Goal: Task Accomplishment & Management: Use online tool/utility

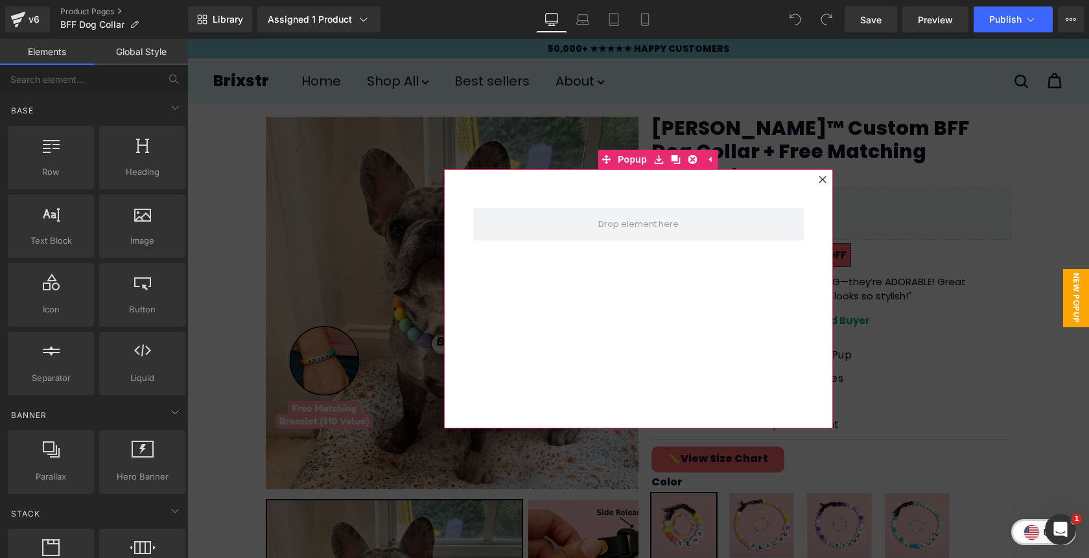
click at [824, 183] on div at bounding box center [823, 180] width 16 height 16
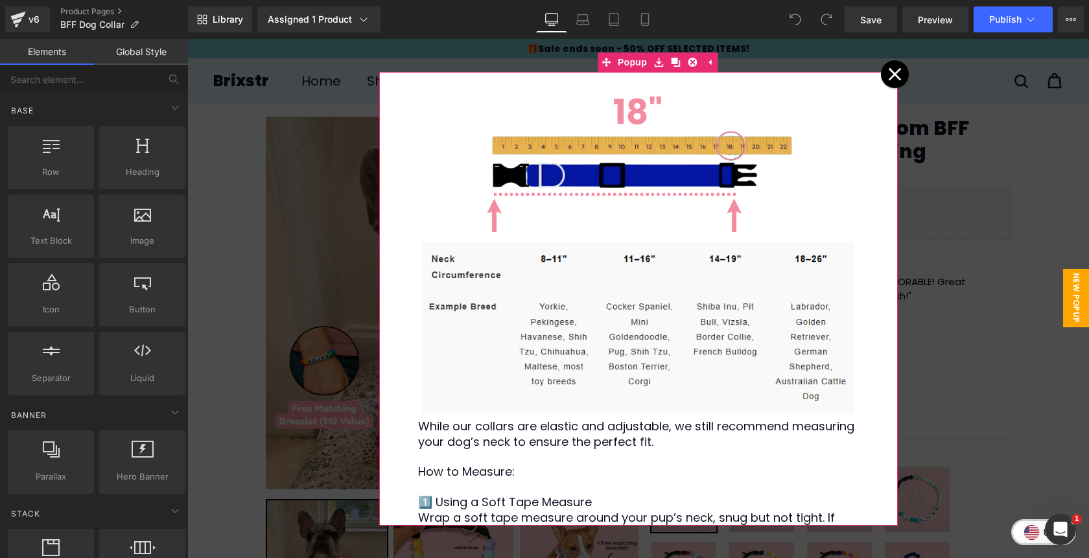
click at [894, 72] on icon at bounding box center [895, 74] width 14 height 14
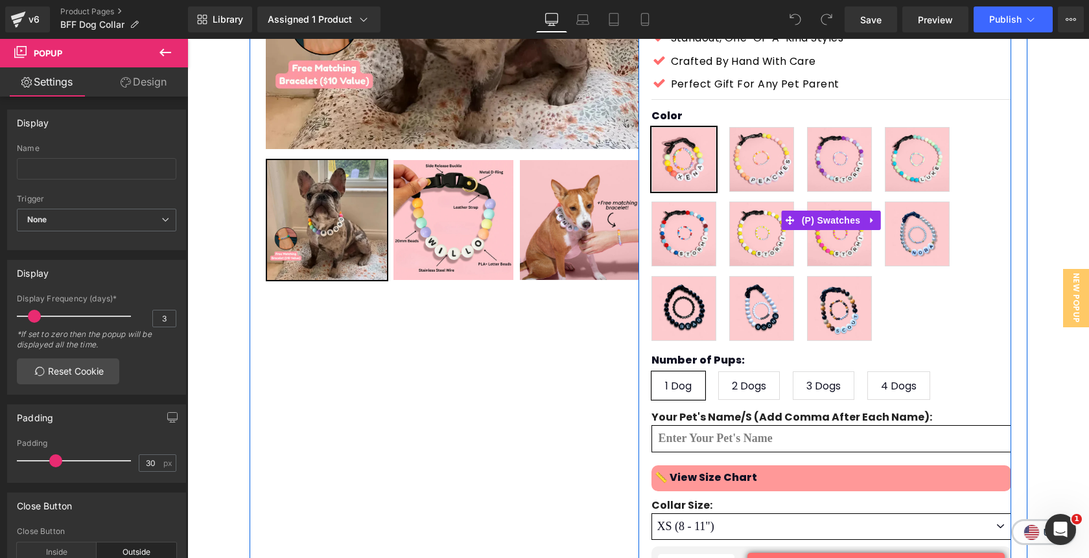
scroll to position [345, 0]
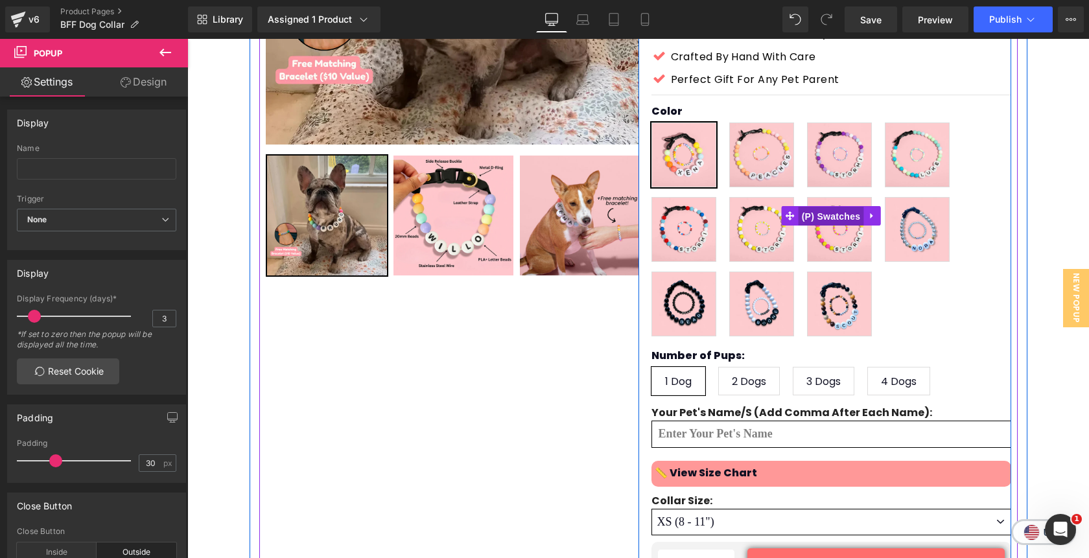
click at [837, 207] on span "(P) Swatches" at bounding box center [831, 216] width 65 height 19
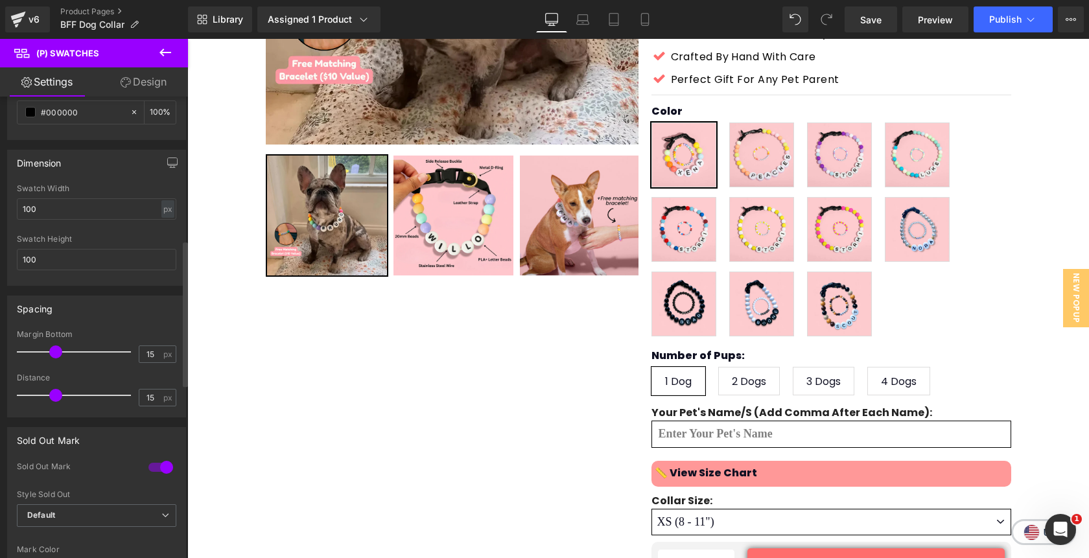
scroll to position [495, 0]
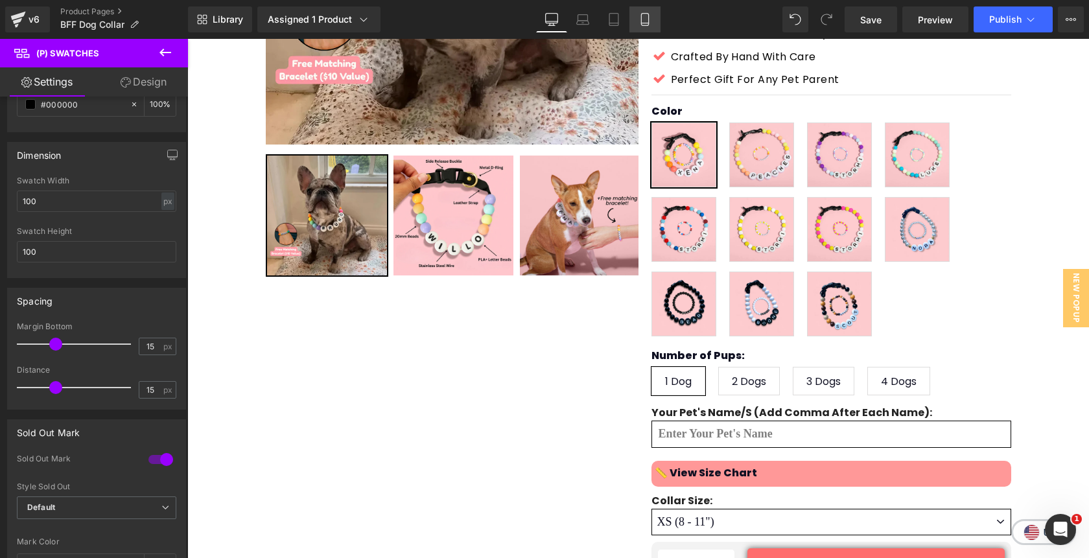
click at [643, 23] on icon at bounding box center [645, 19] width 13 height 13
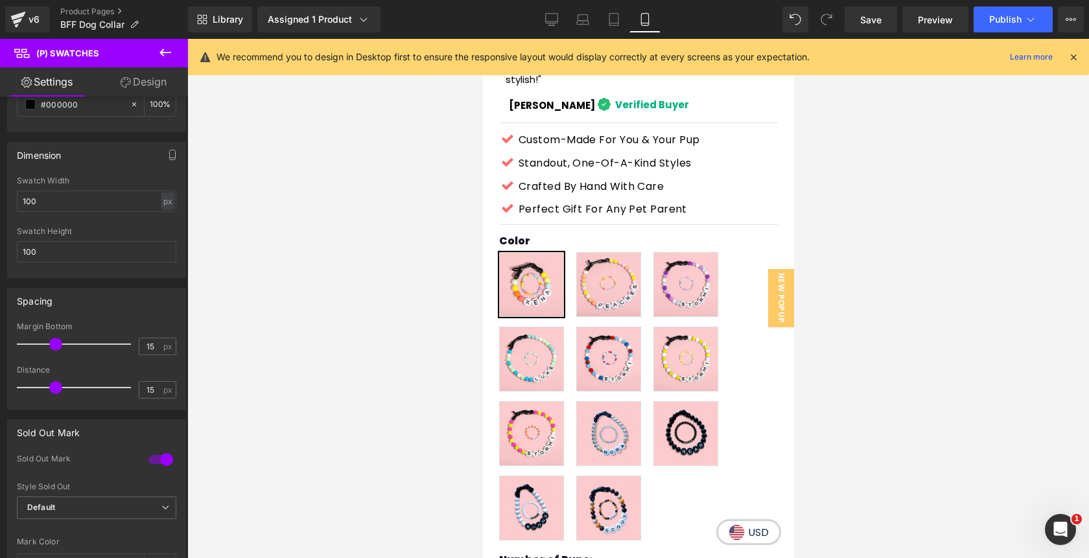
scroll to position [630, 0]
click at [70, 200] on input "100" at bounding box center [96, 201] width 159 height 21
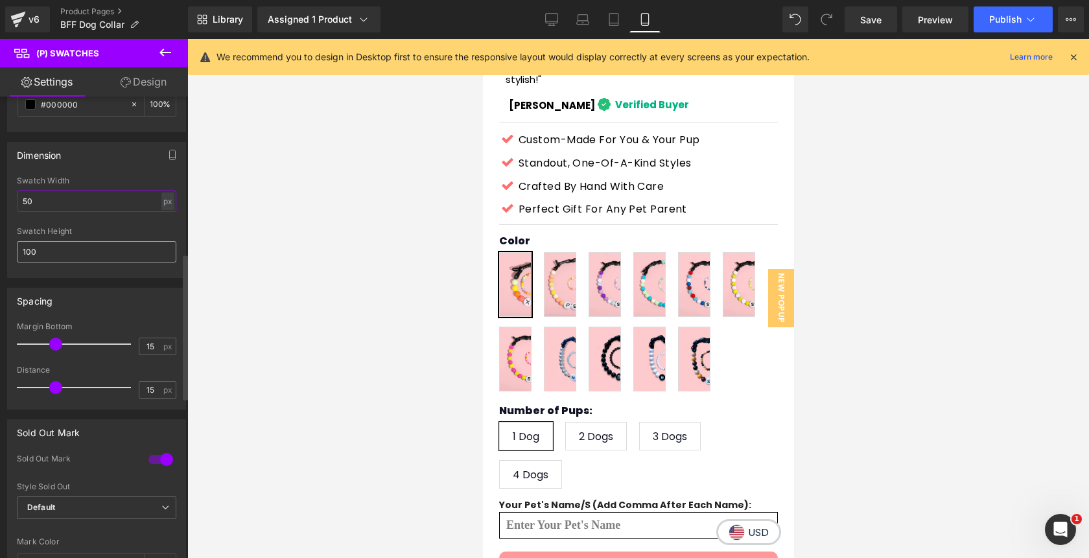
type input "50"
click at [71, 255] on input "100" at bounding box center [96, 251] width 159 height 21
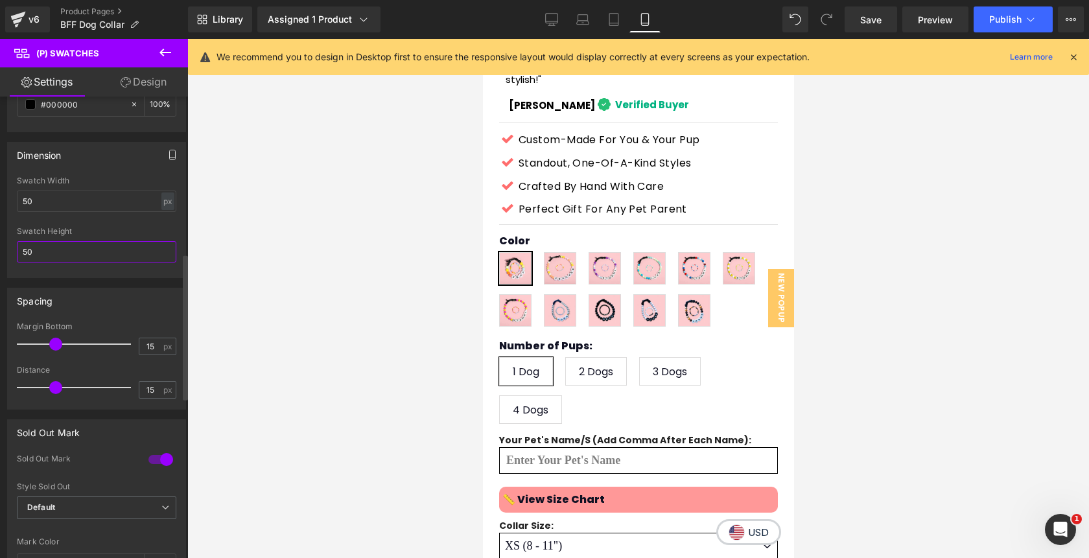
type input "50"
click at [167, 152] on icon "button" at bounding box center [172, 155] width 10 height 10
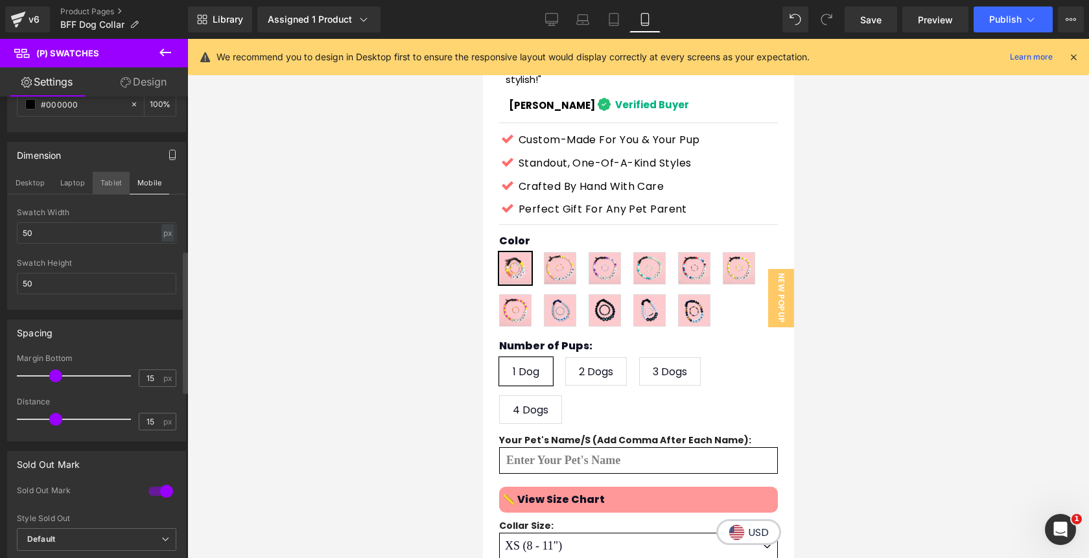
click at [111, 181] on button "Tablet" at bounding box center [111, 183] width 37 height 22
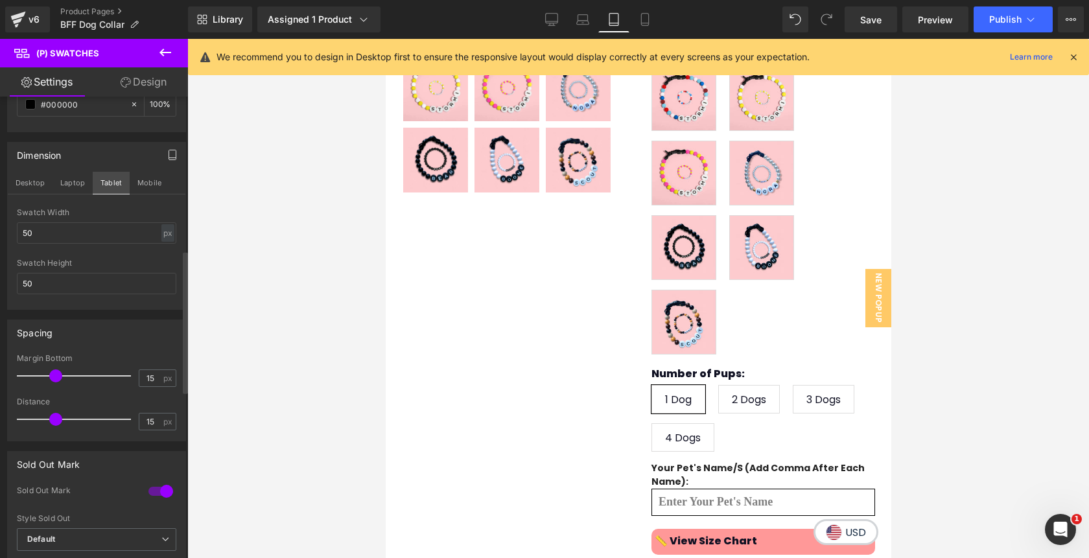
scroll to position [272, 0]
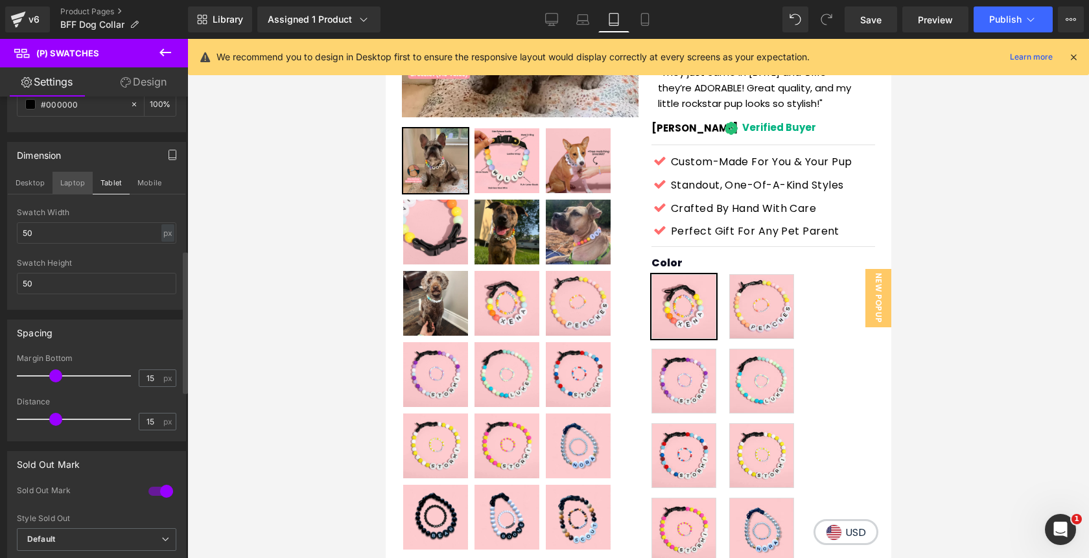
click at [71, 187] on button "Laptop" at bounding box center [73, 183] width 40 height 22
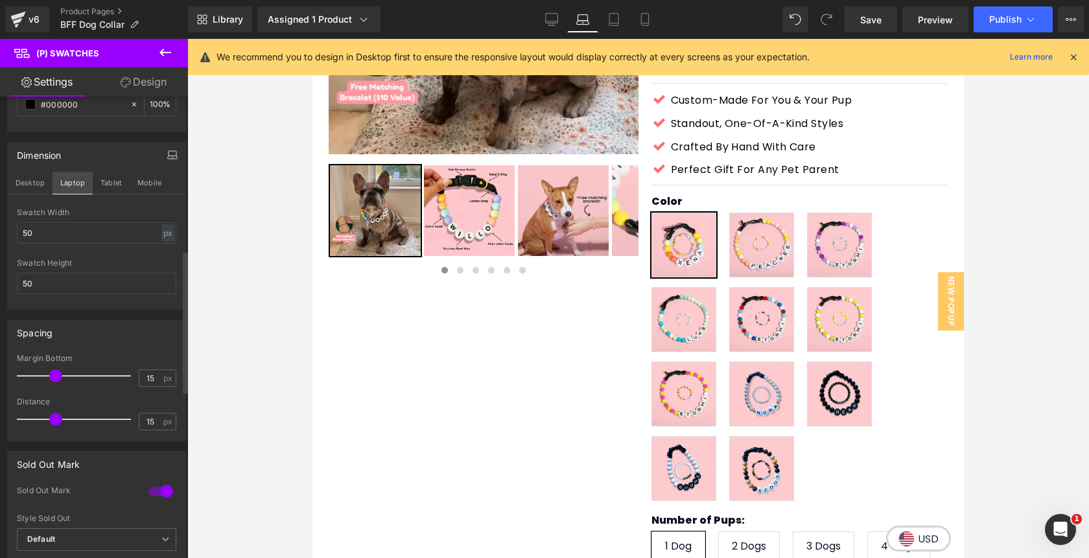
scroll to position [234, 0]
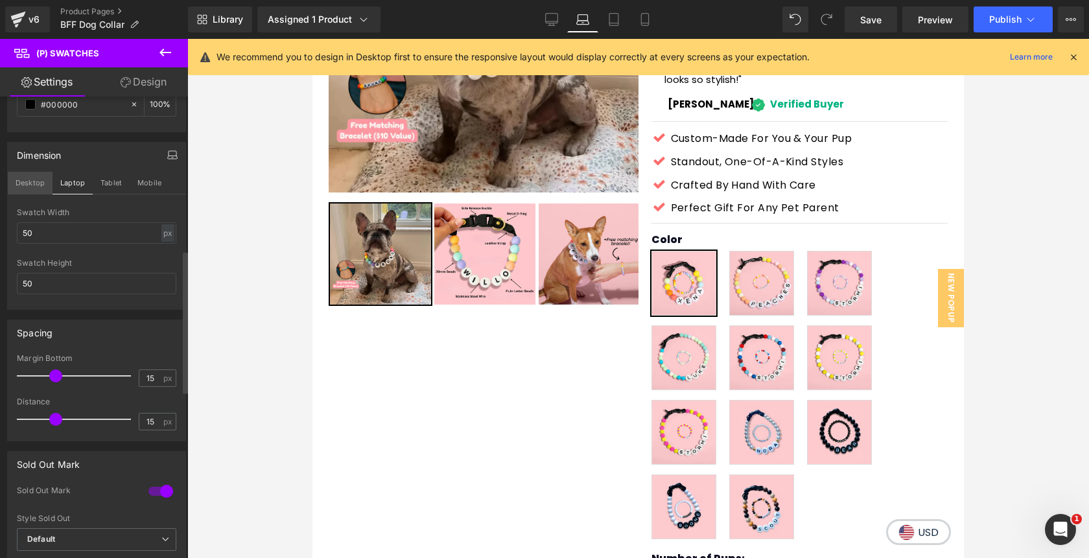
click at [36, 186] on button "Desktop" at bounding box center [30, 183] width 45 height 22
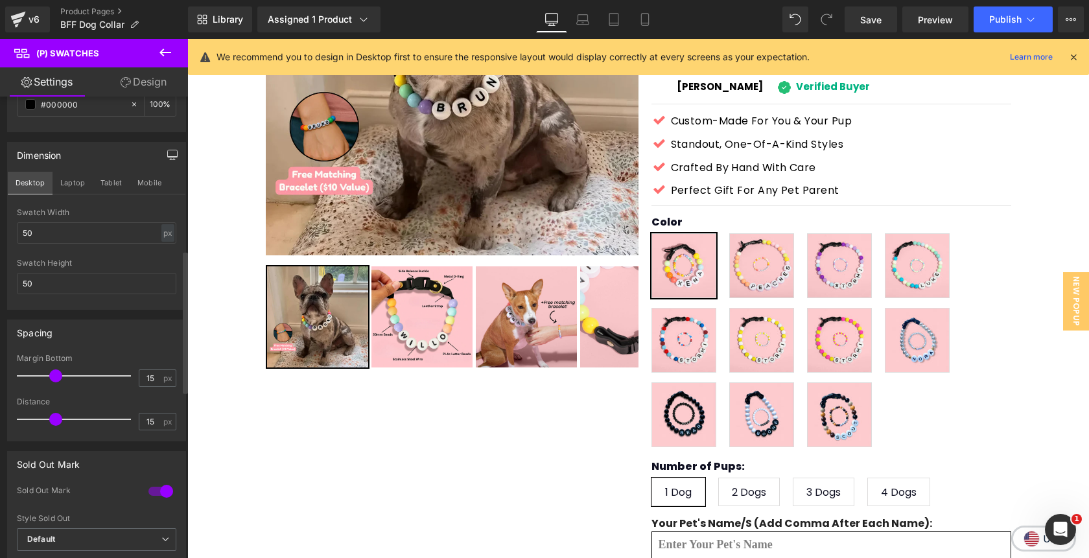
scroll to position [193, 0]
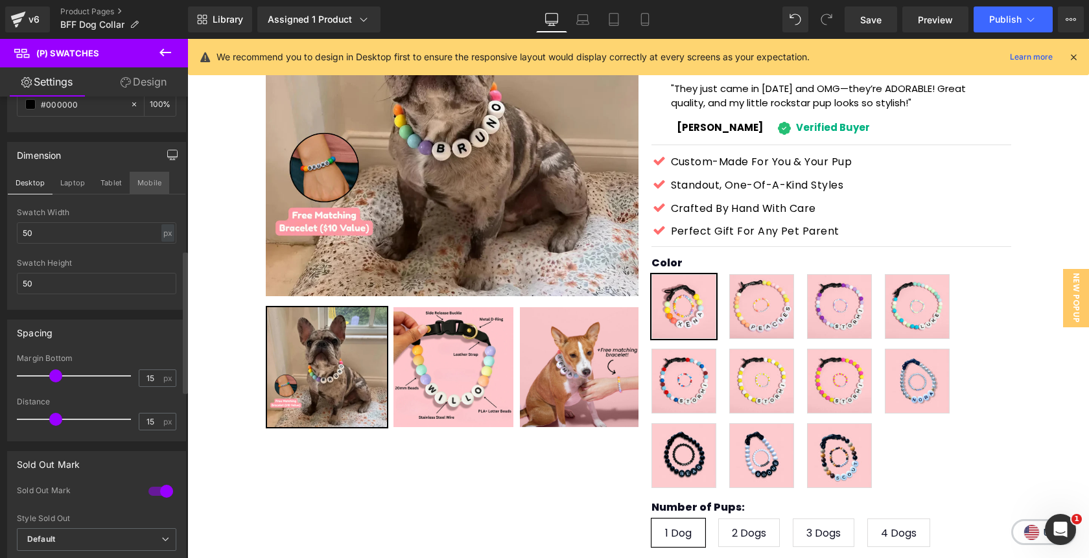
click at [145, 182] on button "Mobile" at bounding box center [150, 183] width 40 height 22
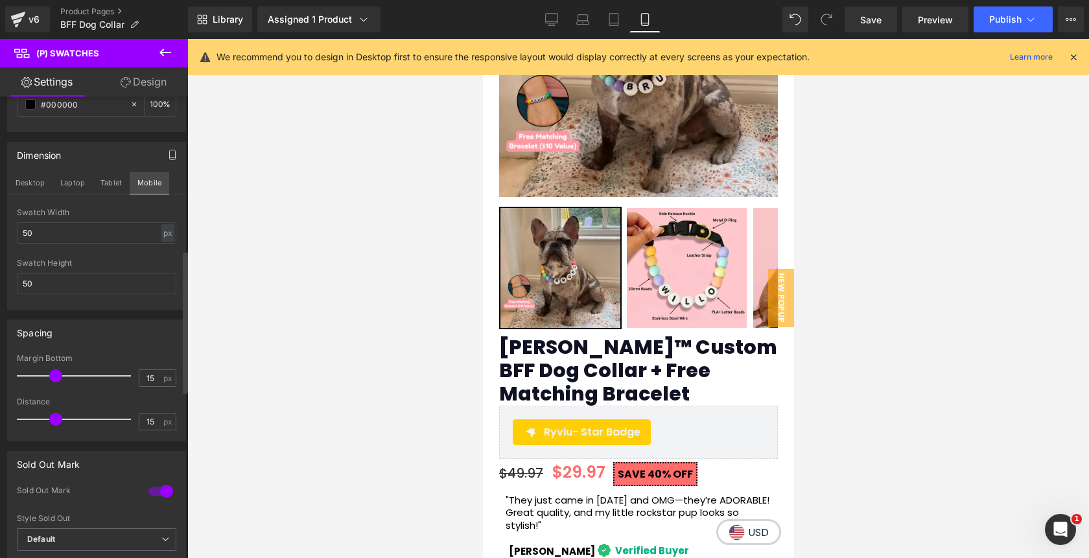
scroll to position [630, 0]
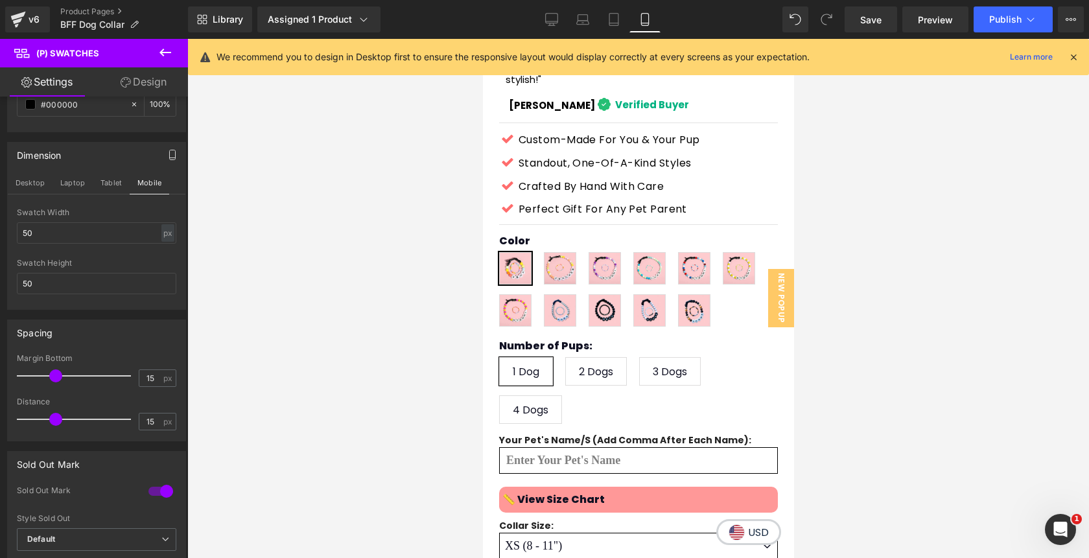
click at [140, 82] on link "Design" at bounding box center [144, 81] width 94 height 29
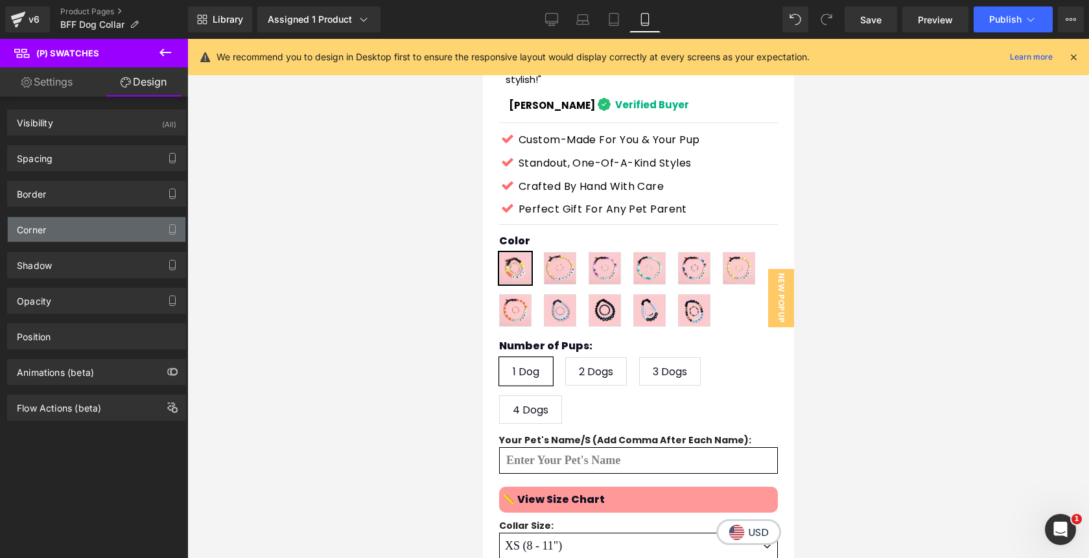
click at [56, 226] on div "Corner" at bounding box center [97, 229] width 178 height 25
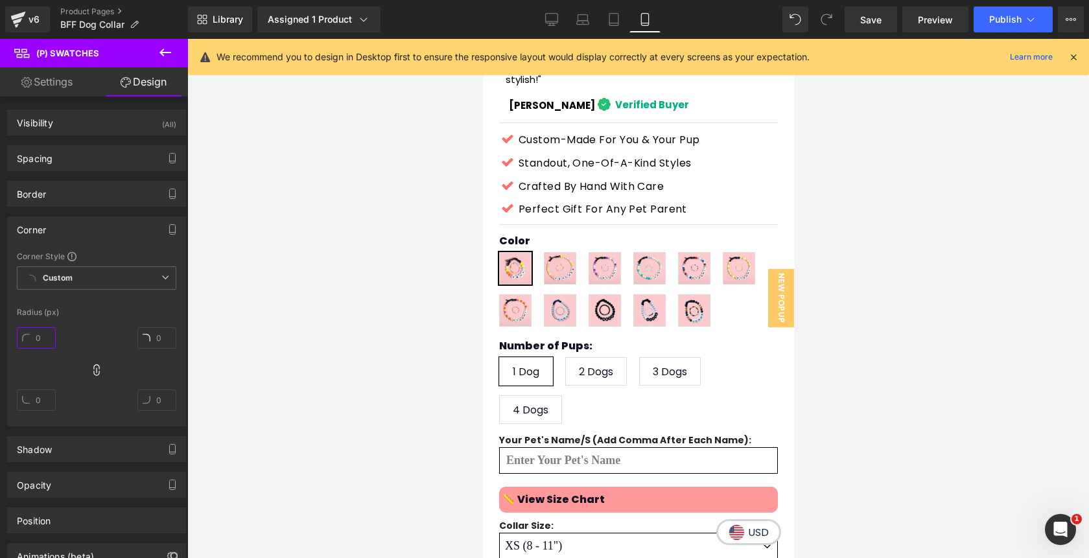
click at [43, 338] on input "text" at bounding box center [36, 337] width 39 height 21
type input "50"
click at [121, 231] on div "Corner" at bounding box center [97, 229] width 178 height 25
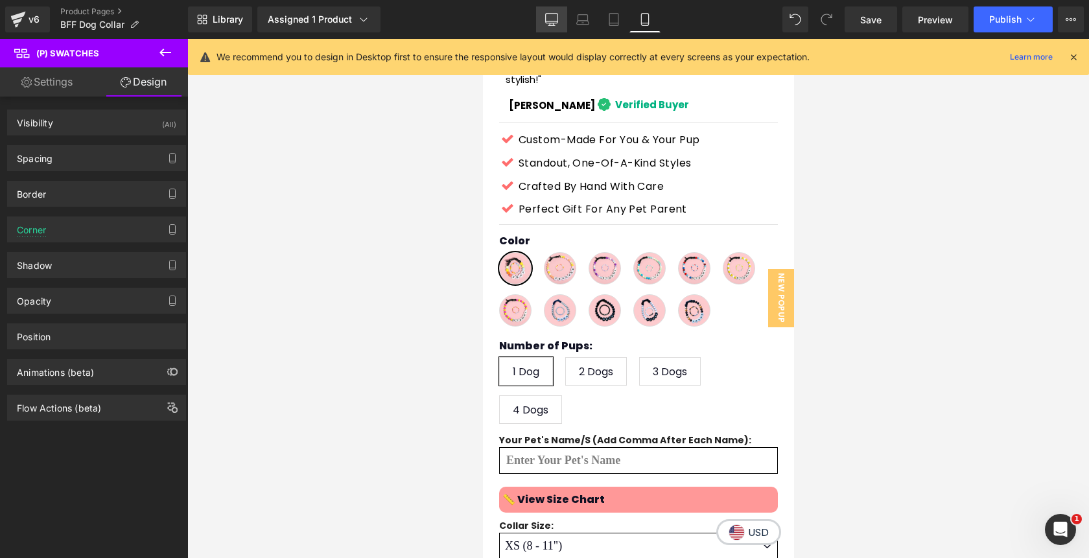
click at [549, 18] on icon at bounding box center [551, 19] width 13 height 13
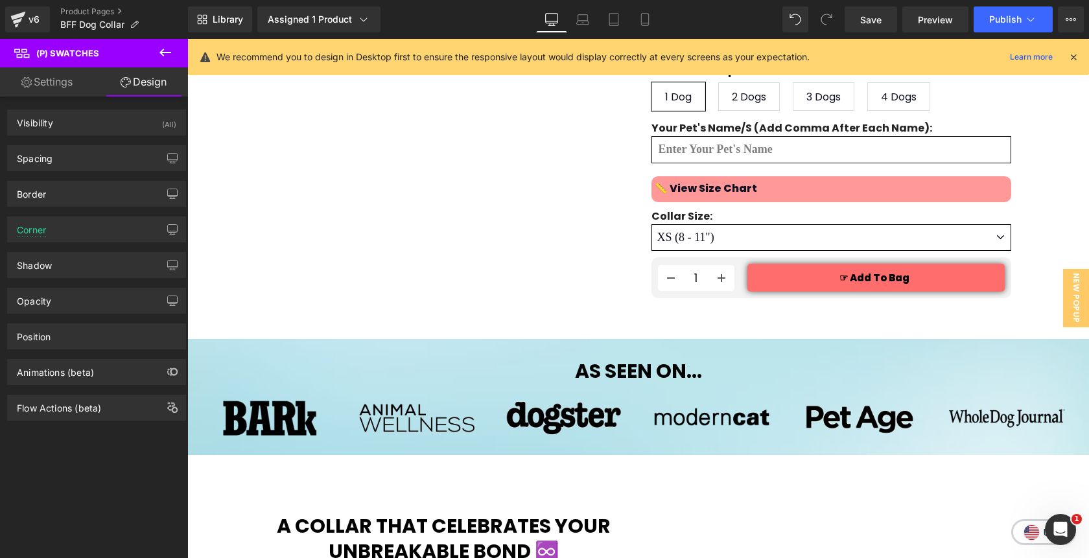
scroll to position [193, 0]
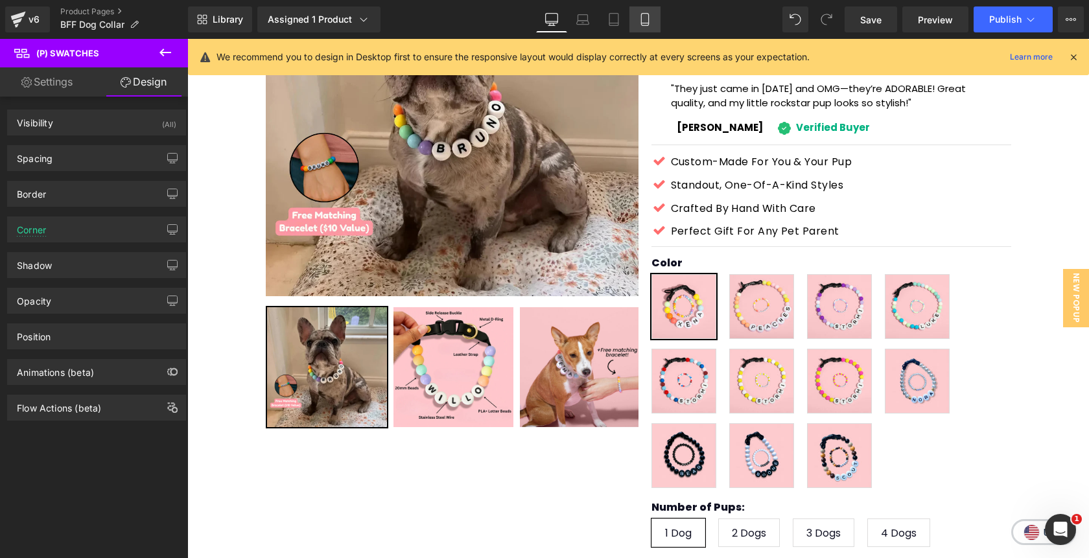
click at [644, 23] on icon at bounding box center [645, 19] width 13 height 13
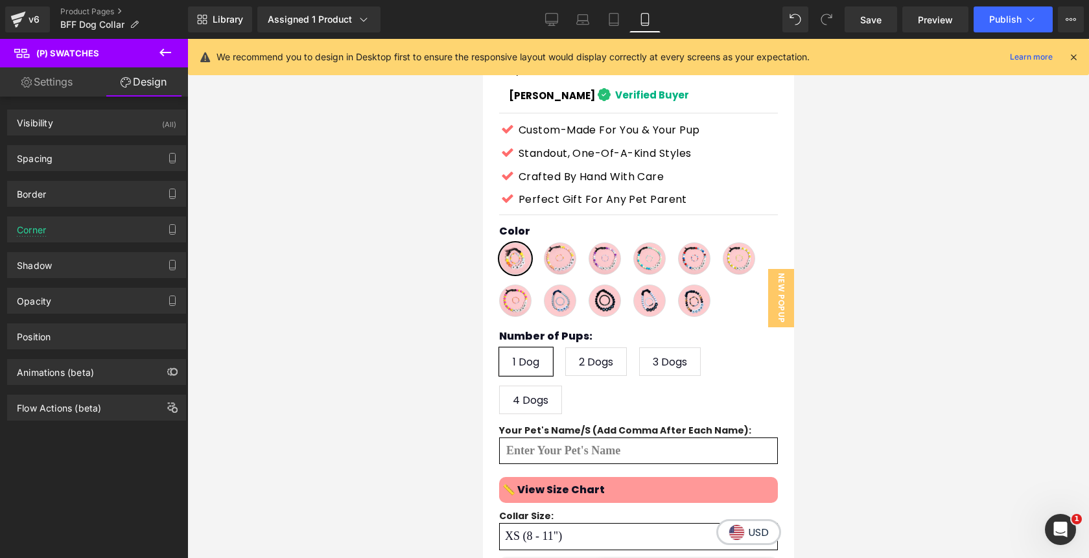
scroll to position [630, 0]
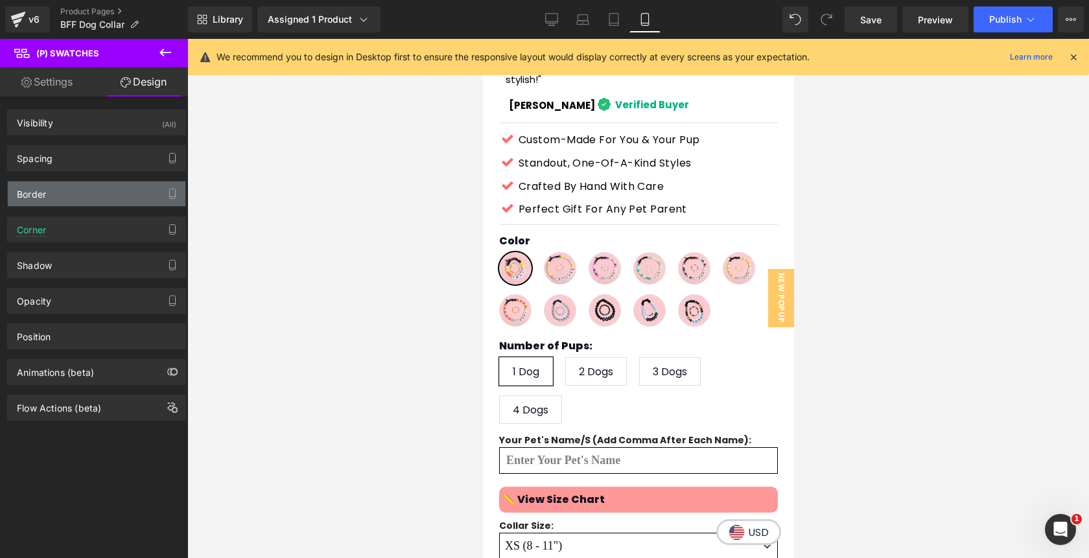
click at [66, 192] on div "Border" at bounding box center [97, 194] width 178 height 25
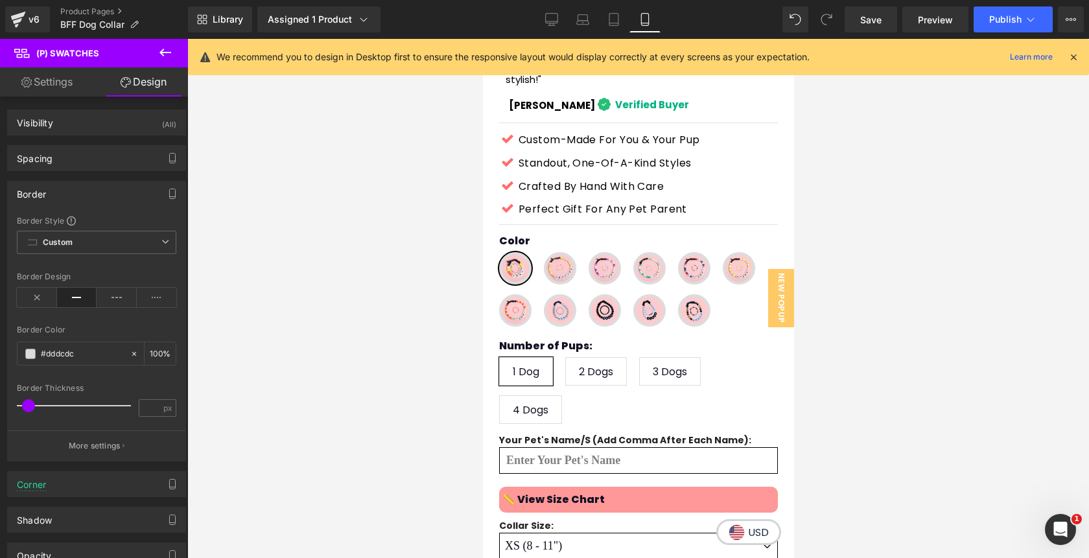
click at [27, 405] on span at bounding box center [28, 405] width 13 height 13
click at [25, 405] on span at bounding box center [25, 405] width 13 height 13
click at [34, 355] on span at bounding box center [30, 354] width 10 height 10
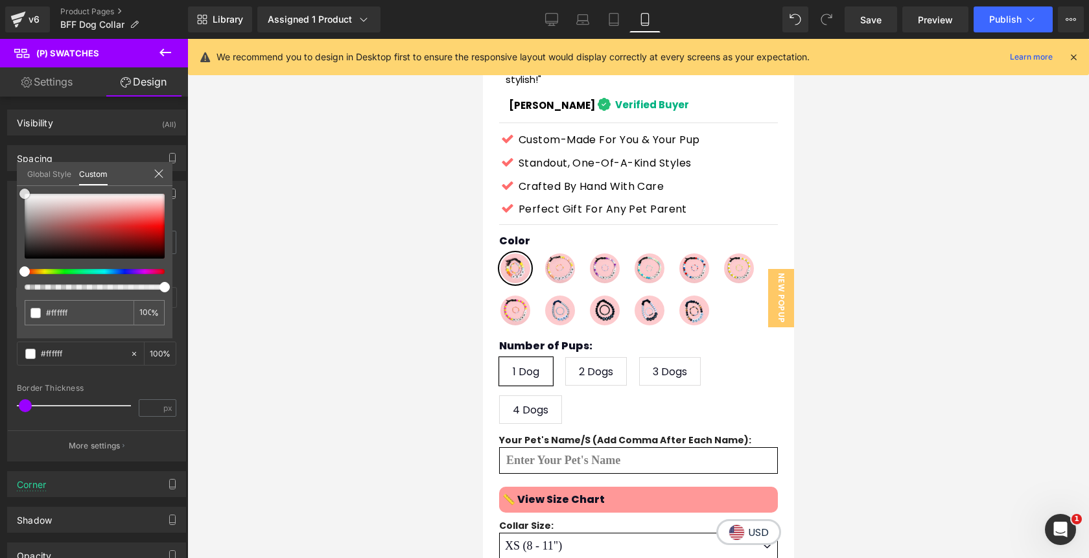
drag, startPoint x: 27, startPoint y: 203, endPoint x: 19, endPoint y: 178, distance: 26.3
click at [19, 178] on div "Global Style Custom Setup Global Style #dddcdc 100 %" at bounding box center [95, 182] width 156 height 40
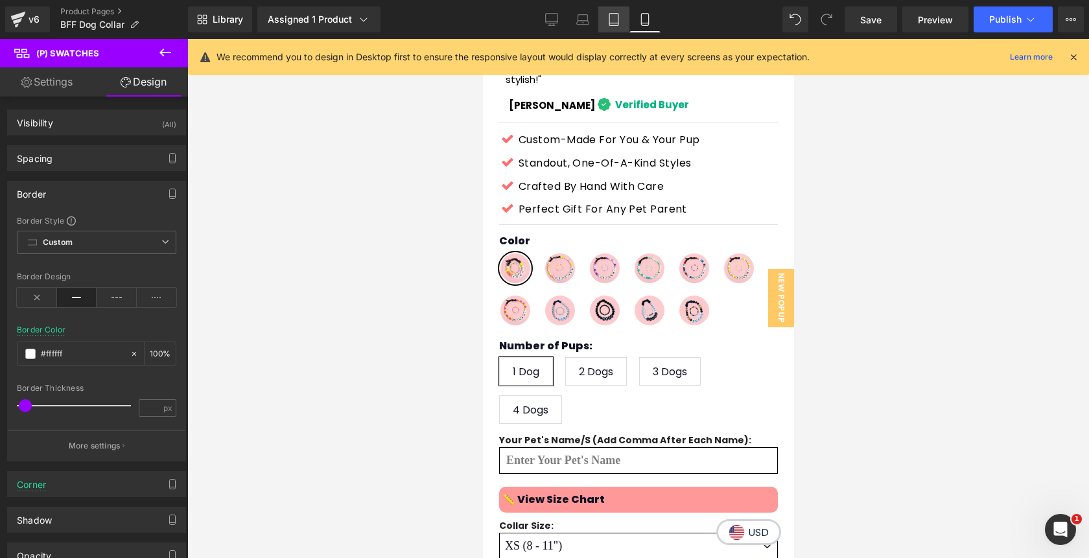
click at [614, 21] on icon at bounding box center [614, 19] width 13 height 13
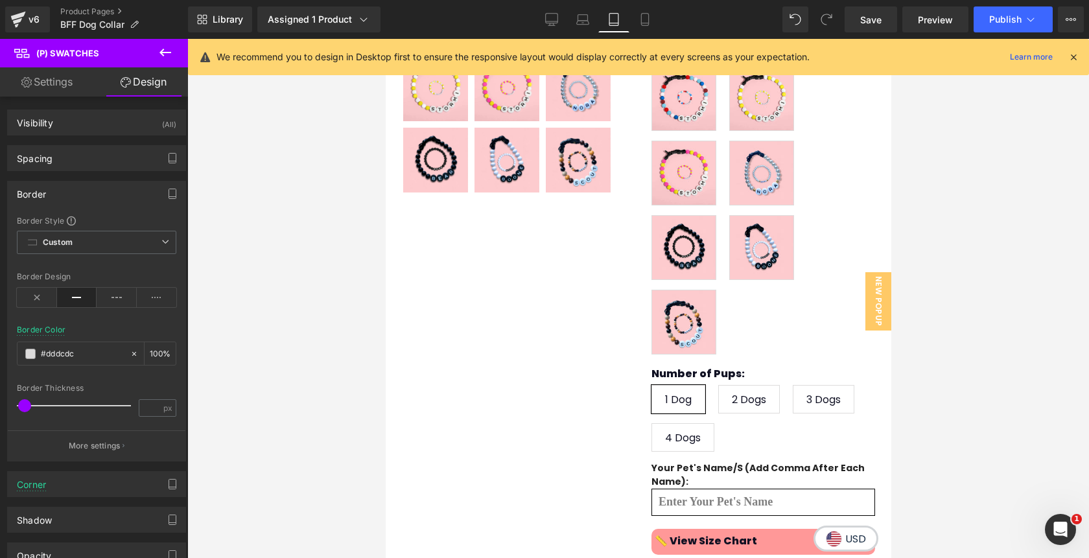
scroll to position [272, 0]
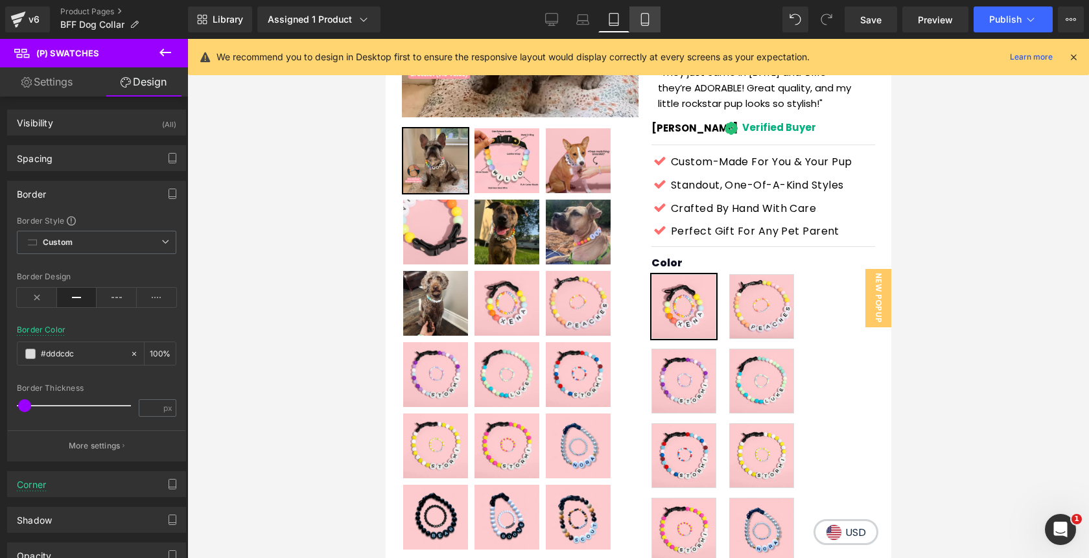
click at [639, 20] on icon at bounding box center [645, 19] width 13 height 13
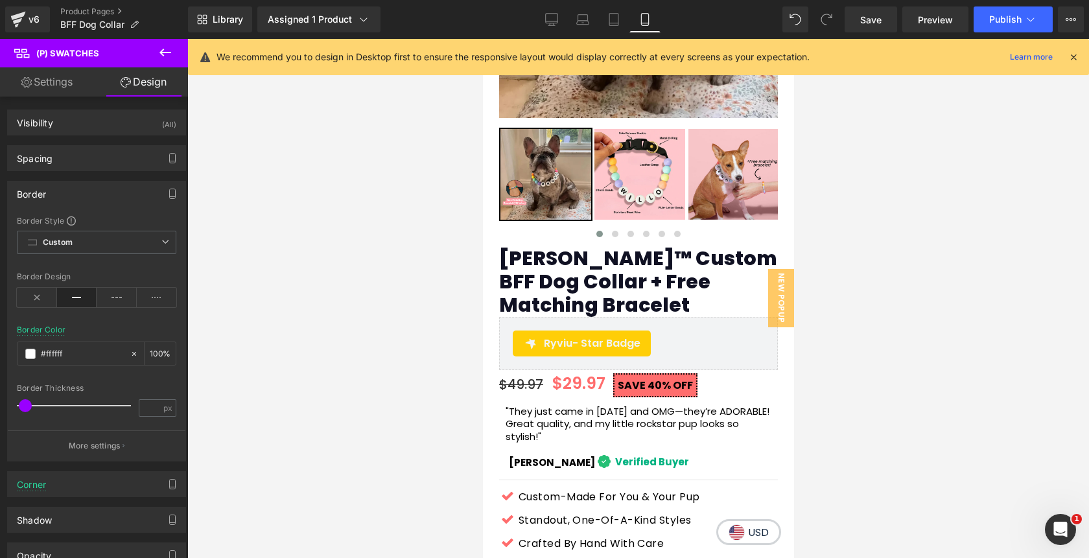
scroll to position [630, 0]
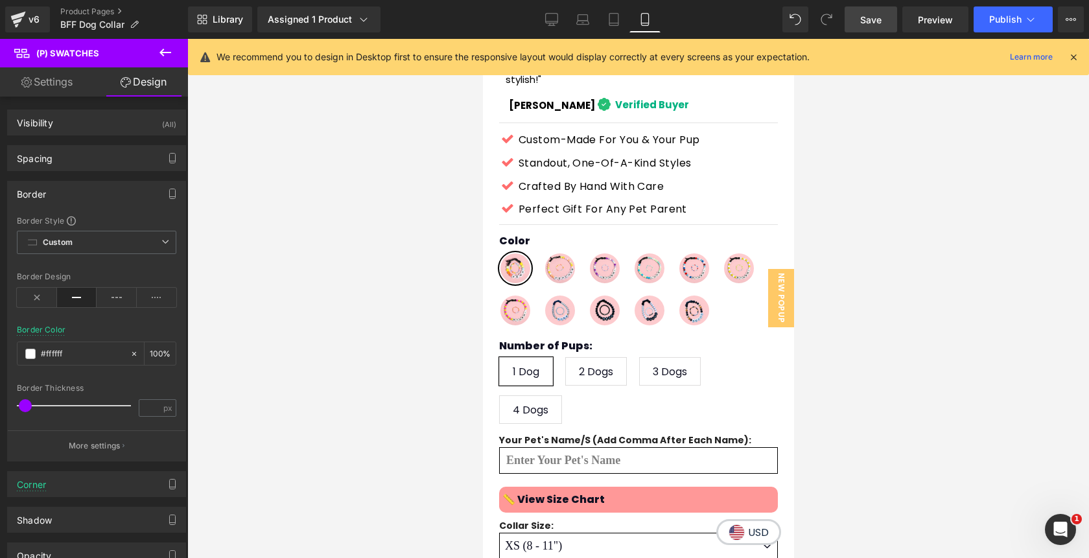
click at [878, 25] on span "Save" at bounding box center [870, 20] width 21 height 14
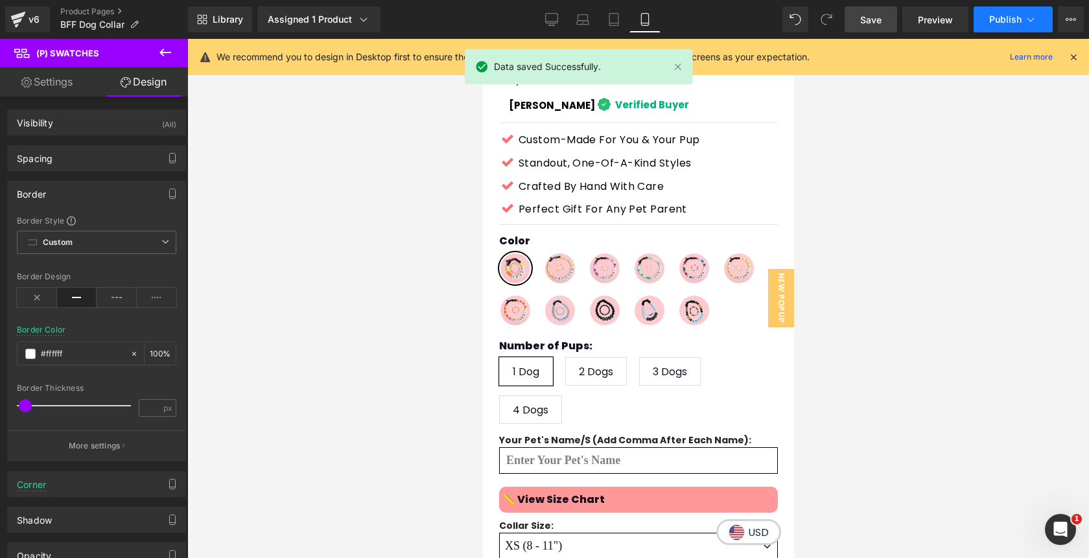
click at [1000, 19] on span "Publish" at bounding box center [1005, 19] width 32 height 10
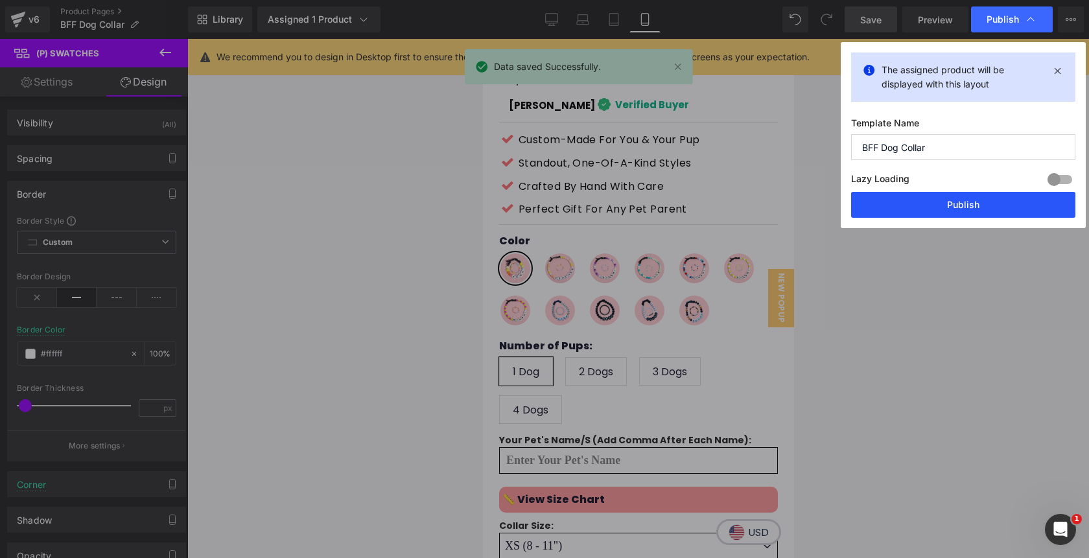
click at [912, 200] on button "Publish" at bounding box center [963, 205] width 224 height 26
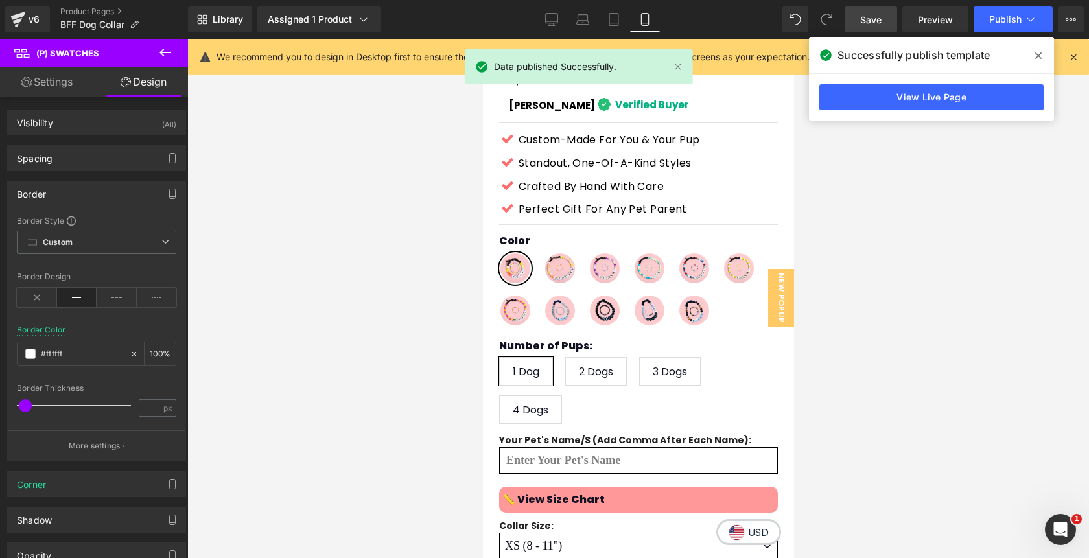
click at [1038, 57] on icon at bounding box center [1038, 56] width 6 height 10
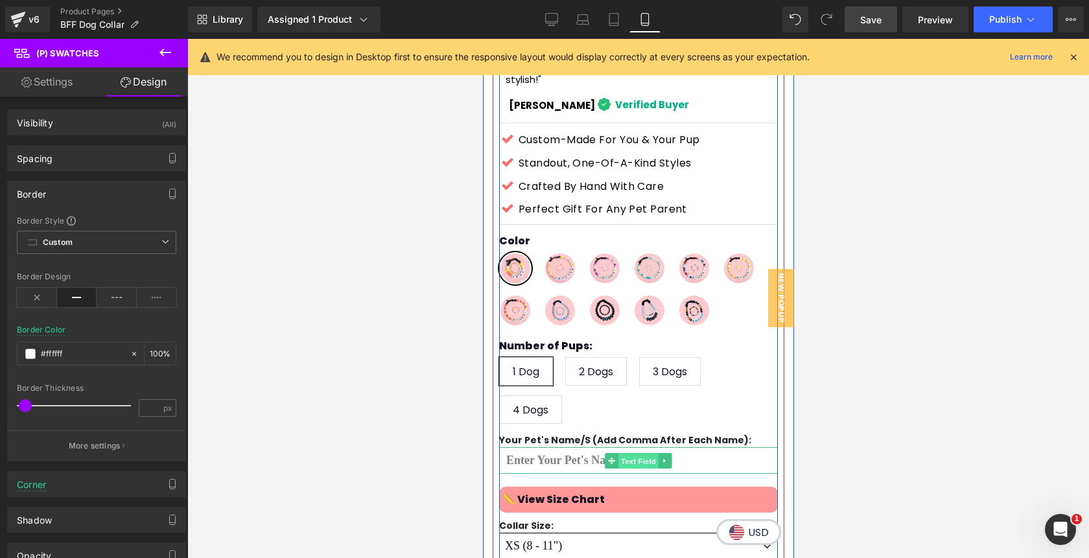
click at [630, 457] on span "Text Field" at bounding box center [638, 462] width 40 height 16
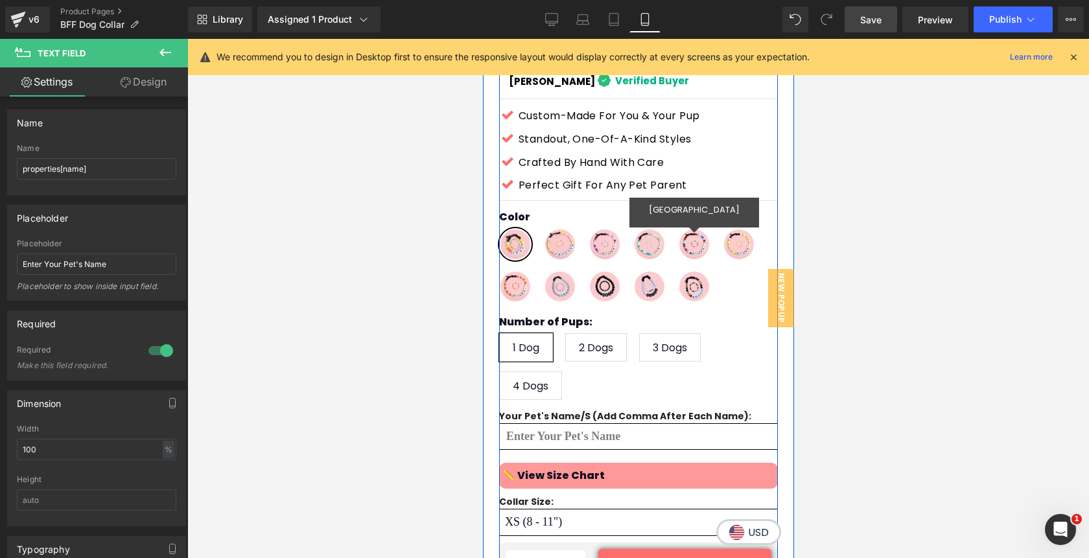
scroll to position [641, 0]
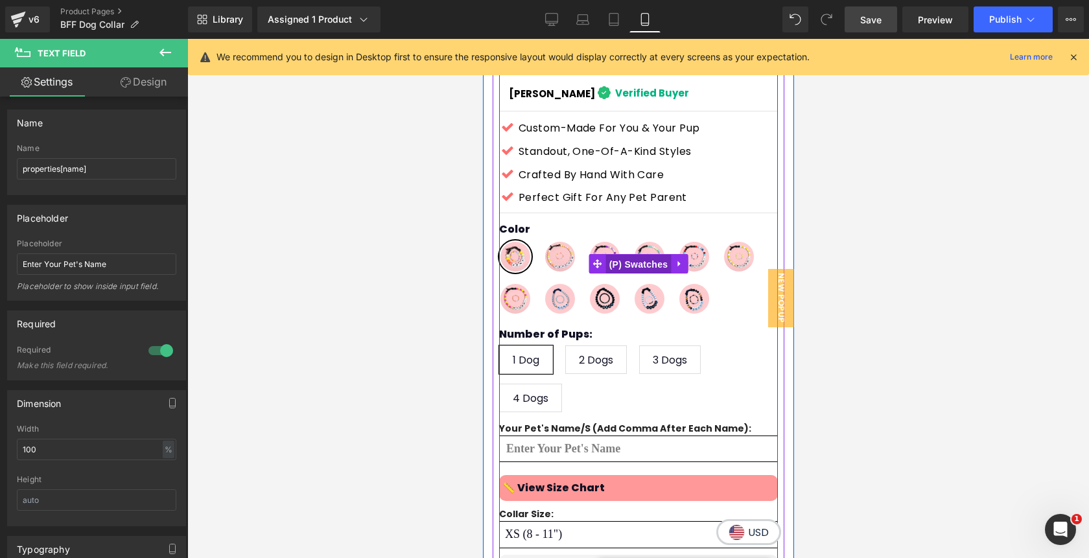
click at [632, 263] on span "(P) Swatches" at bounding box center [638, 264] width 65 height 19
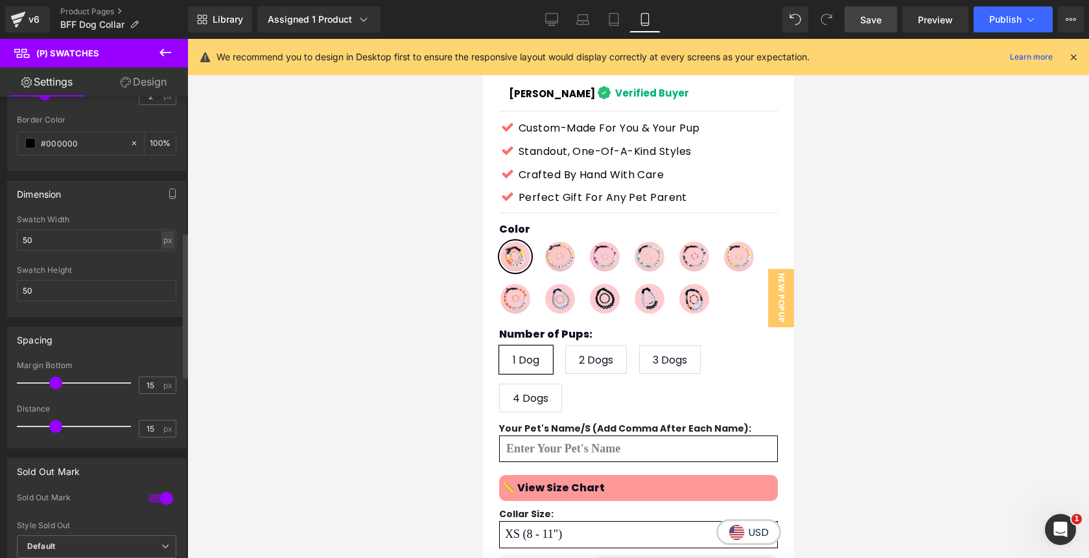
scroll to position [457, 0]
click at [65, 241] on input "50" at bounding box center [96, 239] width 159 height 21
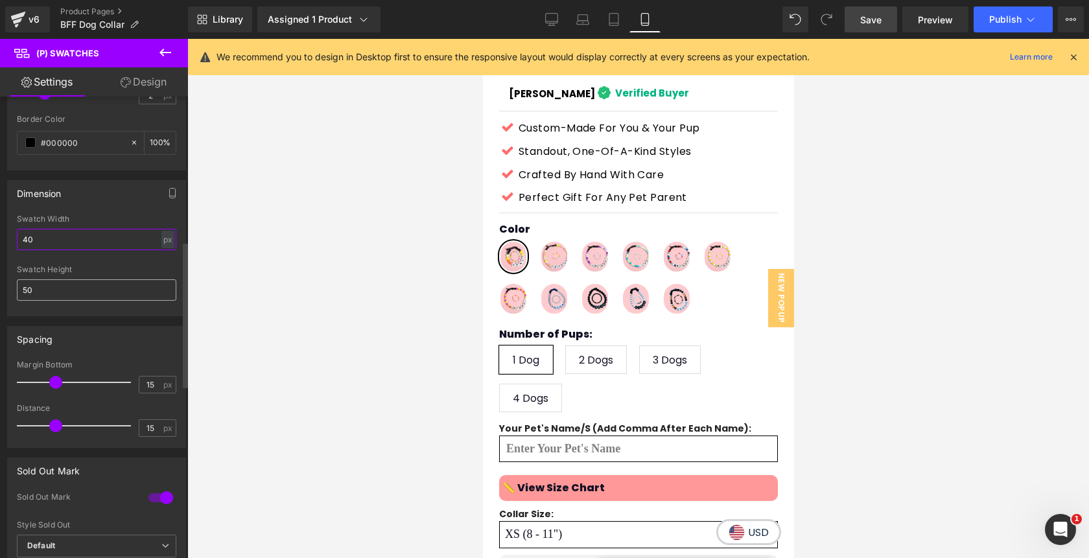
type input "40"
click at [38, 287] on input "50" at bounding box center [96, 289] width 159 height 21
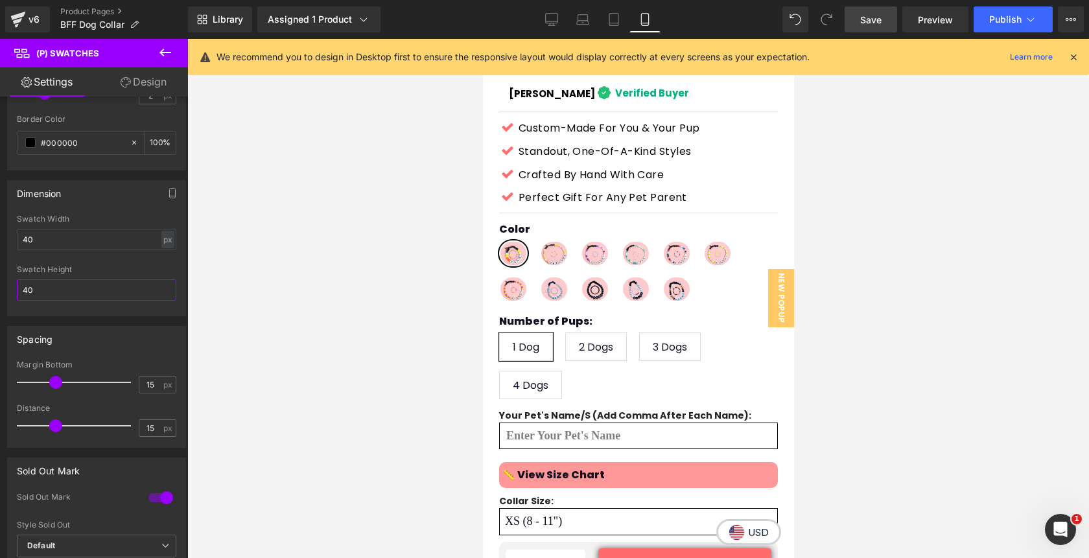
type input "40"
click at [152, 84] on link "Design" at bounding box center [144, 81] width 94 height 29
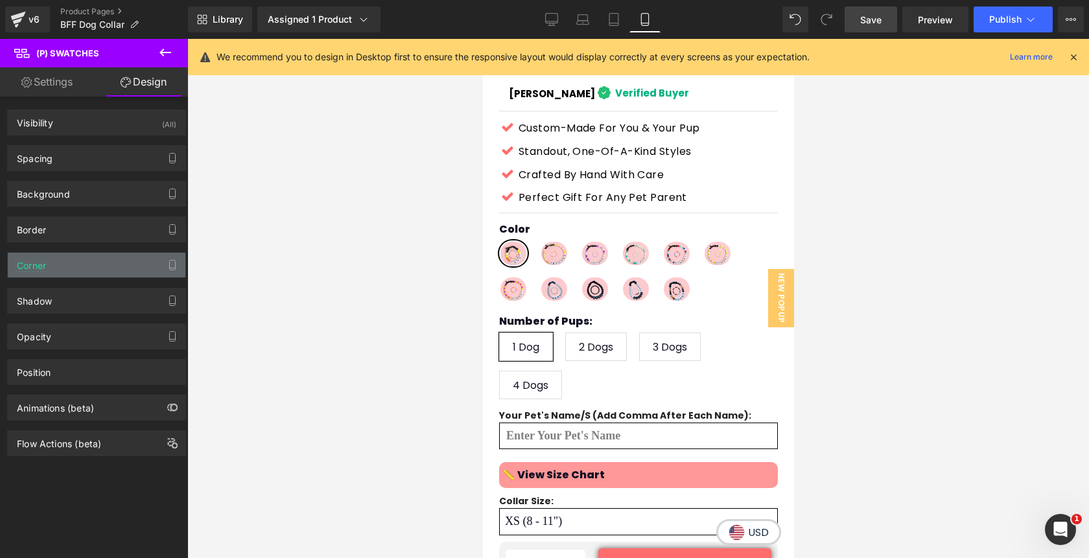
click at [56, 267] on div "Corner" at bounding box center [97, 265] width 178 height 25
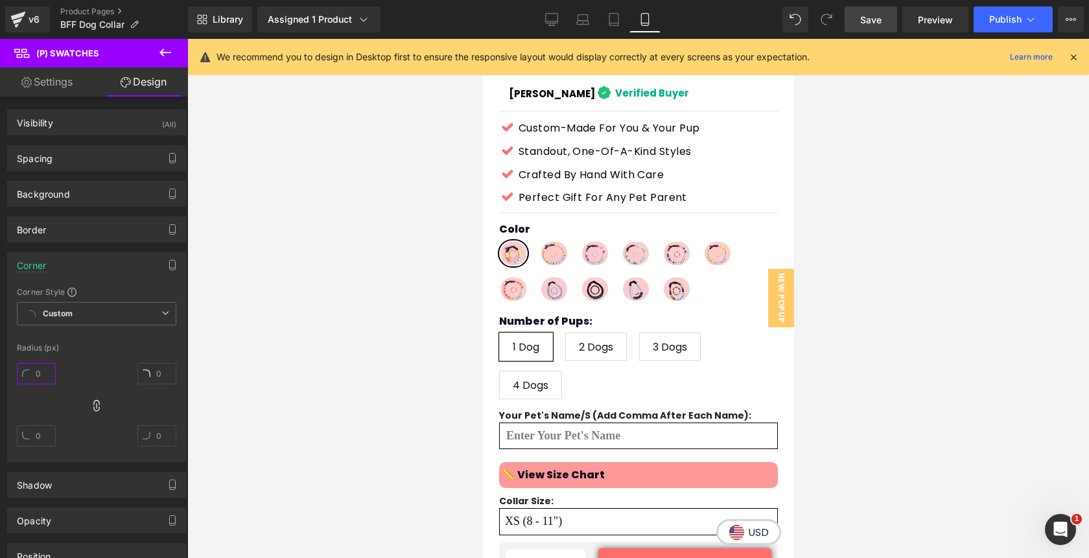
click at [31, 376] on input "text" at bounding box center [36, 373] width 39 height 21
click at [44, 371] on input "40" at bounding box center [36, 373] width 39 height 21
type input "50"
click at [163, 51] on icon at bounding box center [166, 53] width 16 height 16
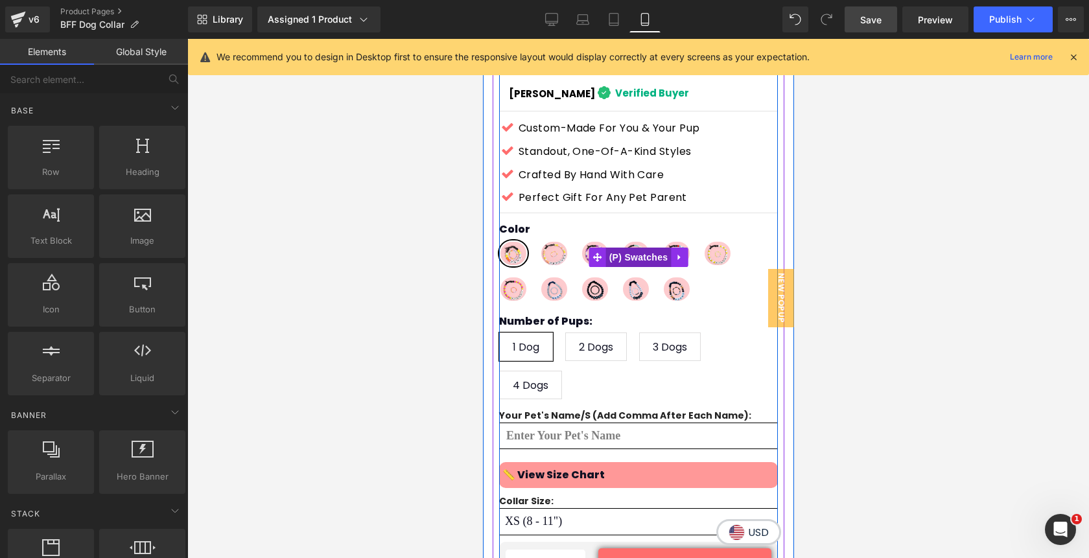
click at [630, 255] on span "(P) Swatches" at bounding box center [638, 257] width 65 height 19
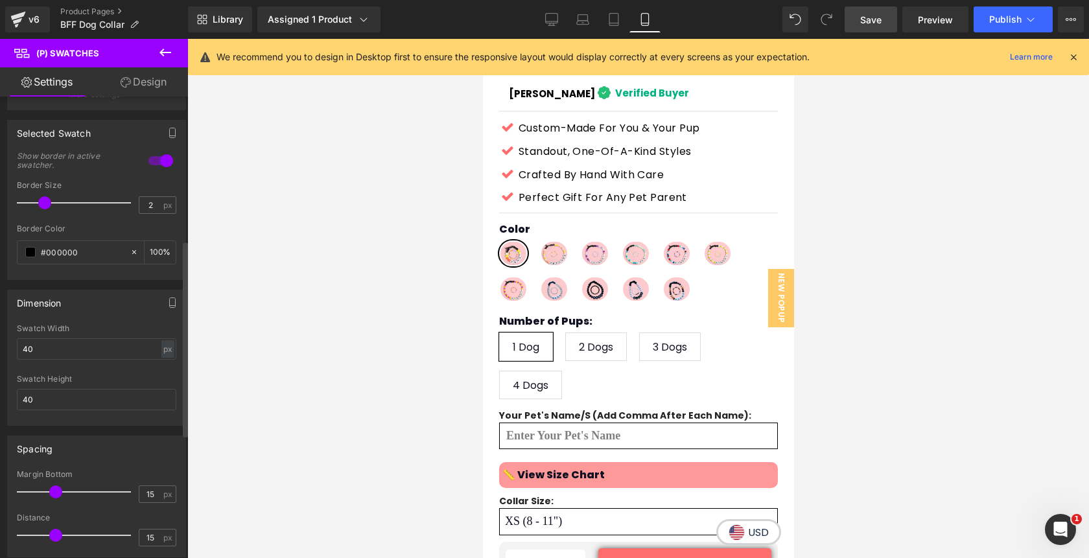
scroll to position [353, 0]
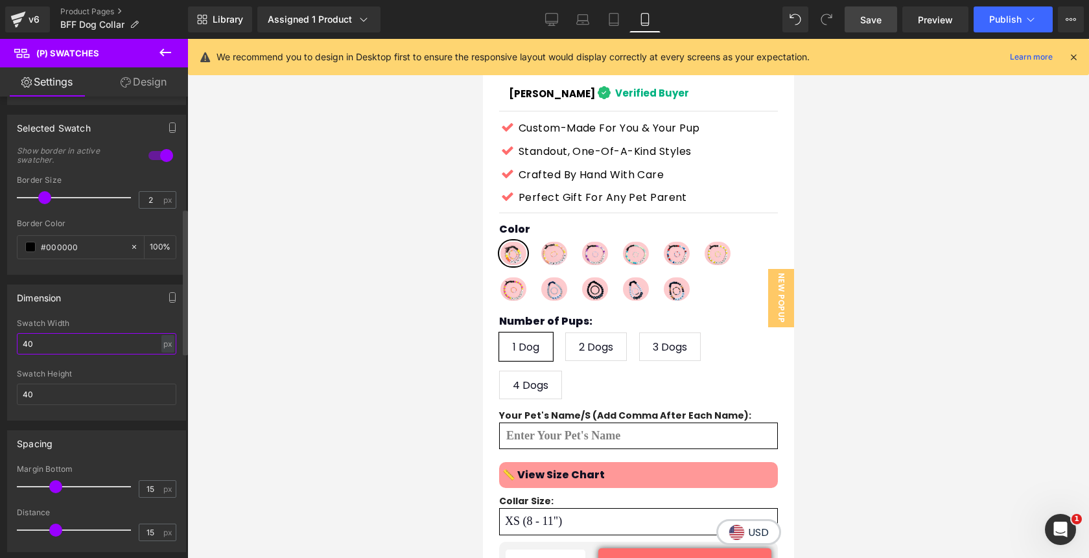
click at [68, 344] on input "40" at bounding box center [96, 343] width 159 height 21
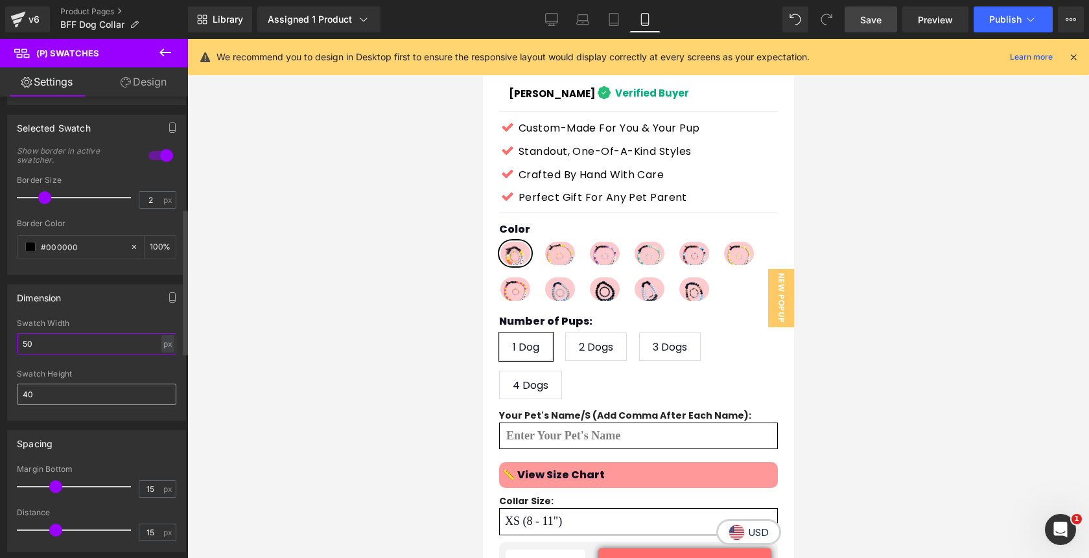
type input "50"
click at [51, 397] on input "40" at bounding box center [96, 394] width 159 height 21
click at [51, 395] on input "40" at bounding box center [96, 394] width 159 height 21
click at [49, 395] on input "40" at bounding box center [96, 394] width 159 height 21
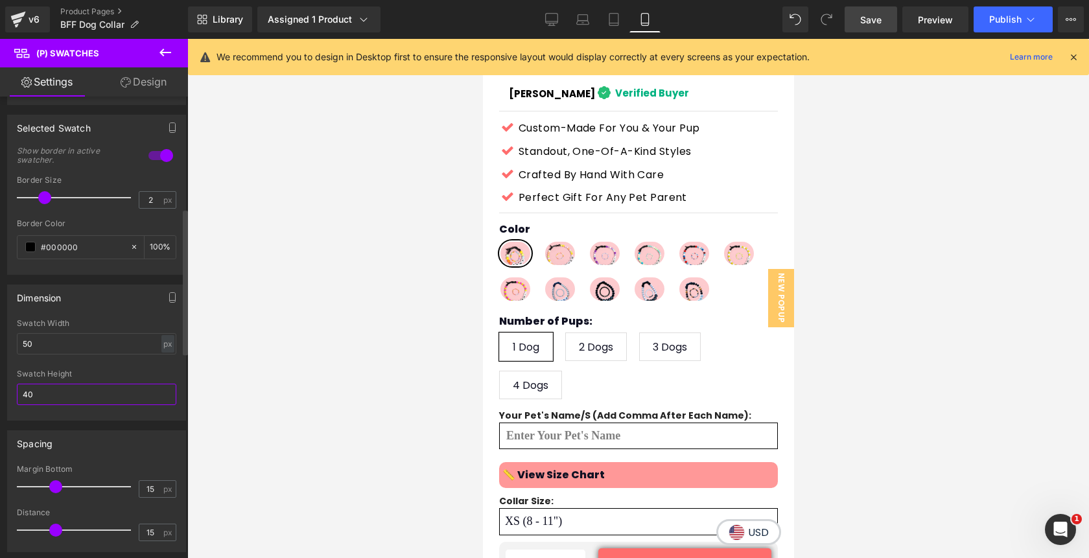
click at [49, 395] on input "40" at bounding box center [96, 394] width 159 height 21
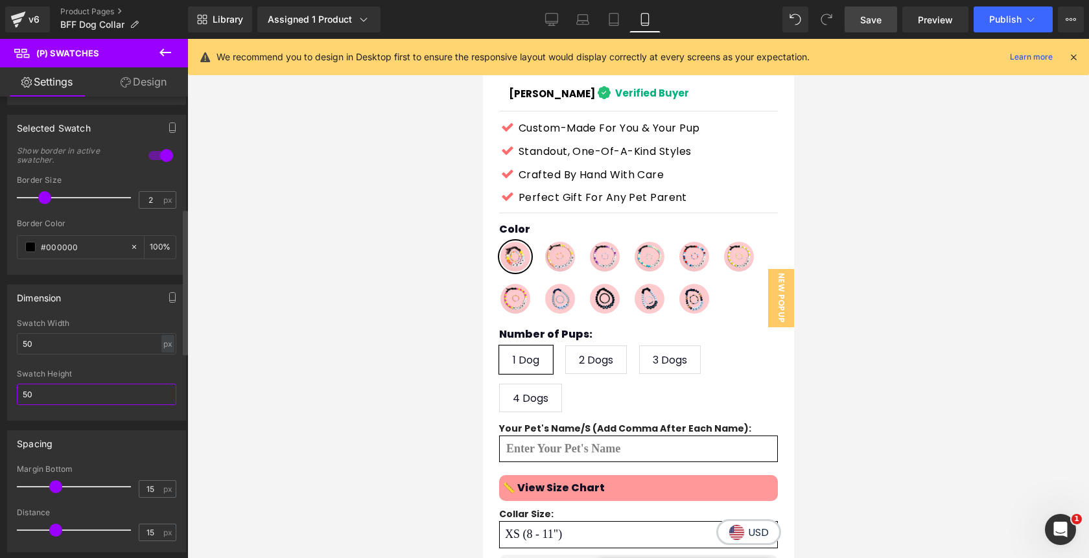
type input "50"
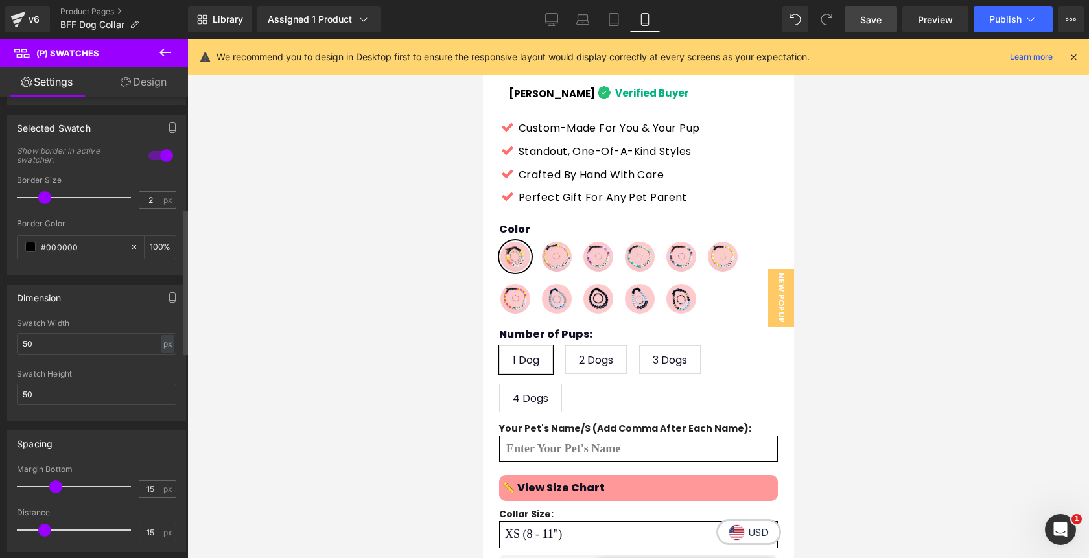
drag, startPoint x: 54, startPoint y: 528, endPoint x: 44, endPoint y: 528, distance: 9.7
click at [44, 528] on span at bounding box center [44, 530] width 13 height 13
click at [141, 486] on input "15" at bounding box center [150, 489] width 23 height 16
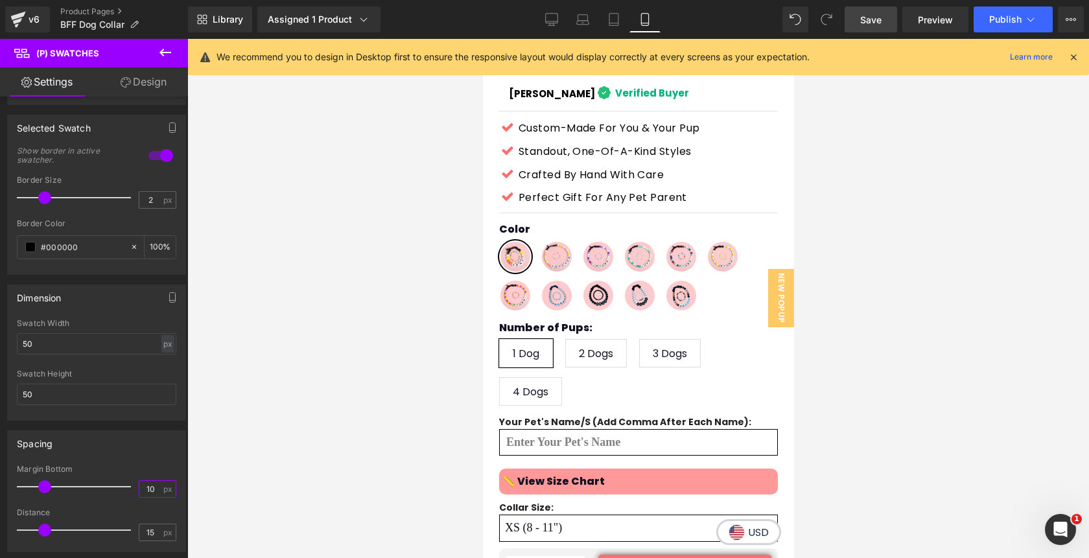
type input "10"
click at [874, 27] on link "Save" at bounding box center [871, 19] width 53 height 26
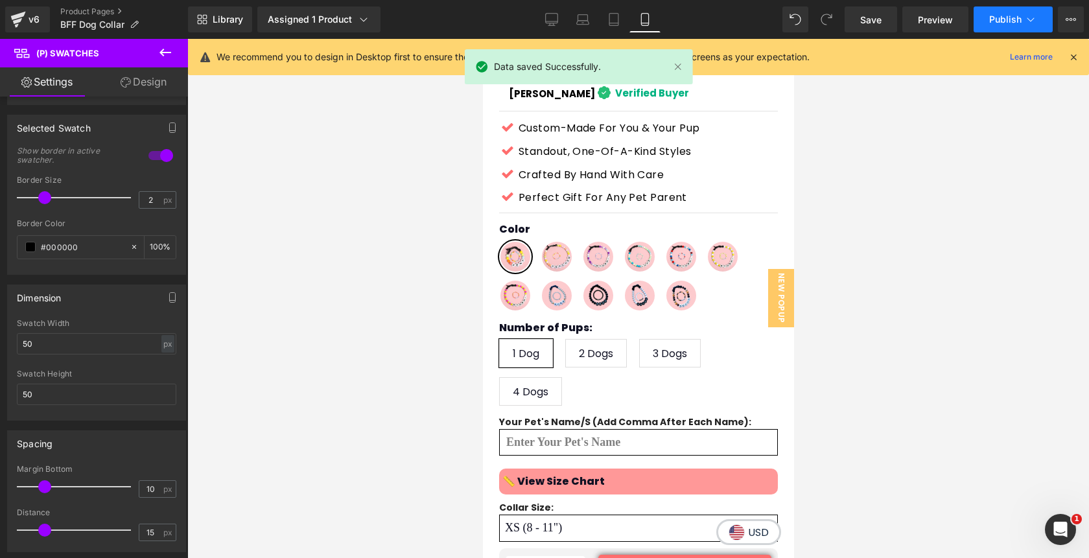
click at [1015, 20] on span "Publish" at bounding box center [1005, 19] width 32 height 10
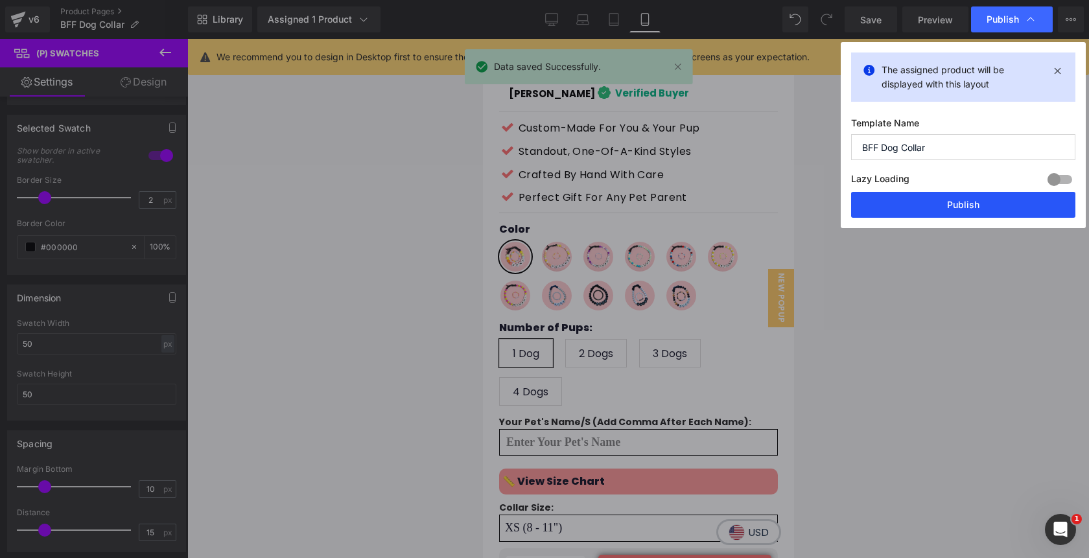
click at [955, 200] on button "Publish" at bounding box center [963, 205] width 224 height 26
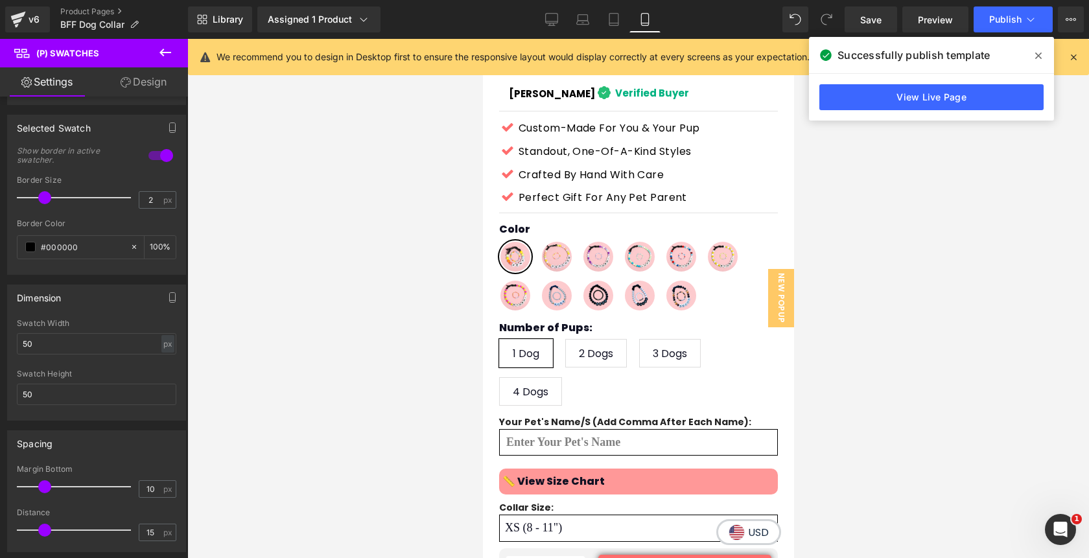
click at [1044, 56] on span at bounding box center [1038, 55] width 21 height 21
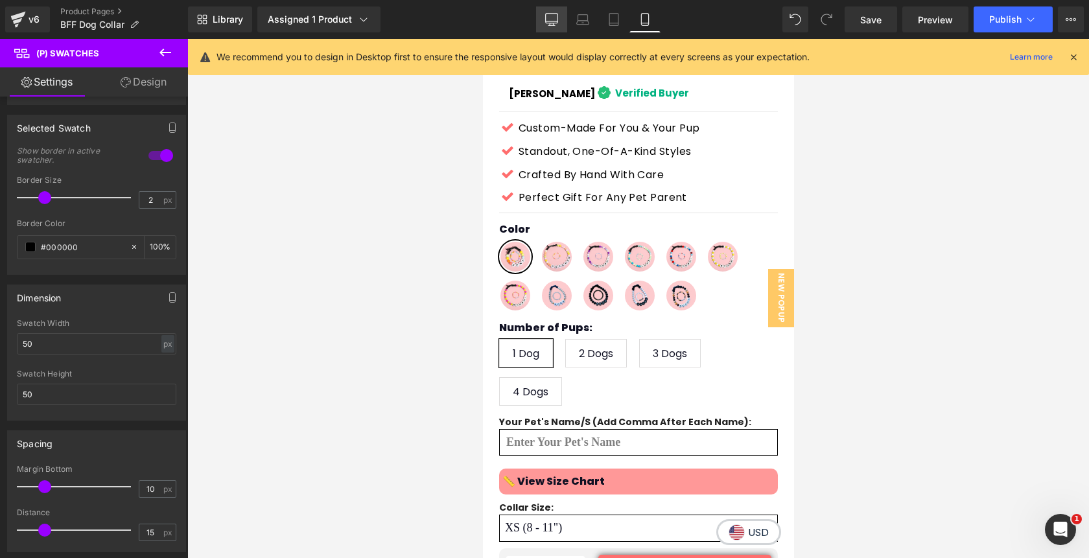
click at [549, 19] on icon at bounding box center [551, 19] width 13 height 13
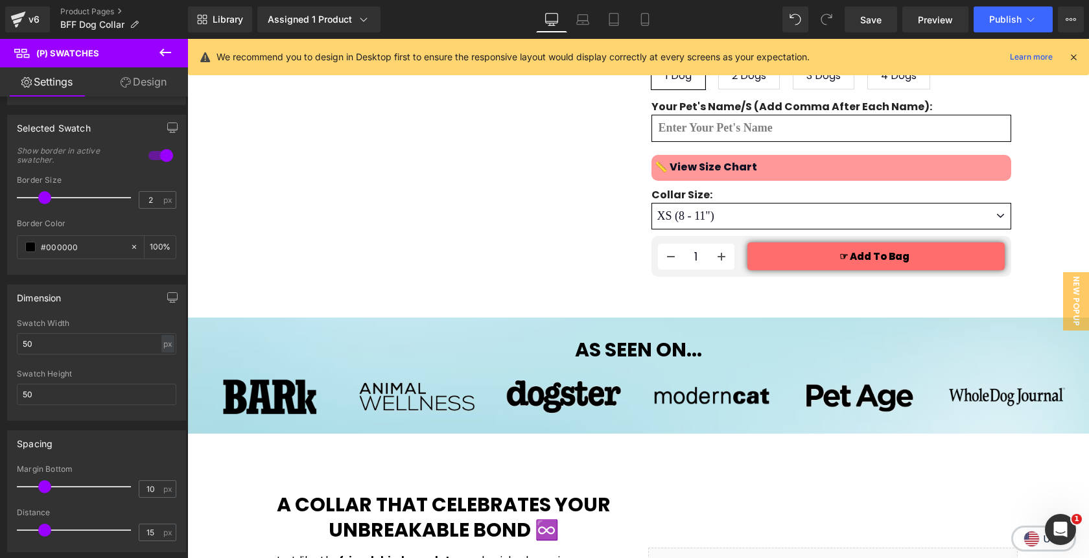
scroll to position [205, 0]
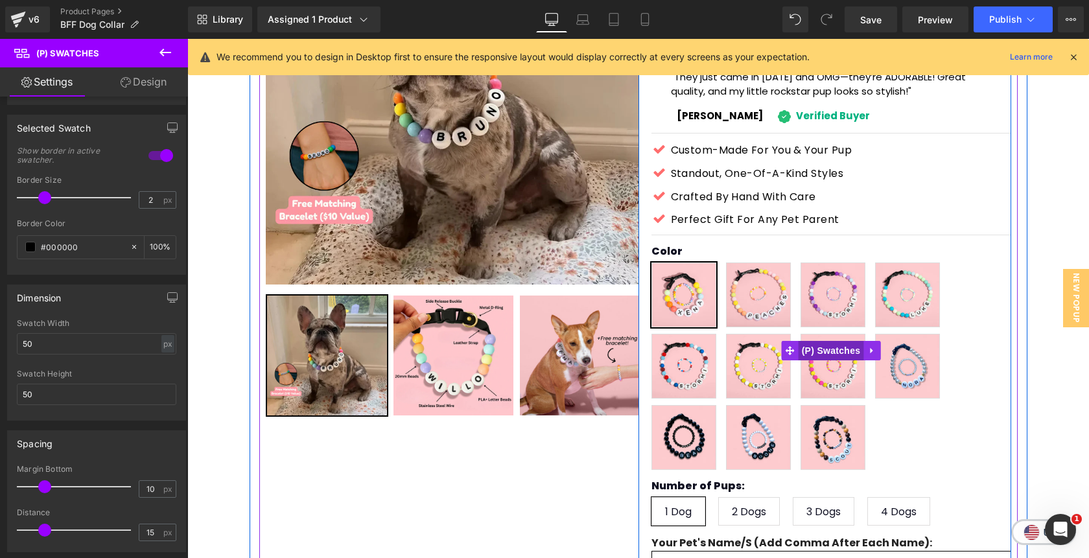
click at [841, 341] on span "(P) Swatches" at bounding box center [831, 350] width 65 height 19
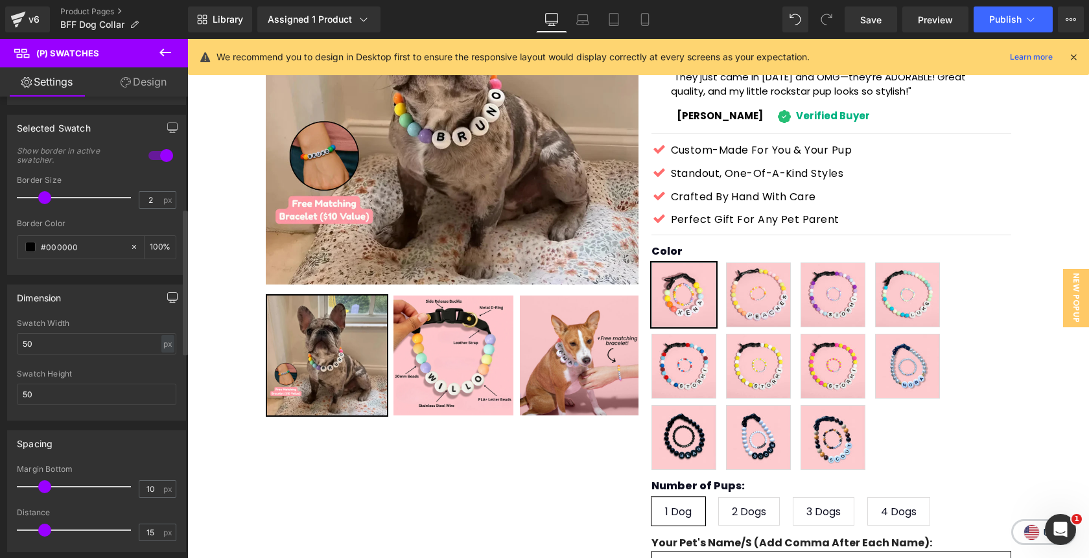
click at [167, 296] on icon "button" at bounding box center [172, 297] width 10 height 10
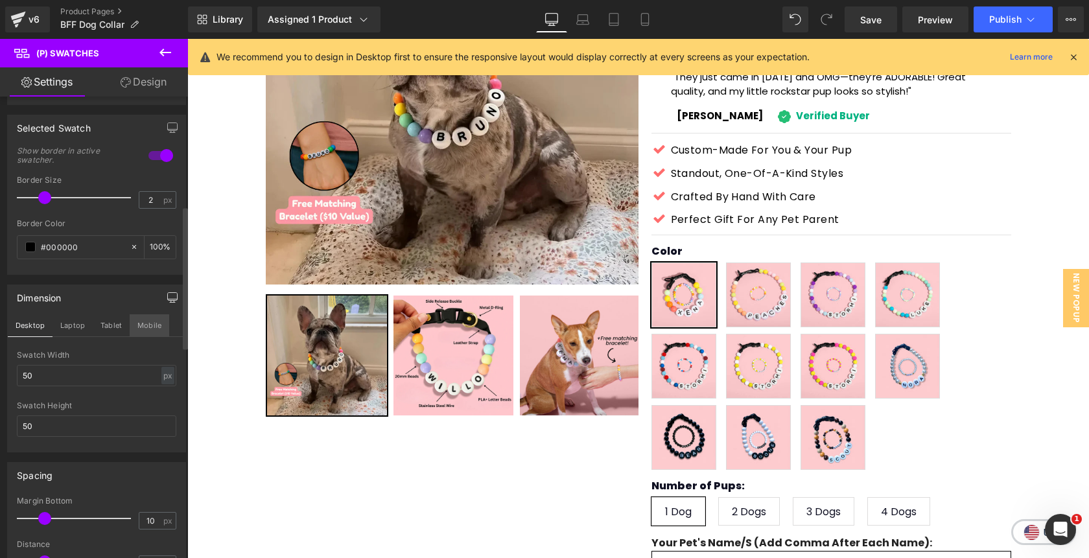
click at [151, 323] on button "Mobile" at bounding box center [150, 325] width 40 height 22
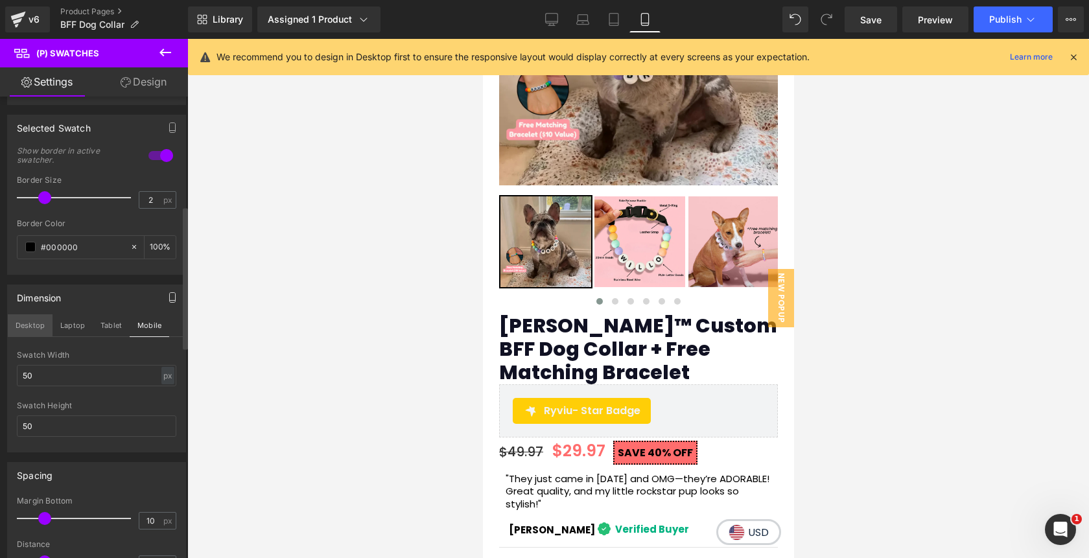
scroll to position [641, 0]
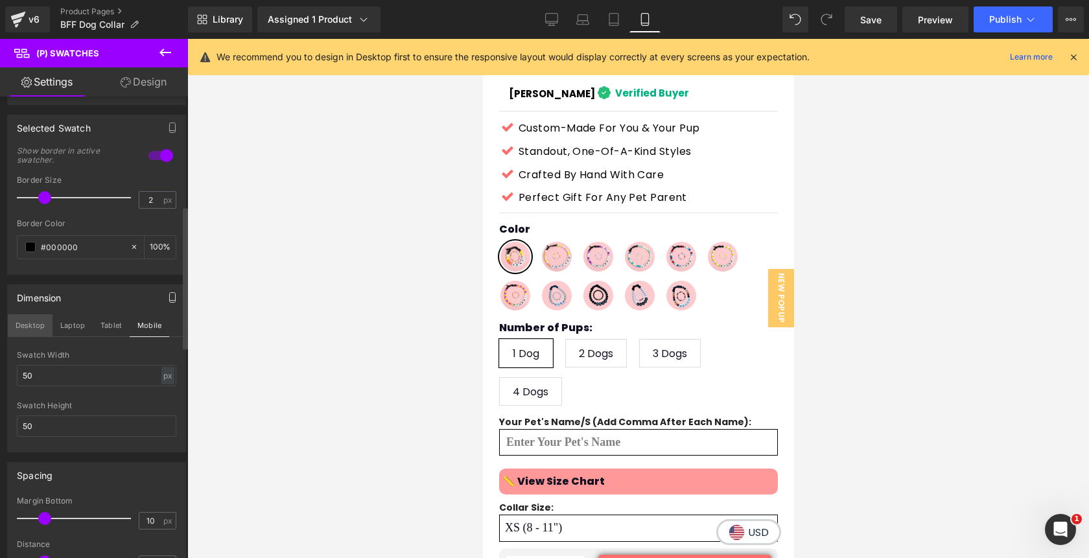
click at [36, 331] on button "Desktop" at bounding box center [30, 325] width 45 height 22
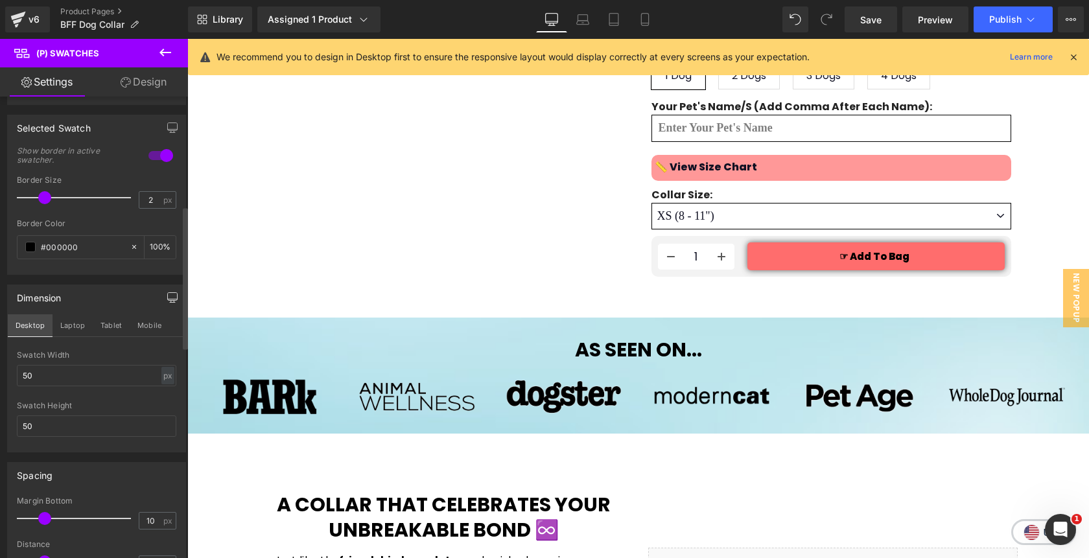
scroll to position [205, 0]
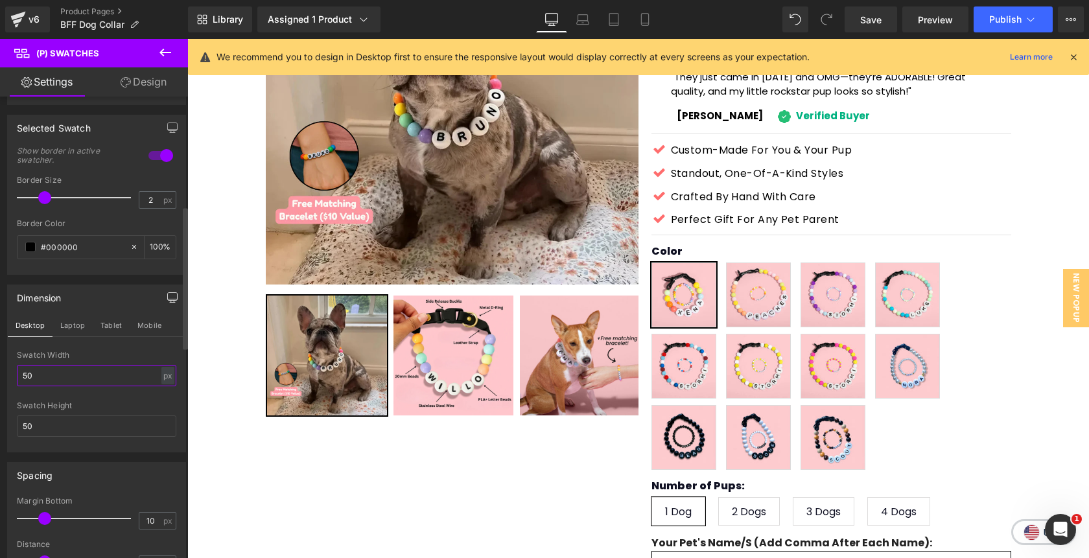
click at [58, 377] on input "50" at bounding box center [96, 375] width 159 height 21
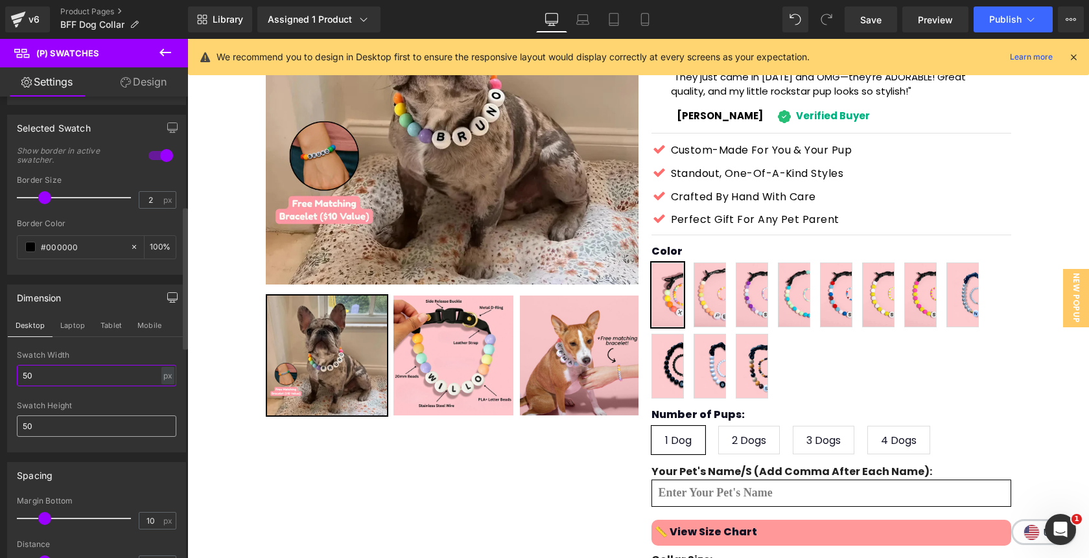
type input "50"
click at [48, 428] on input "50" at bounding box center [96, 426] width 159 height 21
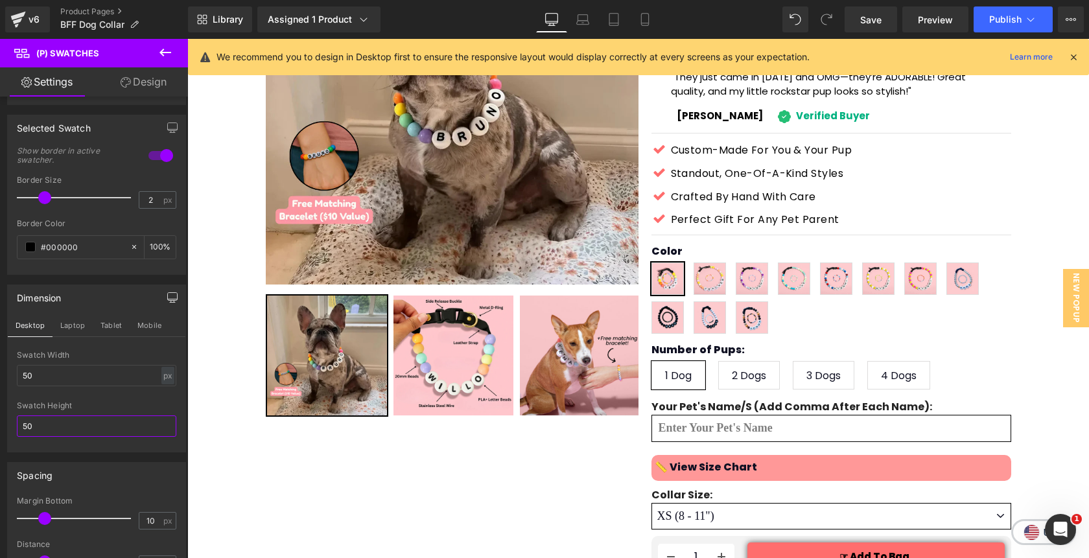
type input "50"
click at [152, 84] on link "Design" at bounding box center [144, 81] width 94 height 29
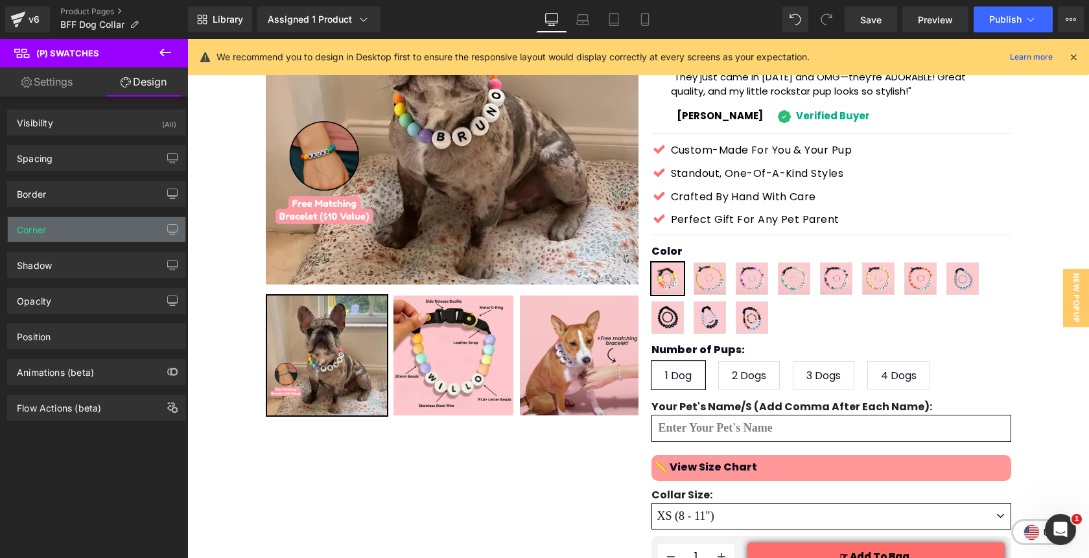
click at [72, 235] on div "Corner" at bounding box center [97, 229] width 178 height 25
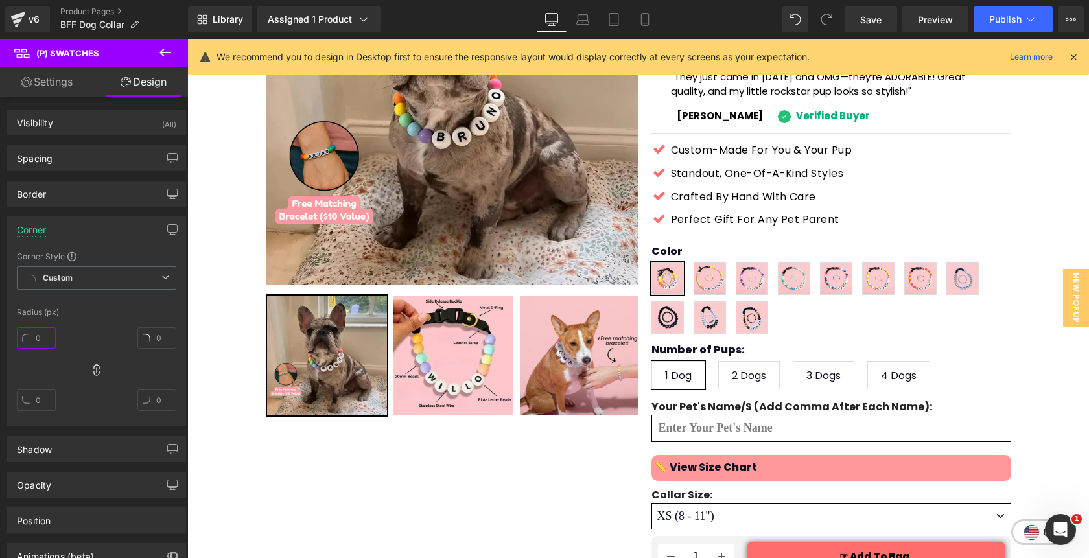
click at [36, 341] on input "text" at bounding box center [36, 337] width 39 height 21
type input "50"
click at [51, 228] on div "Corner" at bounding box center [97, 229] width 178 height 25
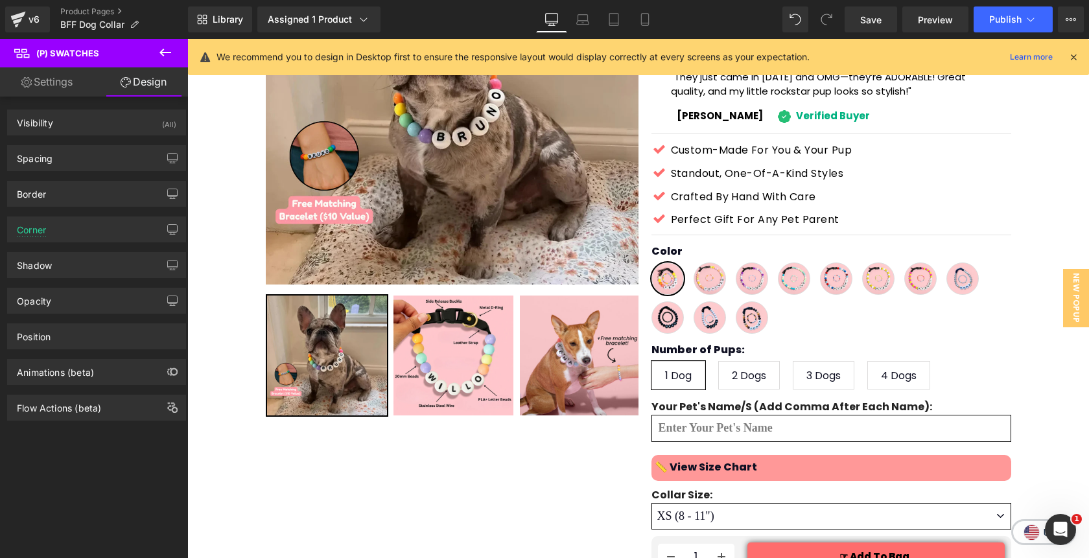
click at [74, 178] on div "Border Border Style Custom Custom Setup Global Style Custom Setup Global Style …" at bounding box center [97, 189] width 194 height 36
click at [73, 186] on div "Border" at bounding box center [97, 194] width 178 height 25
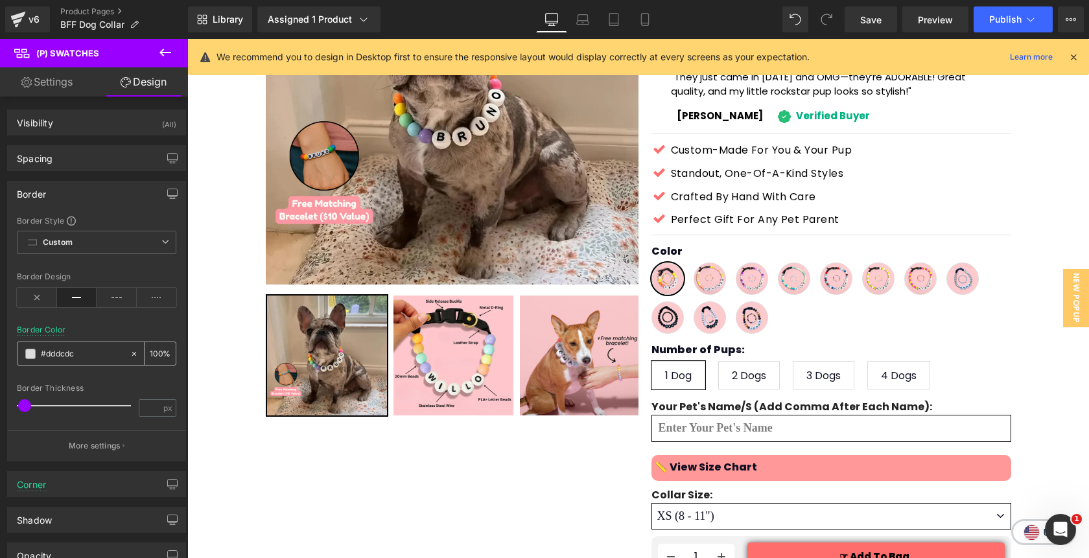
click at [29, 355] on span at bounding box center [30, 354] width 10 height 10
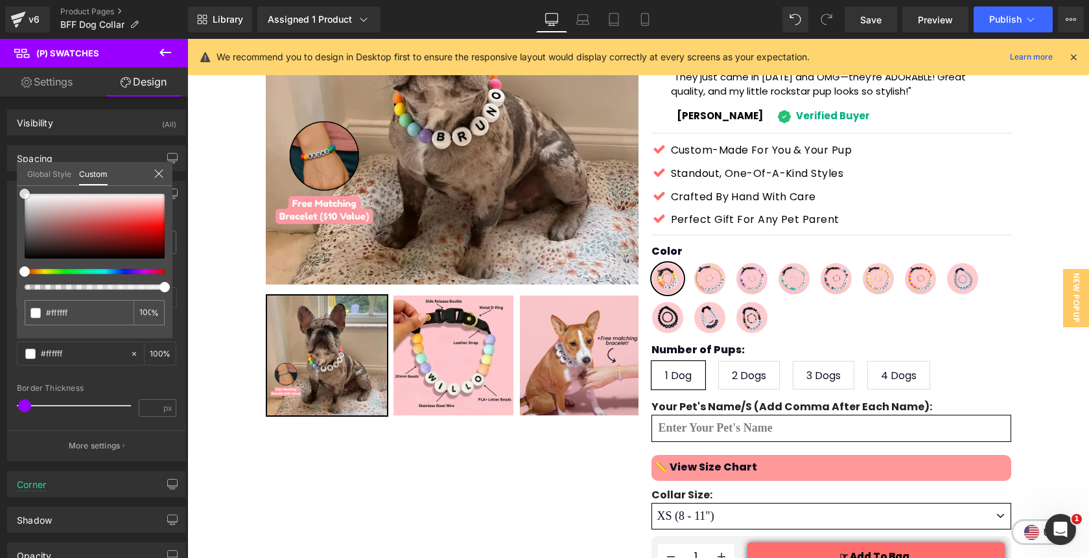
drag, startPoint x: 27, startPoint y: 202, endPoint x: 20, endPoint y: 189, distance: 14.5
click at [20, 189] on div "#dddcdc 100 %" at bounding box center [95, 194] width 156 height 16
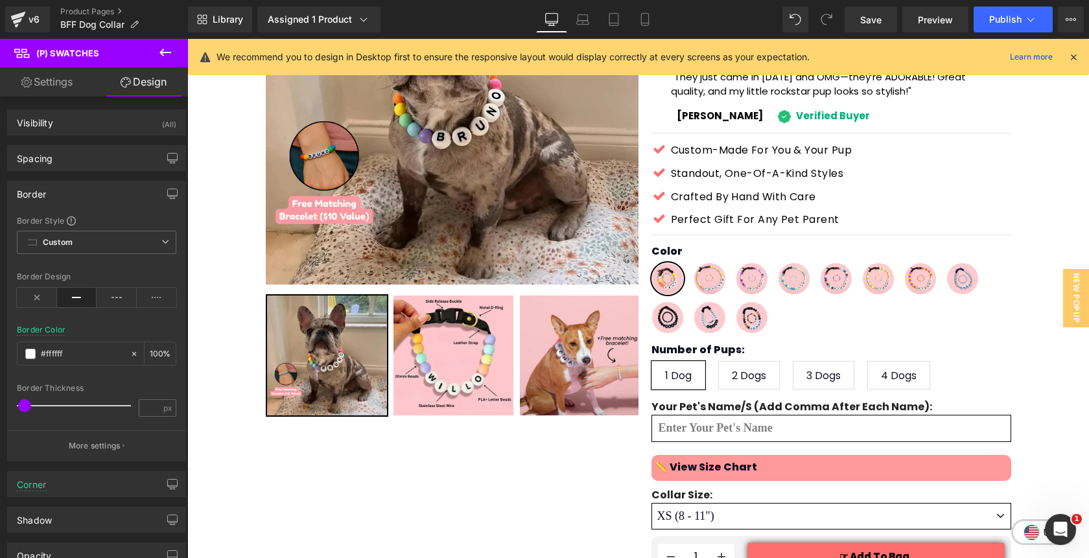
drag, startPoint x: 25, startPoint y: 406, endPoint x: 39, endPoint y: 409, distance: 14.6
click at [25, 407] on span at bounding box center [25, 405] width 13 height 13
click at [167, 196] on icon "button" at bounding box center [172, 194] width 10 height 10
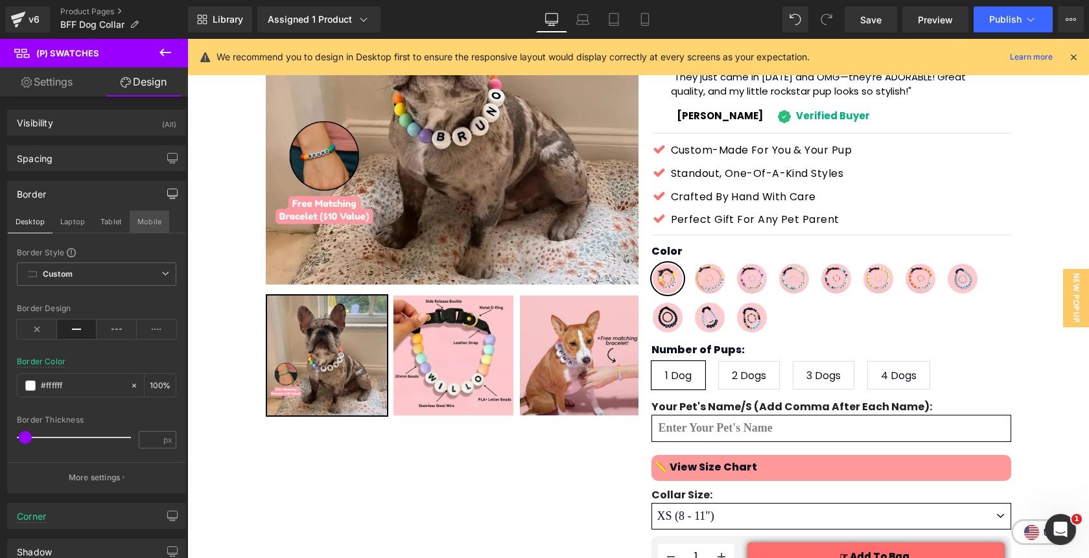
click at [145, 225] on button "Mobile" at bounding box center [150, 222] width 40 height 22
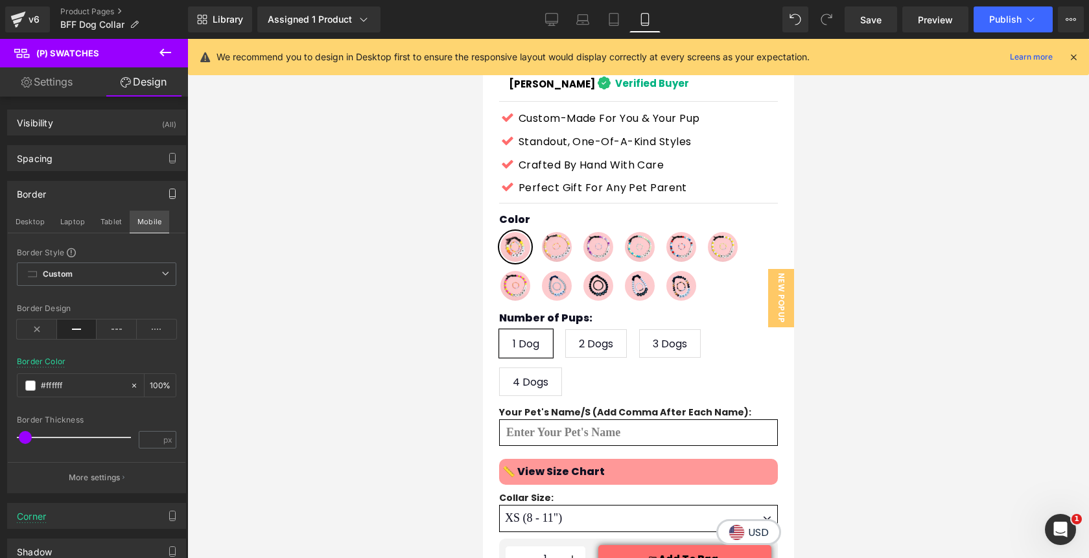
scroll to position [641, 0]
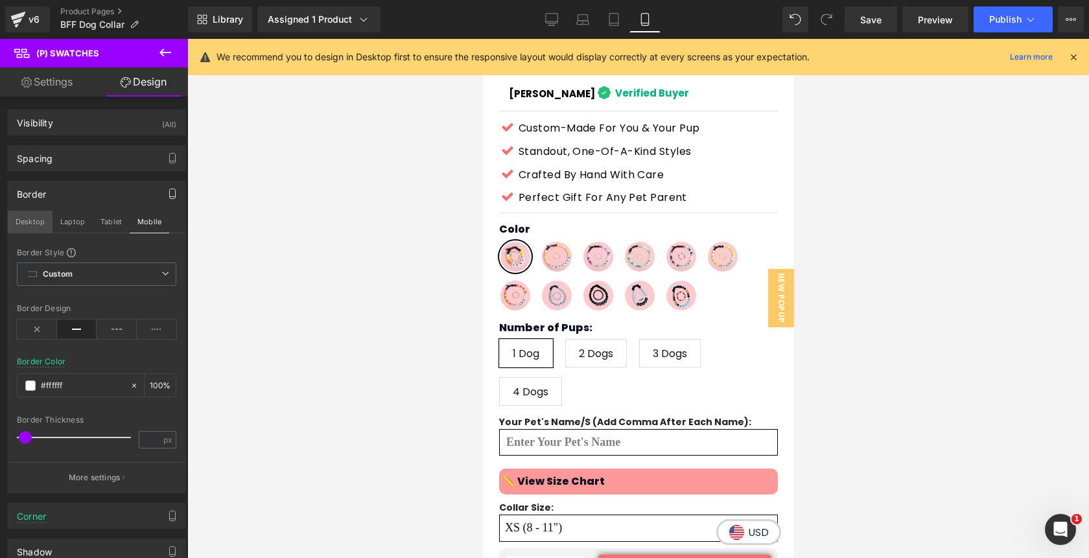
click at [31, 223] on button "Desktop" at bounding box center [30, 222] width 45 height 22
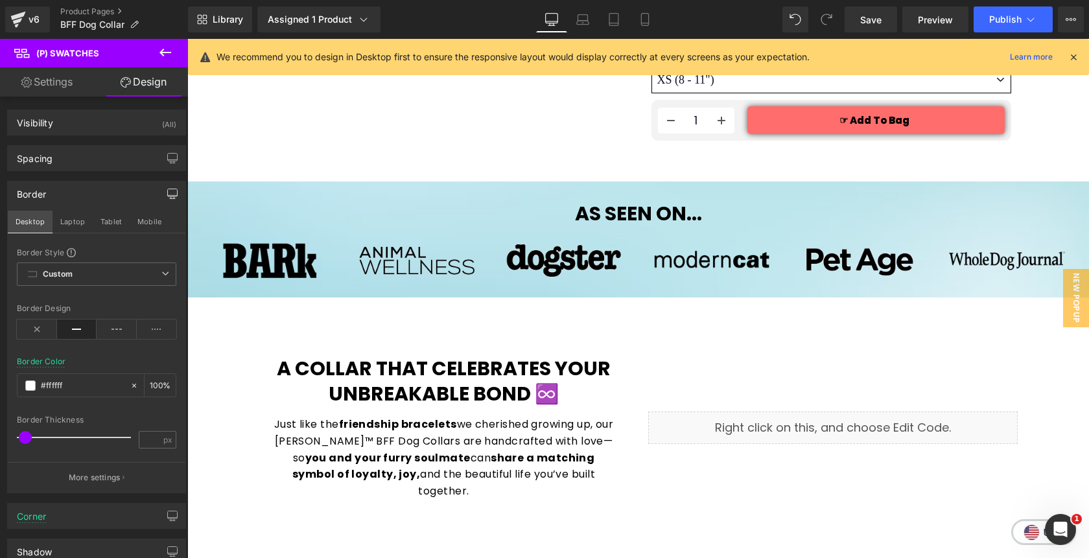
scroll to position [205, 0]
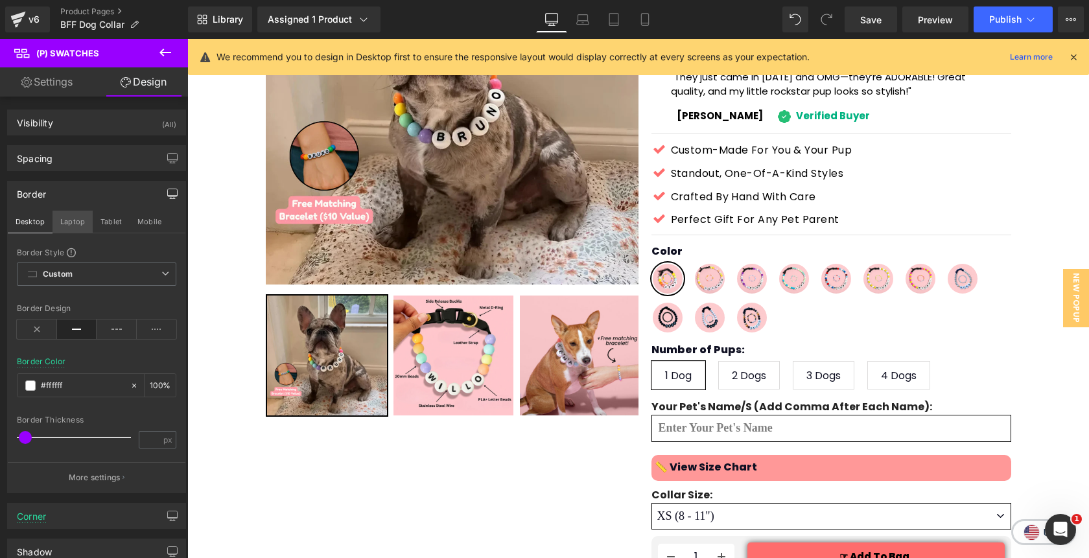
click at [71, 224] on button "Laptop" at bounding box center [73, 222] width 40 height 22
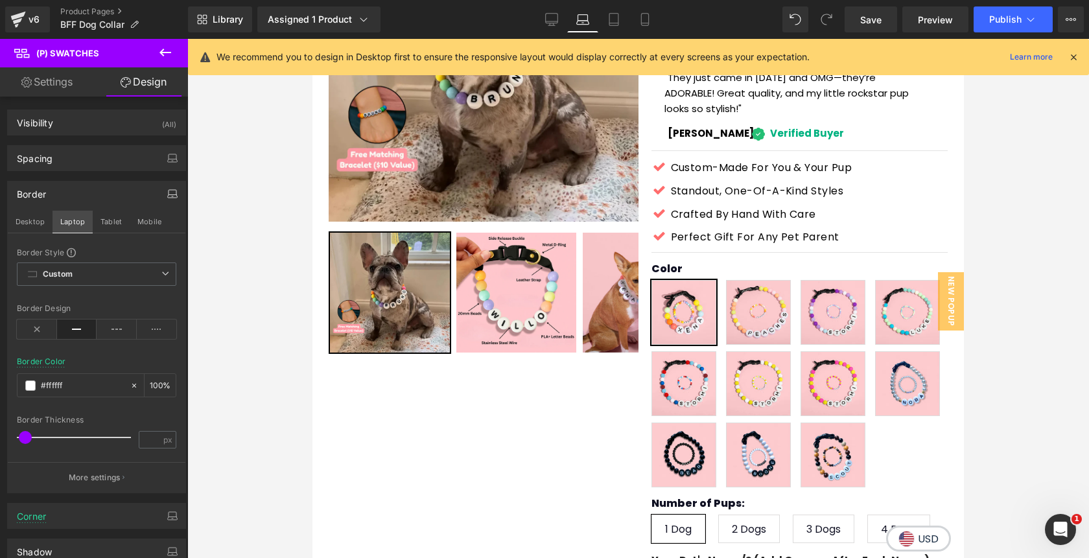
scroll to position [246, 0]
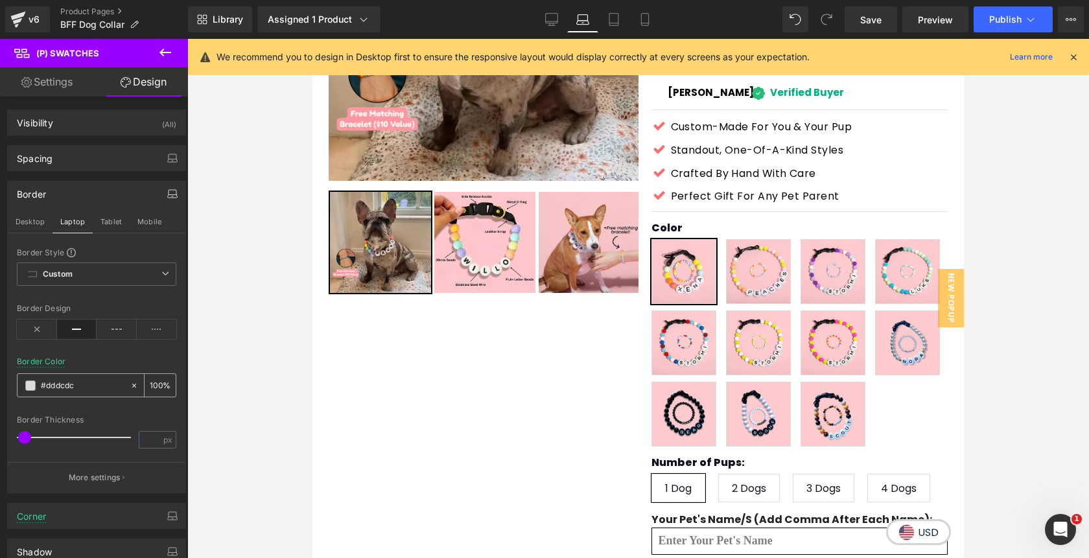
click at [30, 386] on span at bounding box center [30, 386] width 10 height 10
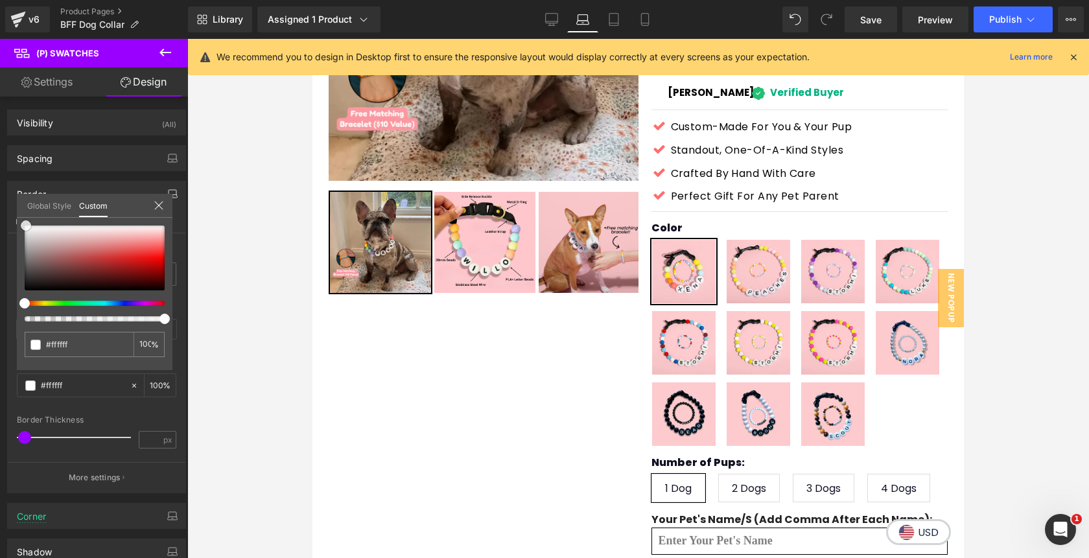
drag, startPoint x: 25, startPoint y: 233, endPoint x: 25, endPoint y: 221, distance: 12.3
click at [25, 221] on span at bounding box center [26, 225] width 10 height 10
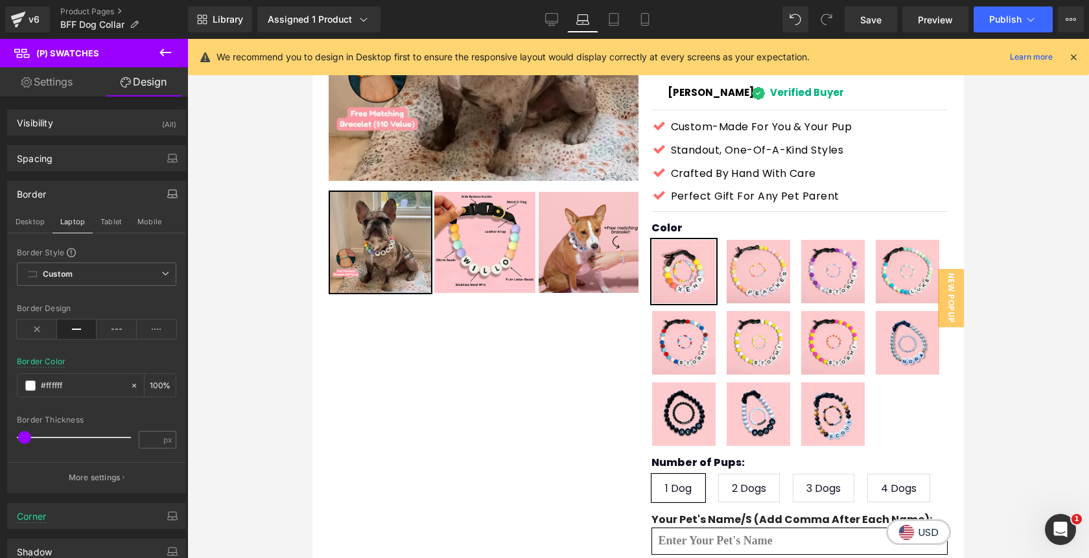
drag, startPoint x: 23, startPoint y: 435, endPoint x: 38, endPoint y: 438, distance: 14.6
click at [148, 442] on input "number" at bounding box center [150, 440] width 23 height 16
click at [106, 226] on button "Tablet" at bounding box center [111, 222] width 37 height 22
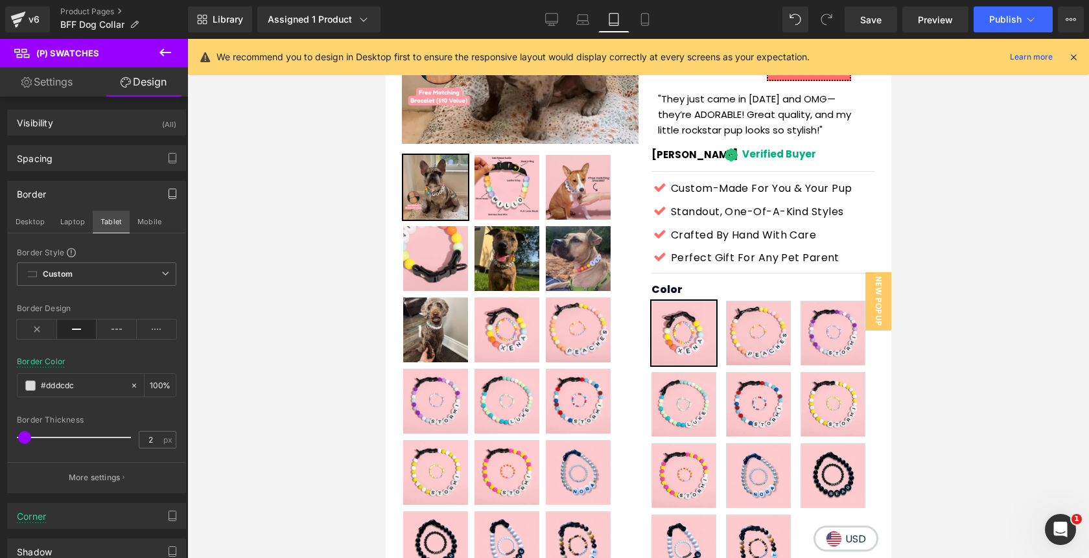
scroll to position [284, 0]
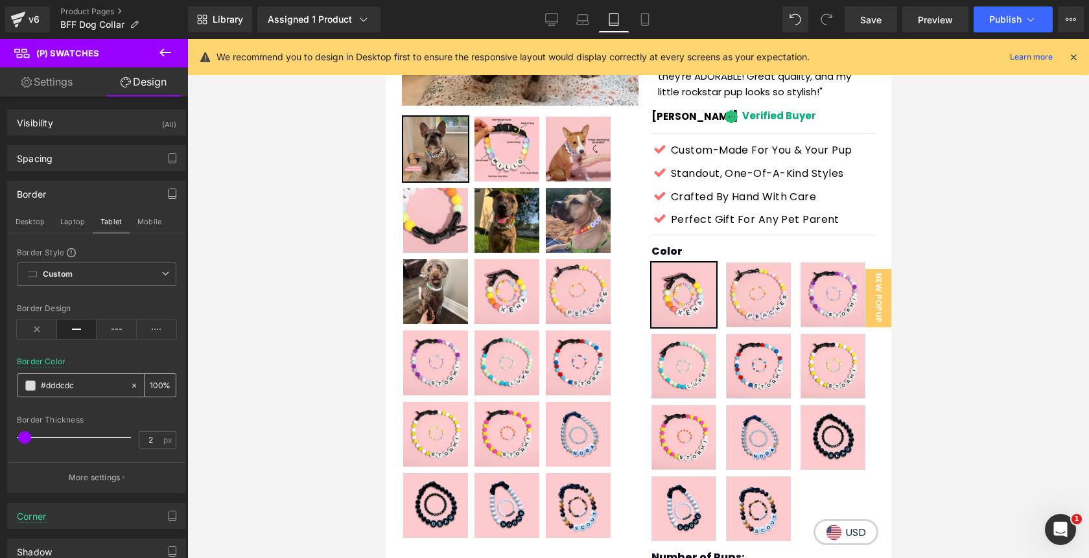
click at [30, 389] on span at bounding box center [30, 386] width 10 height 10
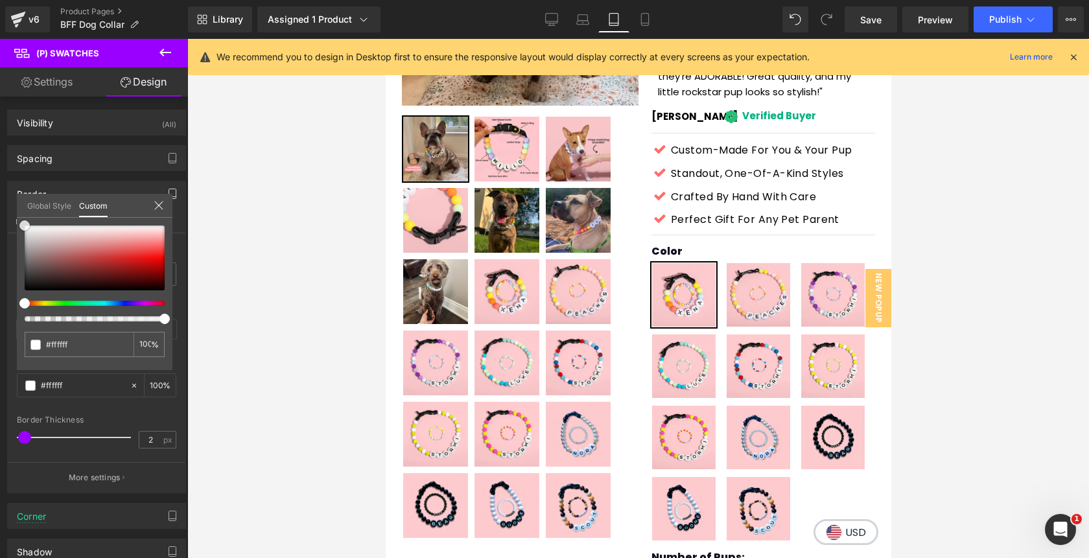
drag, startPoint x: 27, startPoint y: 234, endPoint x: 24, endPoint y: 220, distance: 14.5
click at [24, 220] on span at bounding box center [24, 225] width 10 height 10
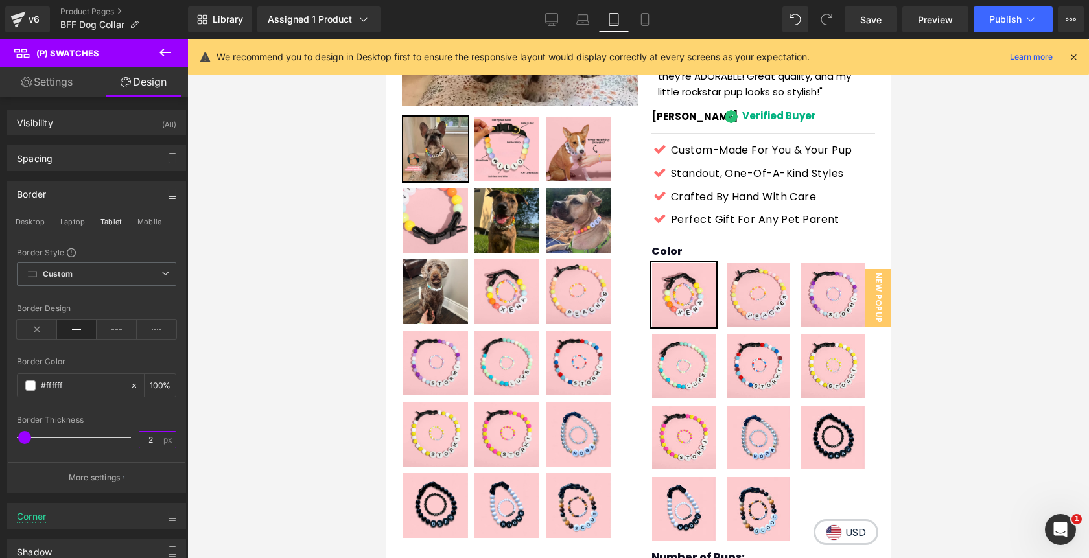
click at [145, 438] on input "2" at bounding box center [150, 440] width 23 height 16
type input "2"
click at [113, 454] on div at bounding box center [96, 455] width 159 height 8
click at [143, 228] on button "Mobile" at bounding box center [150, 222] width 40 height 22
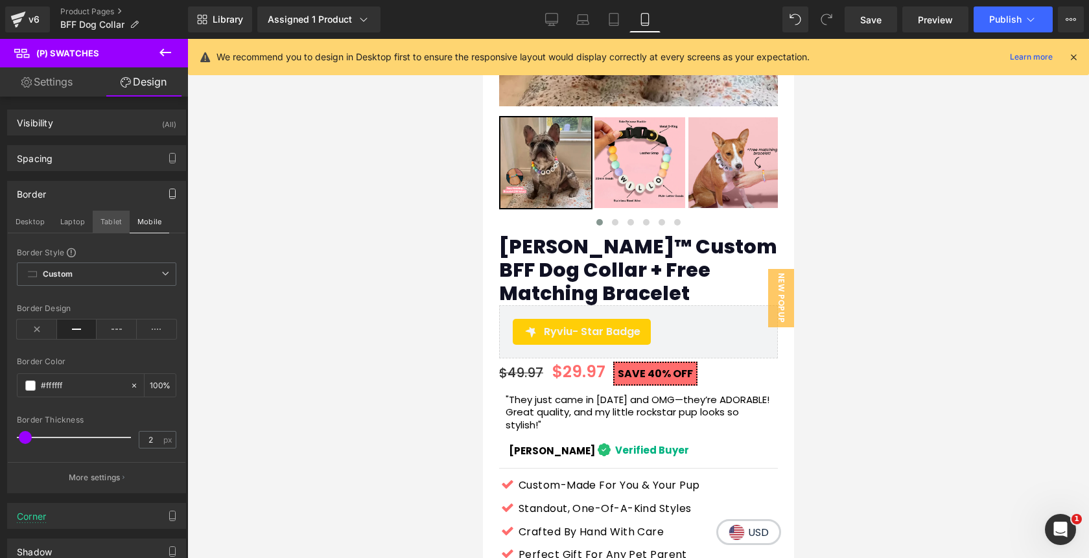
scroll to position [641, 0]
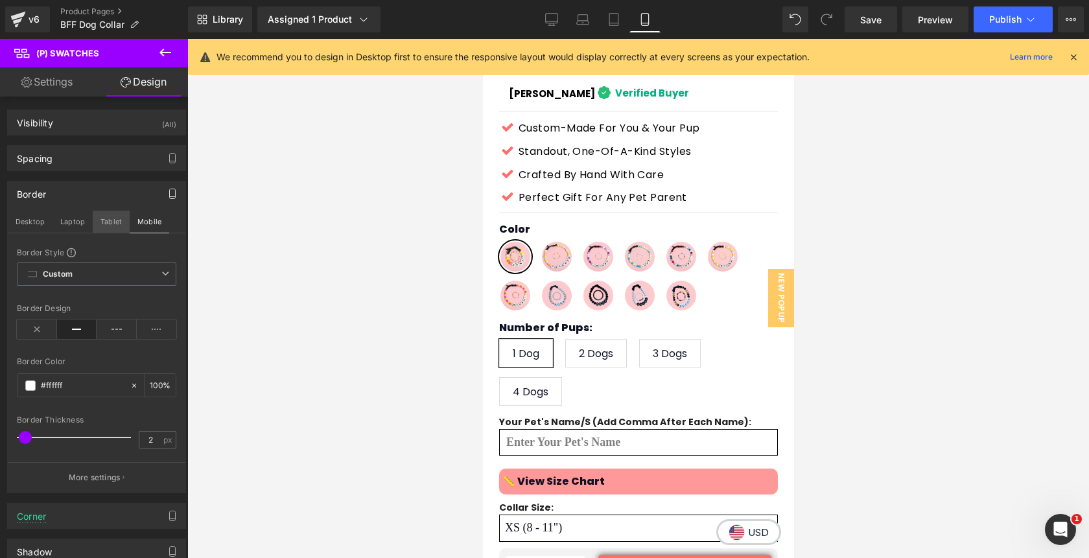
click at [108, 222] on button "Tablet" at bounding box center [111, 222] width 37 height 22
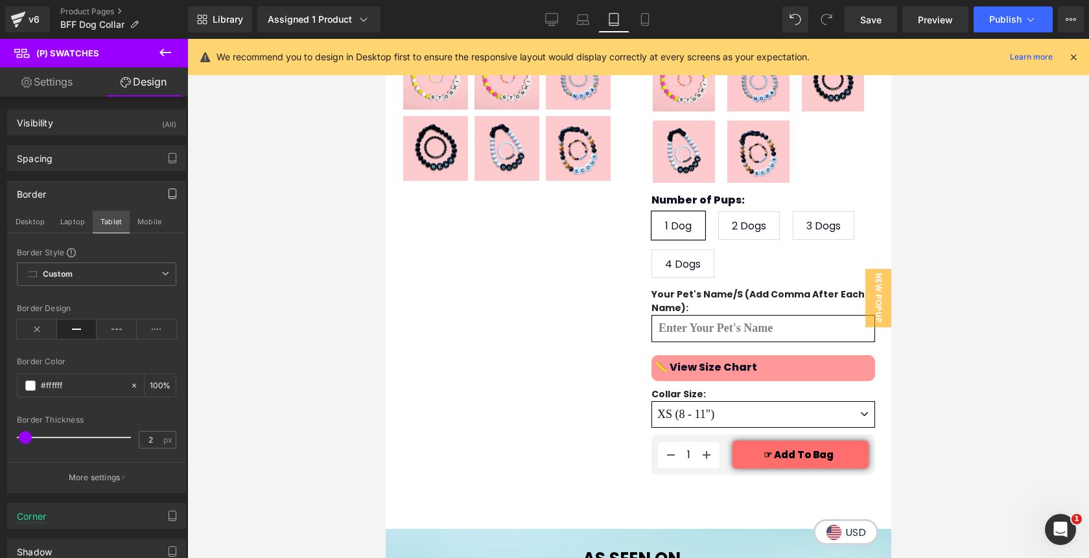
scroll to position [284, 0]
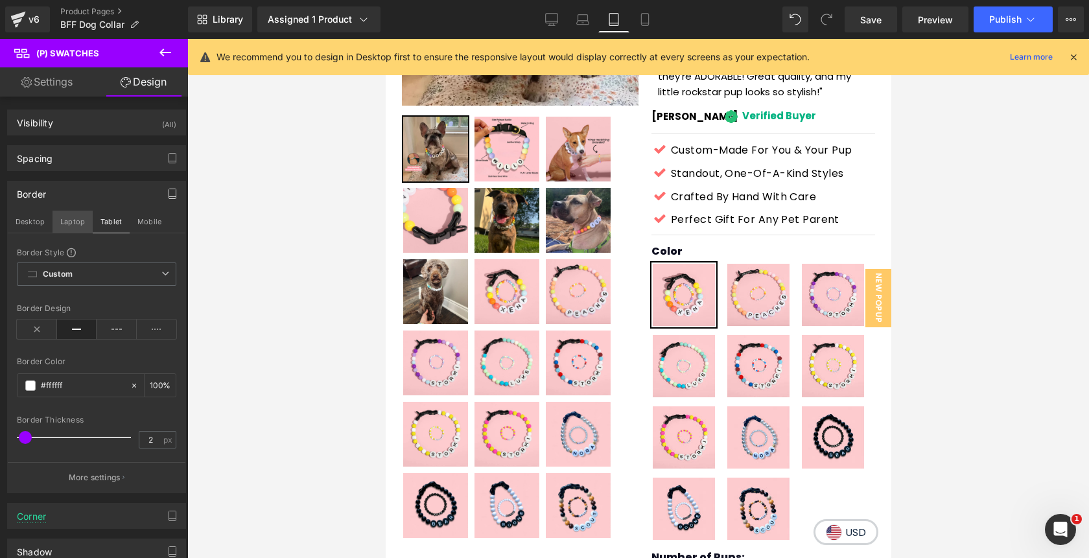
click at [70, 224] on button "Laptop" at bounding box center [73, 222] width 40 height 22
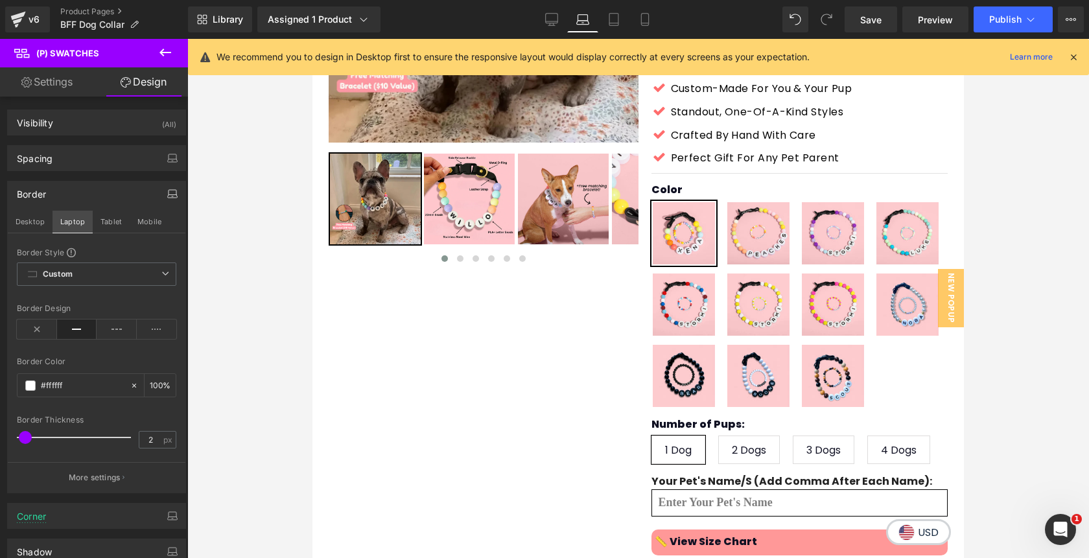
scroll to position [246, 0]
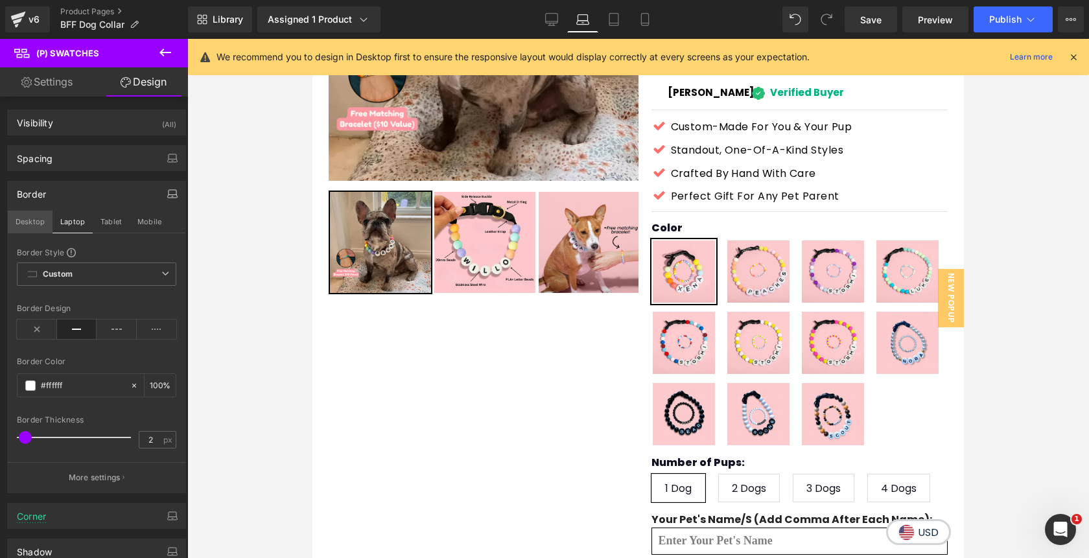
click at [34, 220] on button "Desktop" at bounding box center [30, 222] width 45 height 22
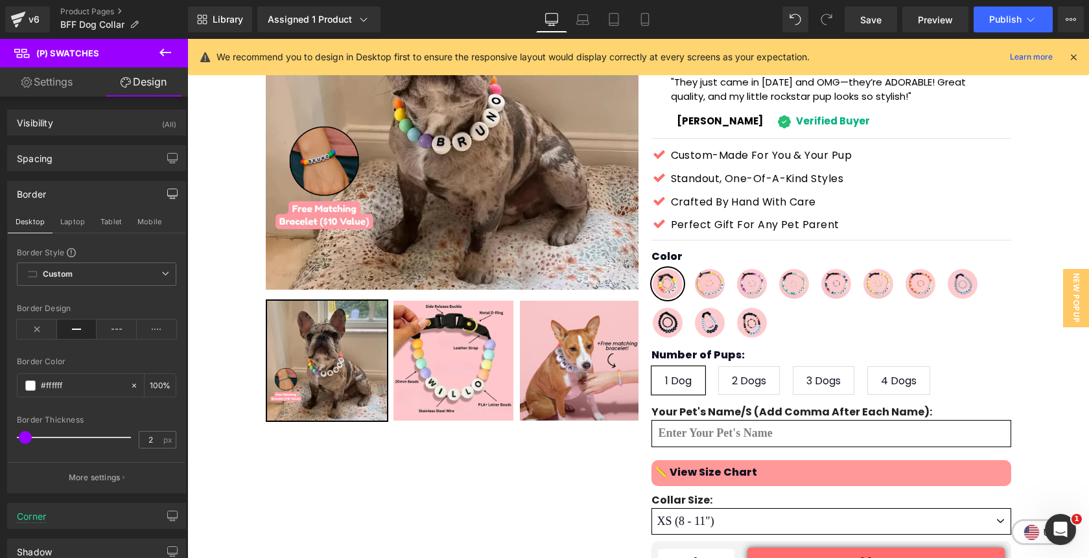
scroll to position [202, 0]
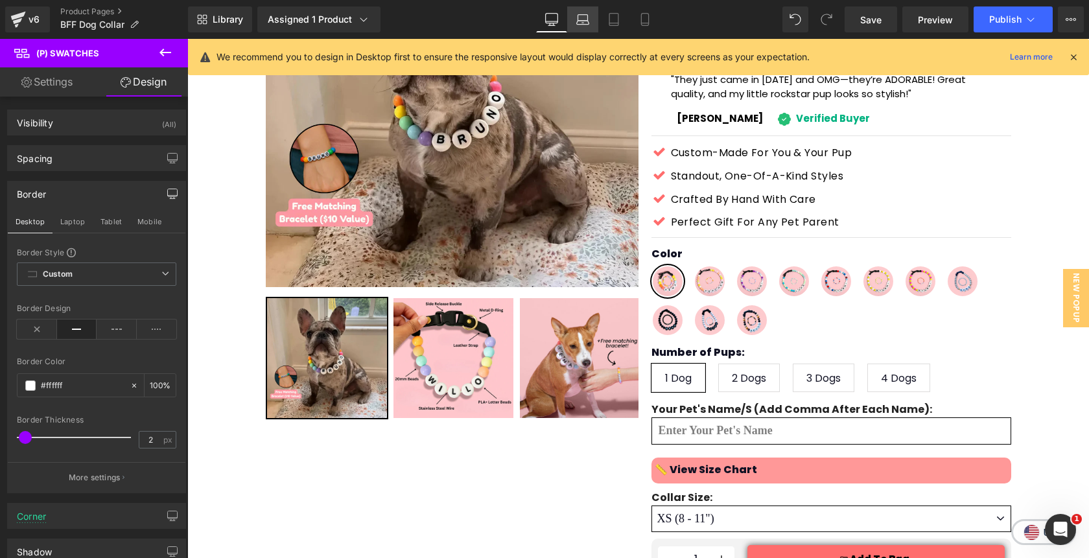
click at [585, 19] on icon at bounding box center [582, 19] width 13 height 13
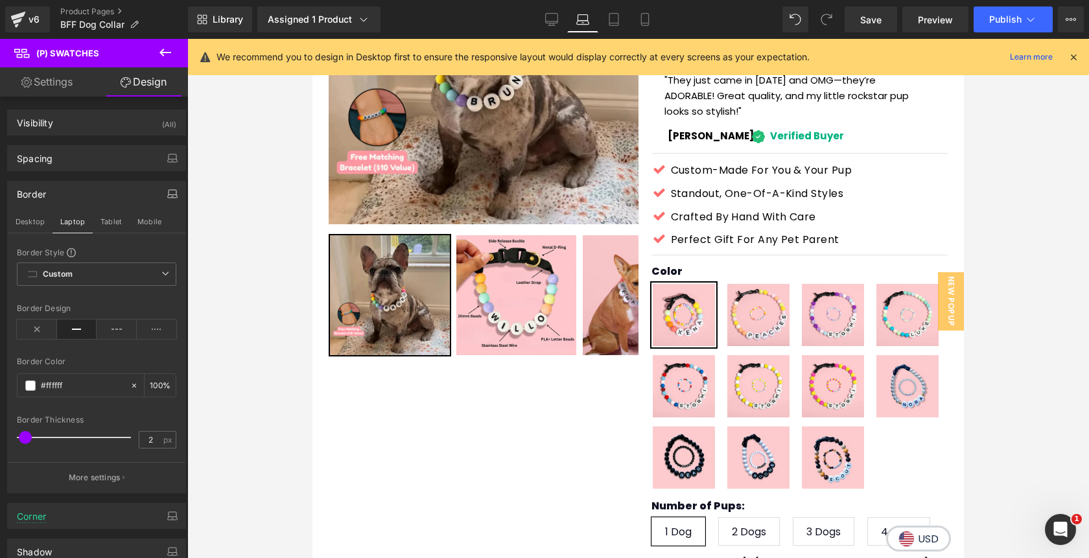
scroll to position [243, 0]
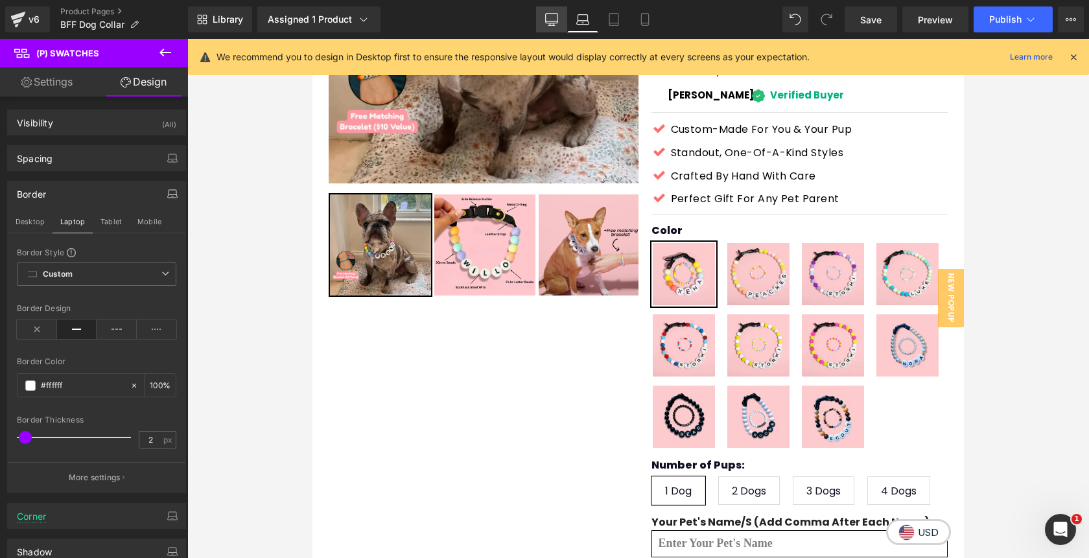
click at [556, 23] on icon at bounding box center [552, 19] width 12 height 10
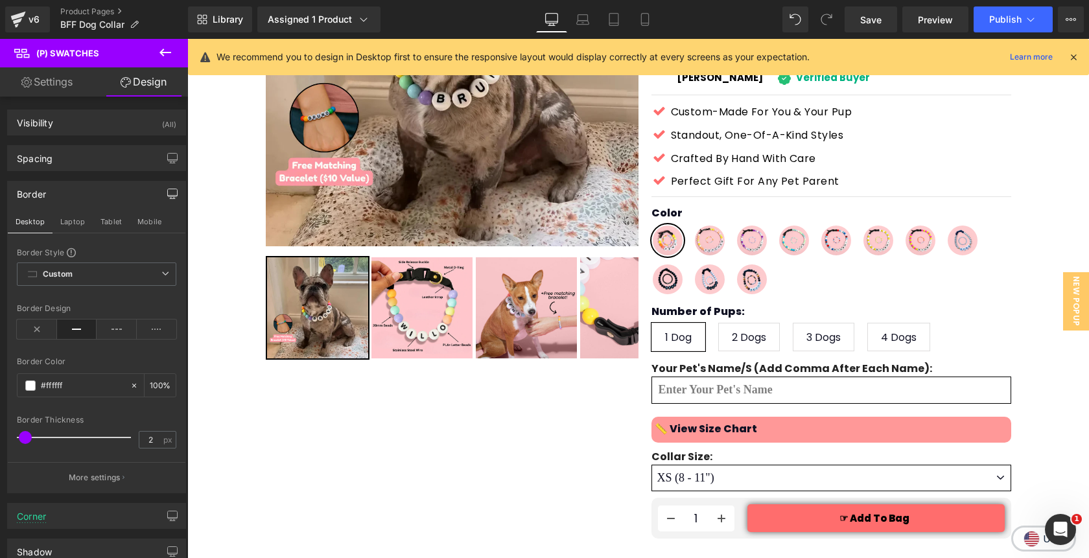
scroll to position [202, 0]
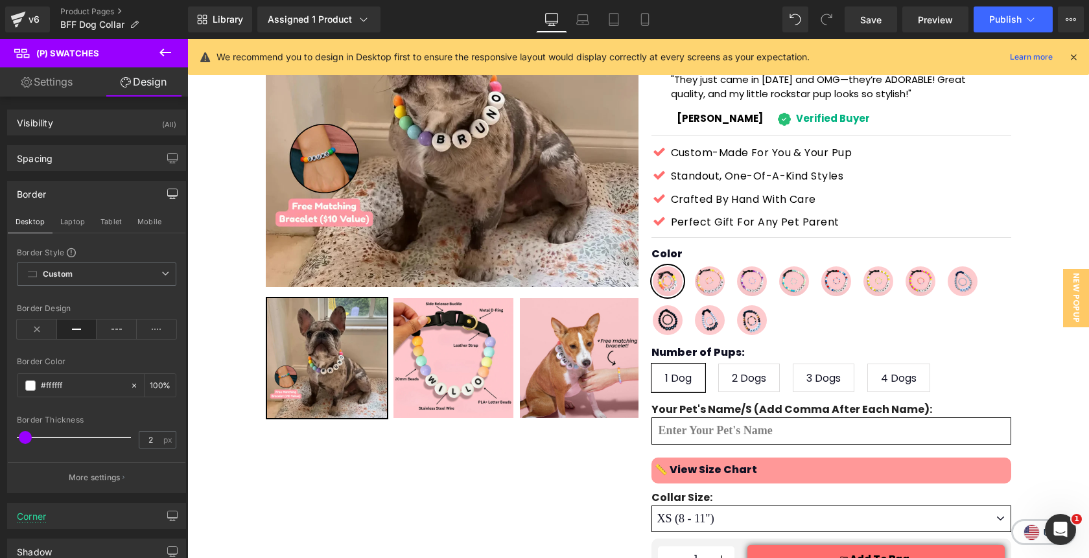
click at [53, 194] on div "Border" at bounding box center [97, 194] width 178 height 25
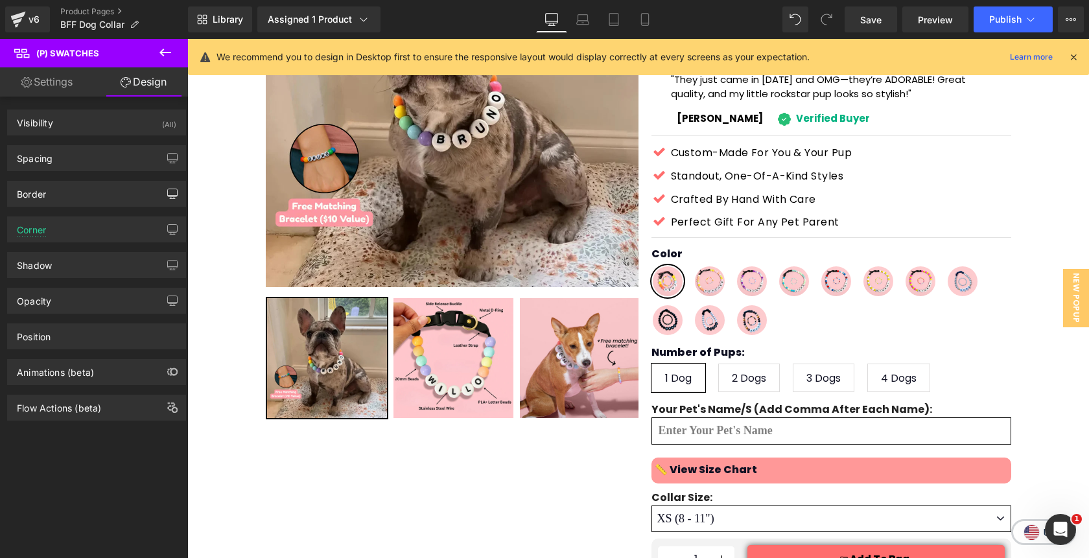
click at [167, 50] on icon at bounding box center [166, 53] width 16 height 16
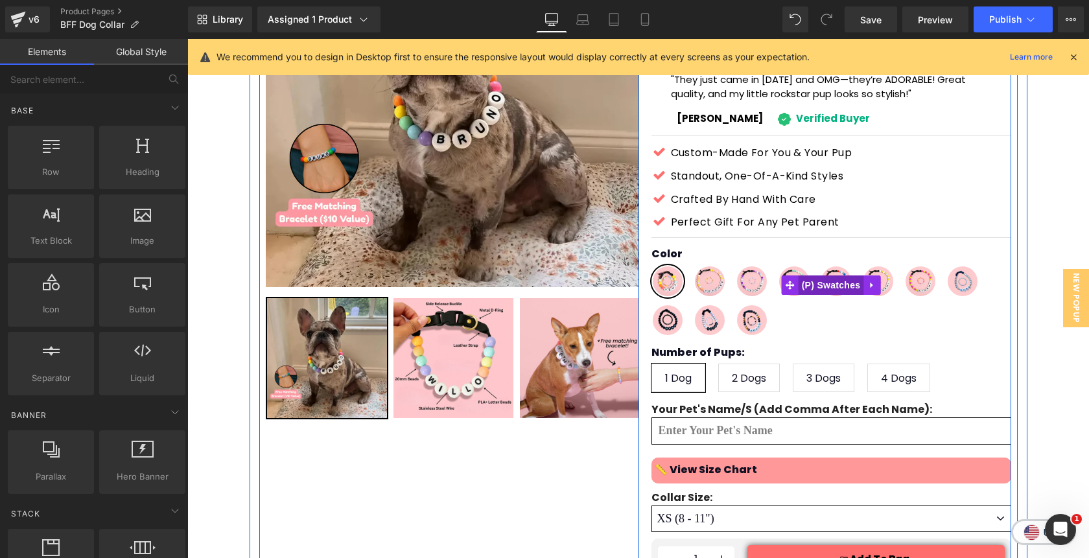
click at [832, 276] on span "(P) Swatches" at bounding box center [831, 285] width 65 height 19
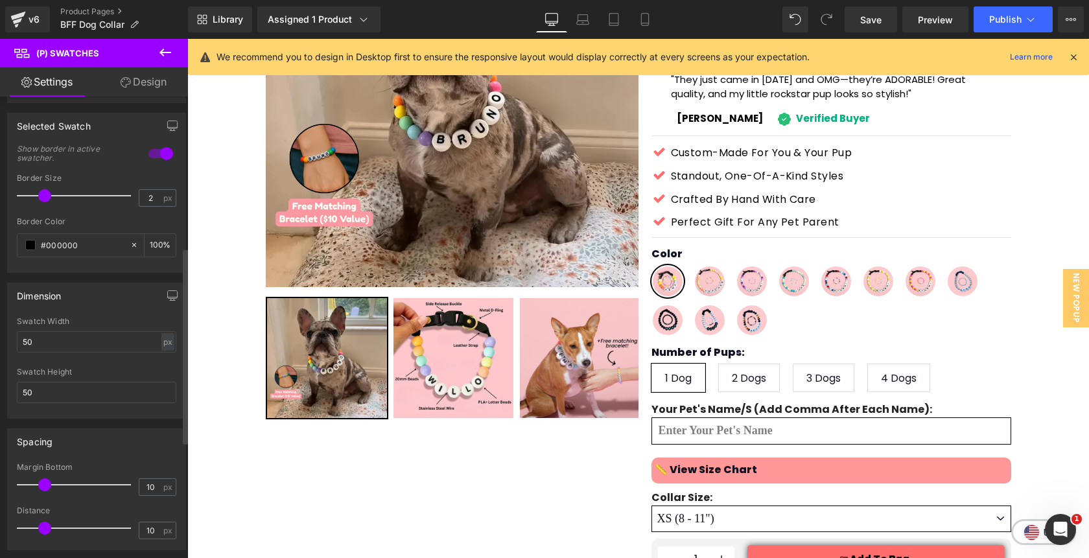
scroll to position [381, 0]
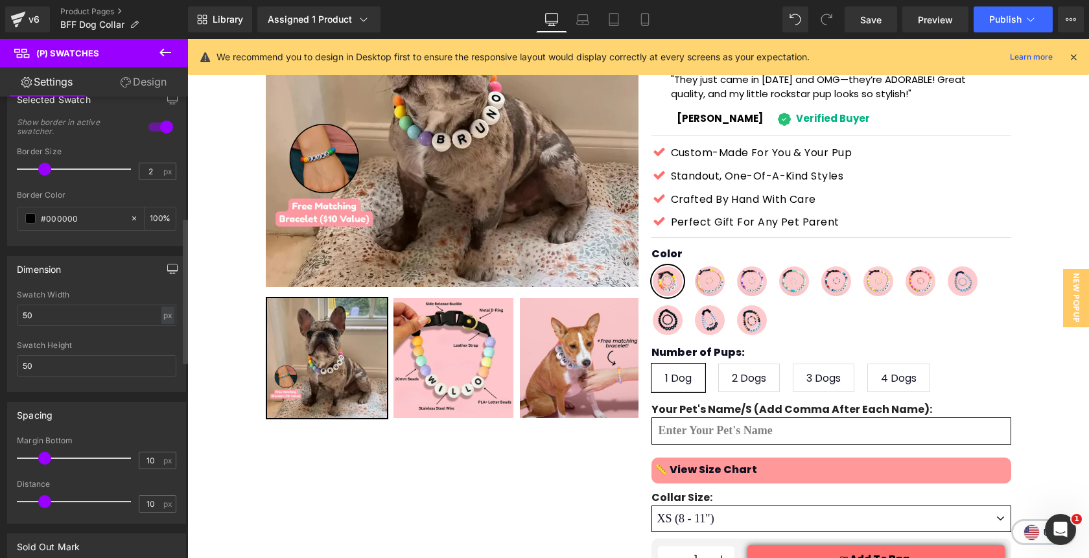
click at [168, 272] on icon "button" at bounding box center [173, 268] width 10 height 8
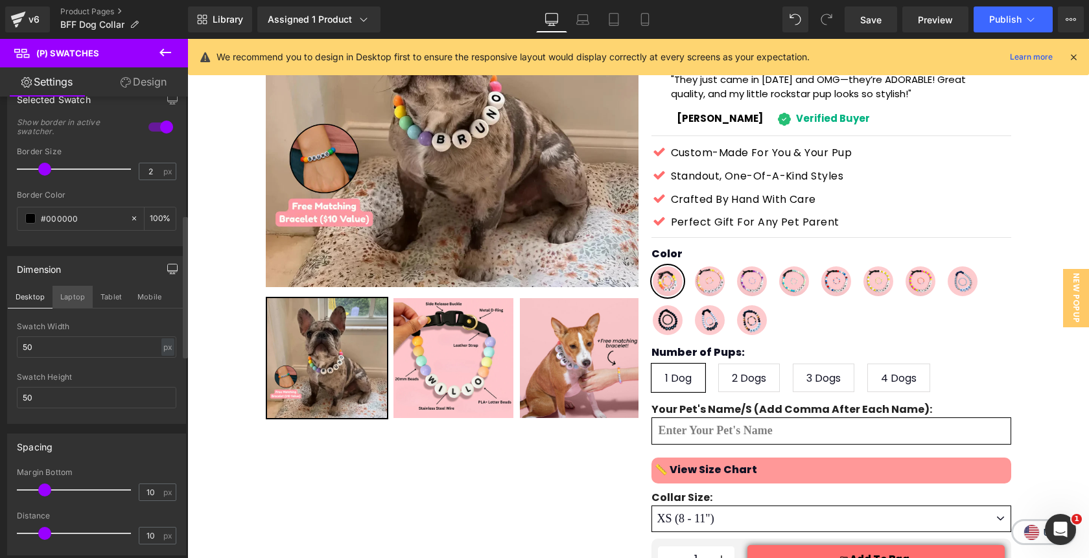
click at [76, 301] on button "Laptop" at bounding box center [73, 297] width 40 height 22
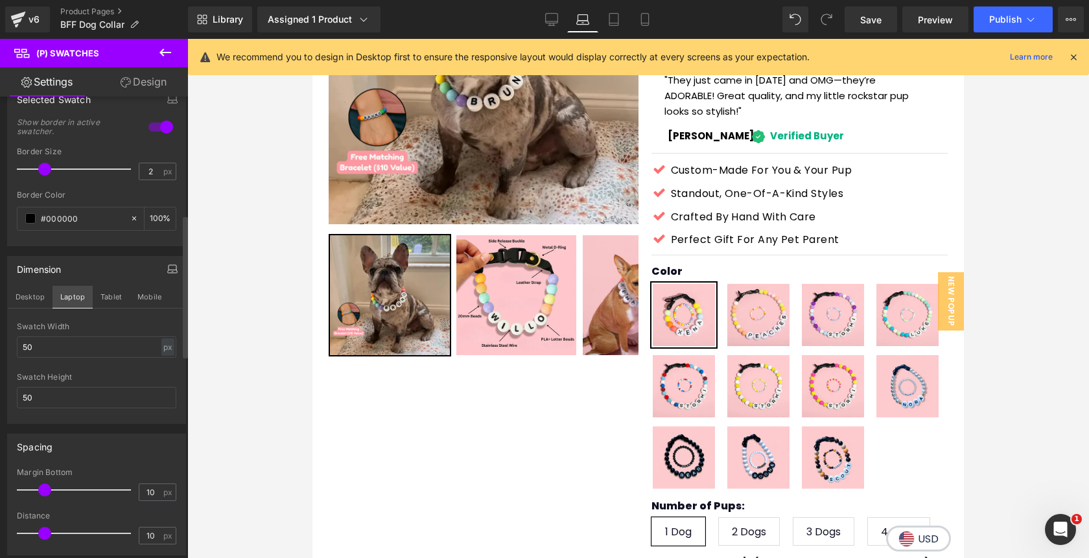
scroll to position [243, 0]
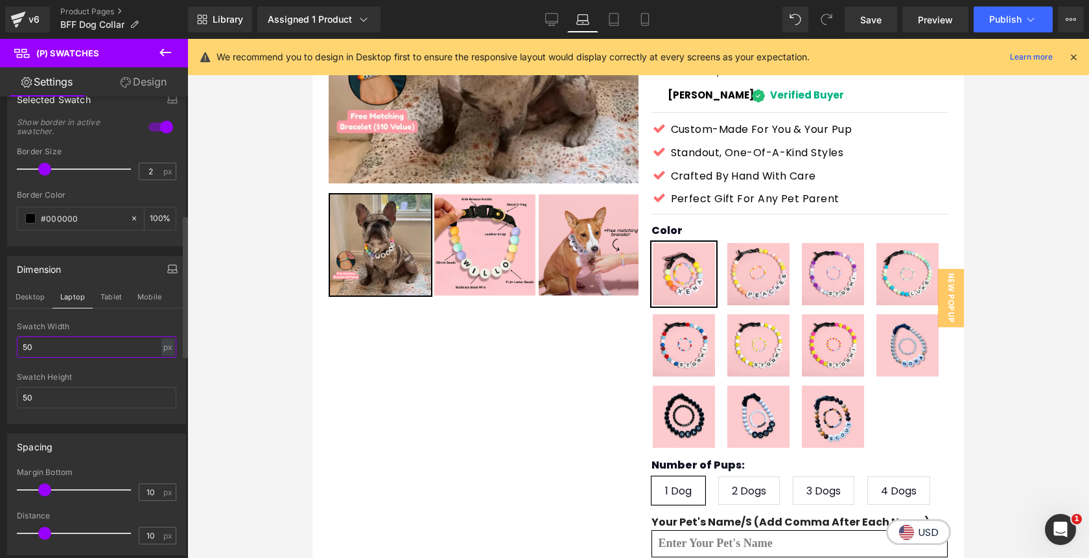
click at [54, 344] on input "50" at bounding box center [96, 346] width 159 height 21
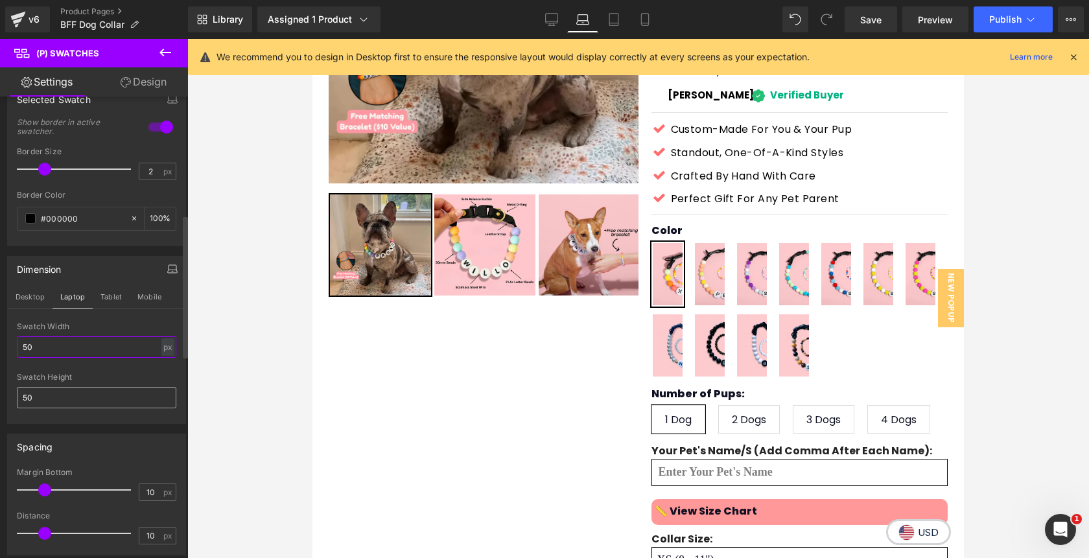
type input "50"
click at [50, 387] on input "50" at bounding box center [96, 397] width 159 height 21
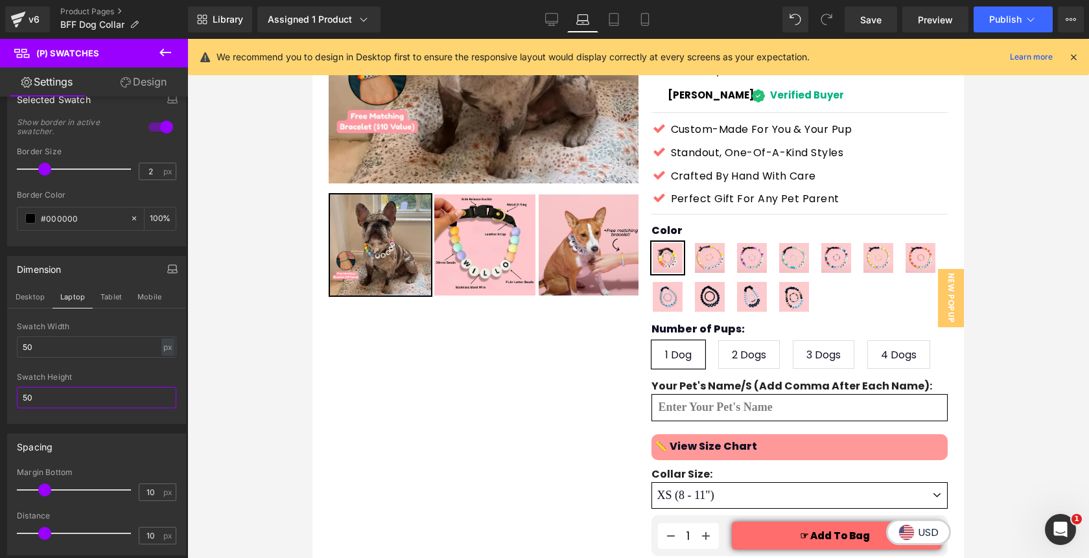
type input "50"
click at [142, 81] on link "Design" at bounding box center [144, 81] width 94 height 29
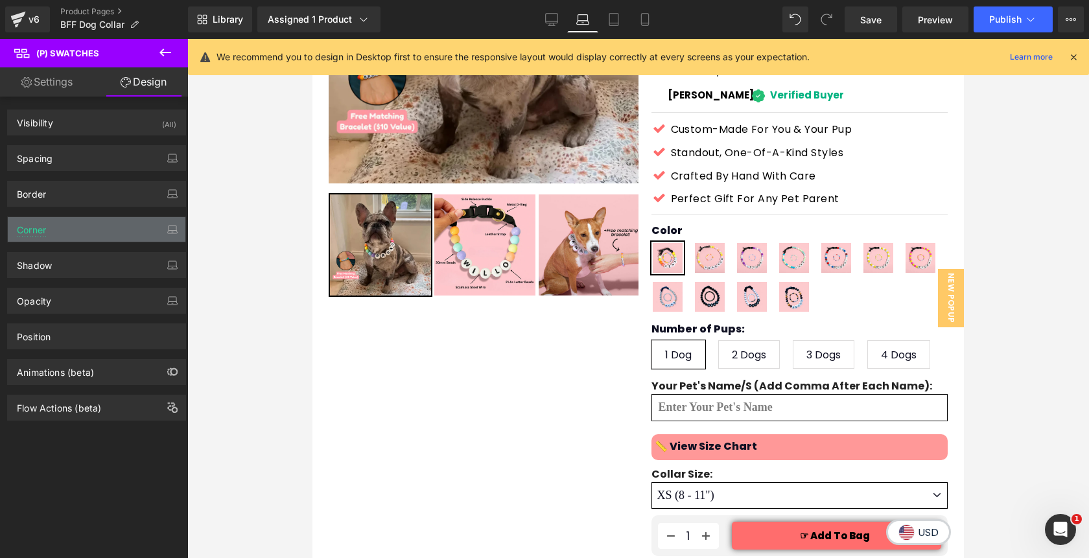
click at [65, 226] on div "Corner" at bounding box center [97, 229] width 178 height 25
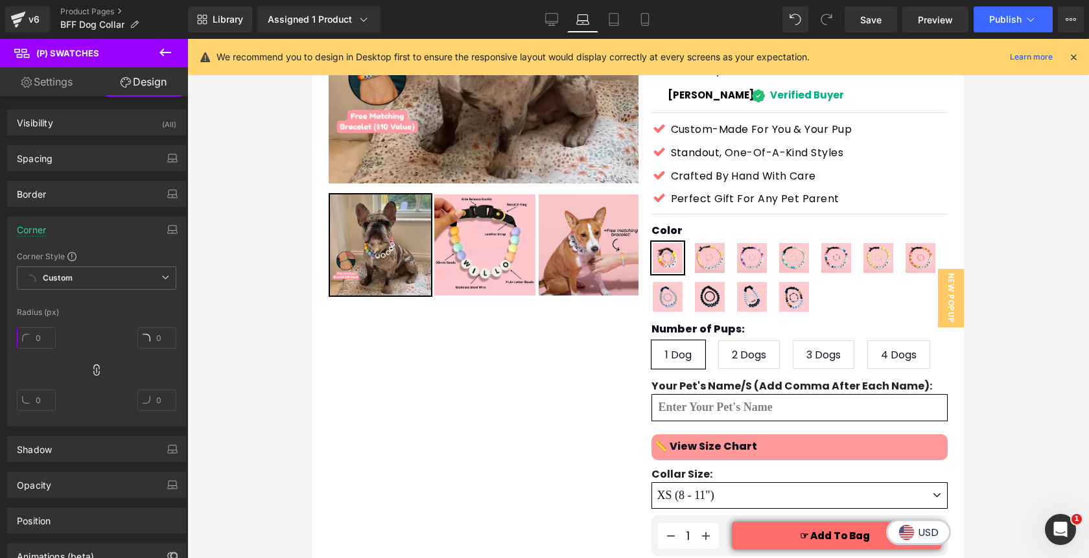
click at [32, 348] on input "text" at bounding box center [36, 337] width 39 height 21
type input "50"
click at [73, 235] on div "Corner" at bounding box center [97, 229] width 178 height 25
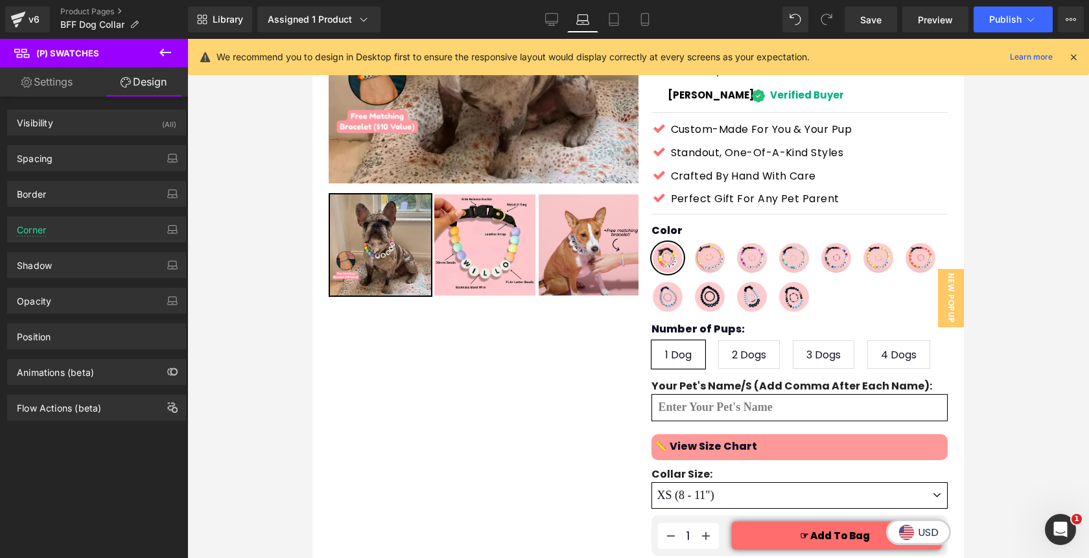
click at [82, 84] on link "Settings" at bounding box center [47, 81] width 94 height 29
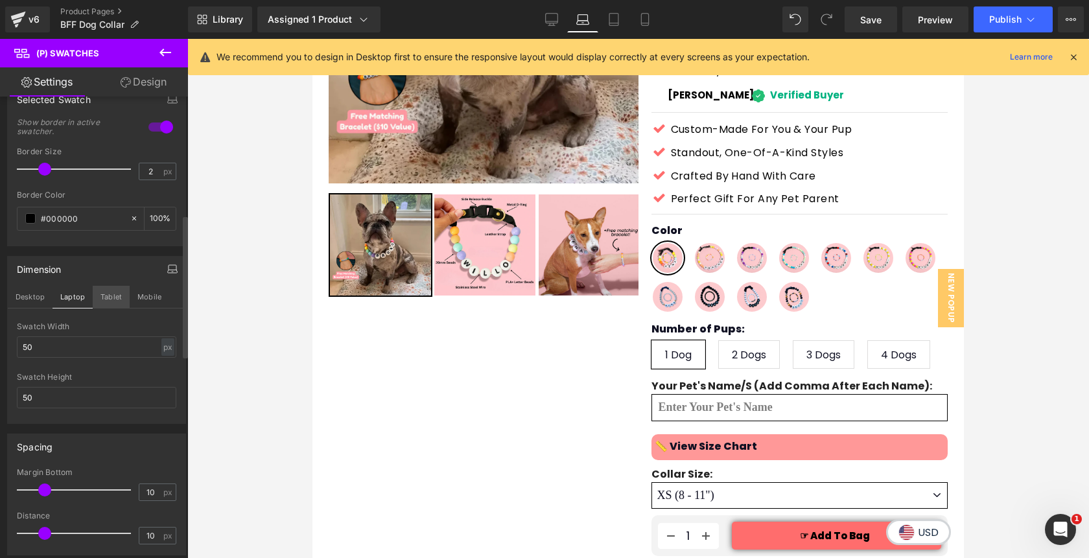
click at [110, 299] on button "Tablet" at bounding box center [111, 297] width 37 height 22
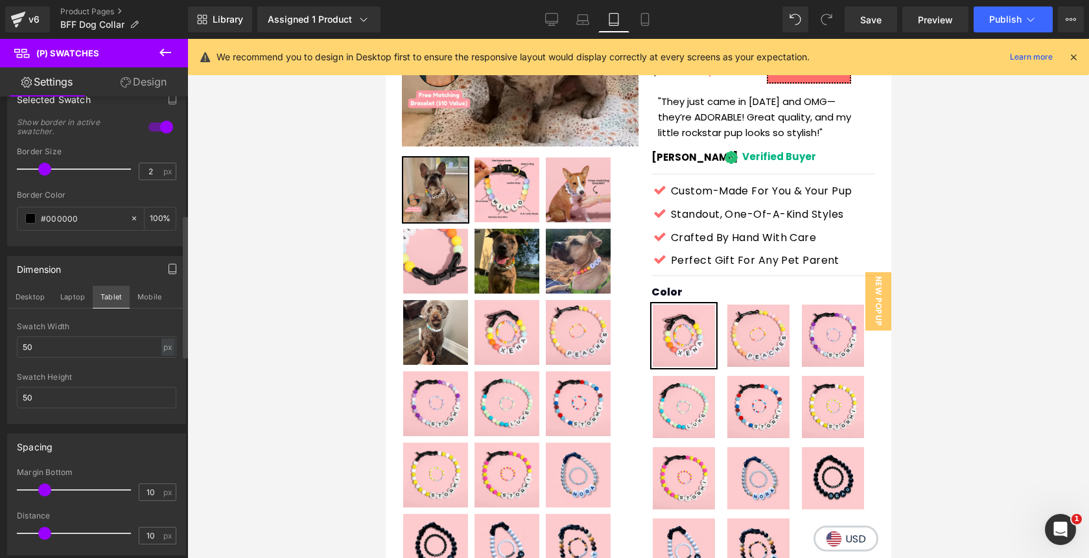
scroll to position [281, 0]
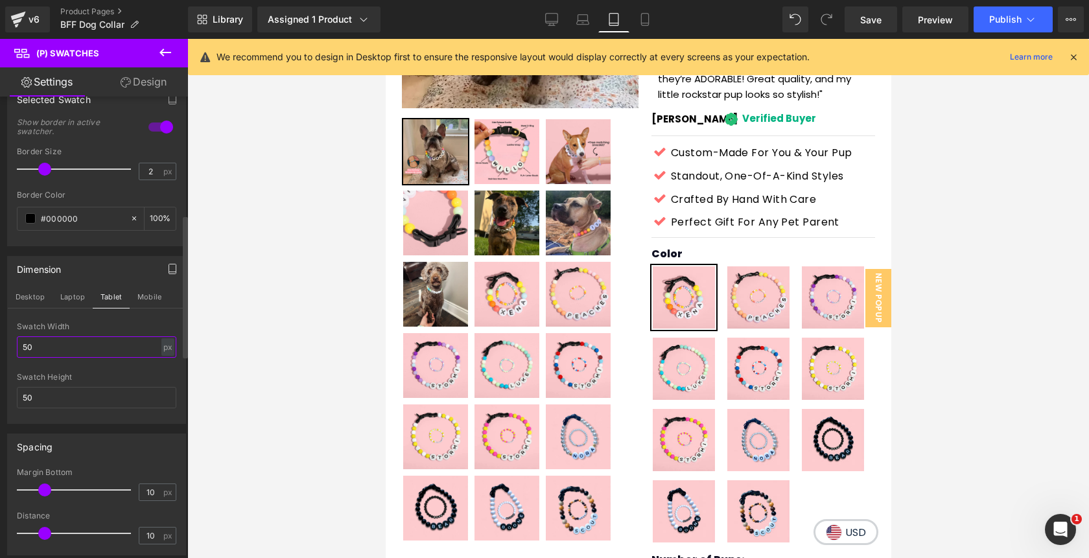
click at [62, 350] on input "50" at bounding box center [96, 346] width 159 height 21
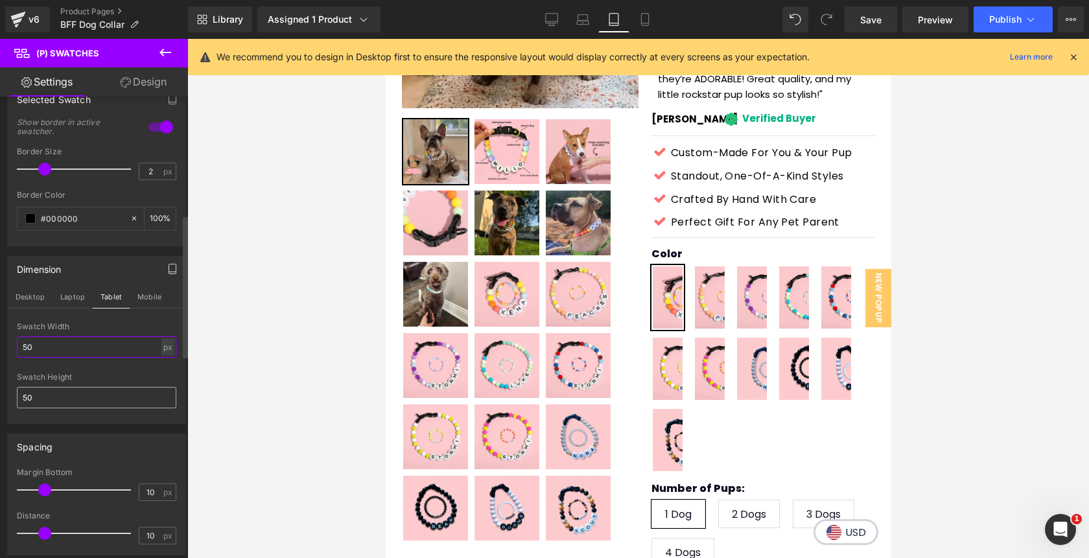
type input "50"
click at [58, 402] on input "50" at bounding box center [96, 397] width 159 height 21
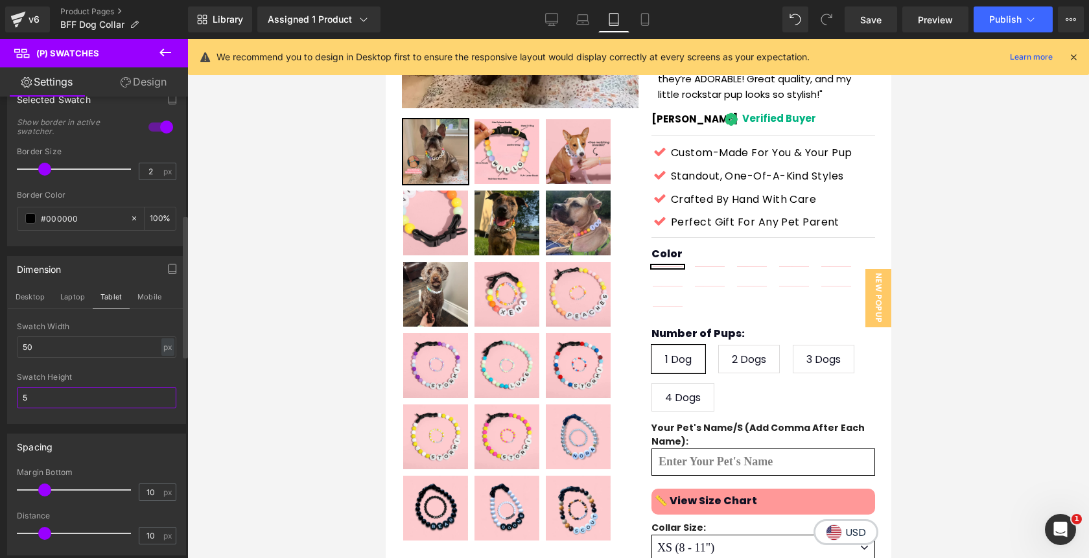
type input "50"
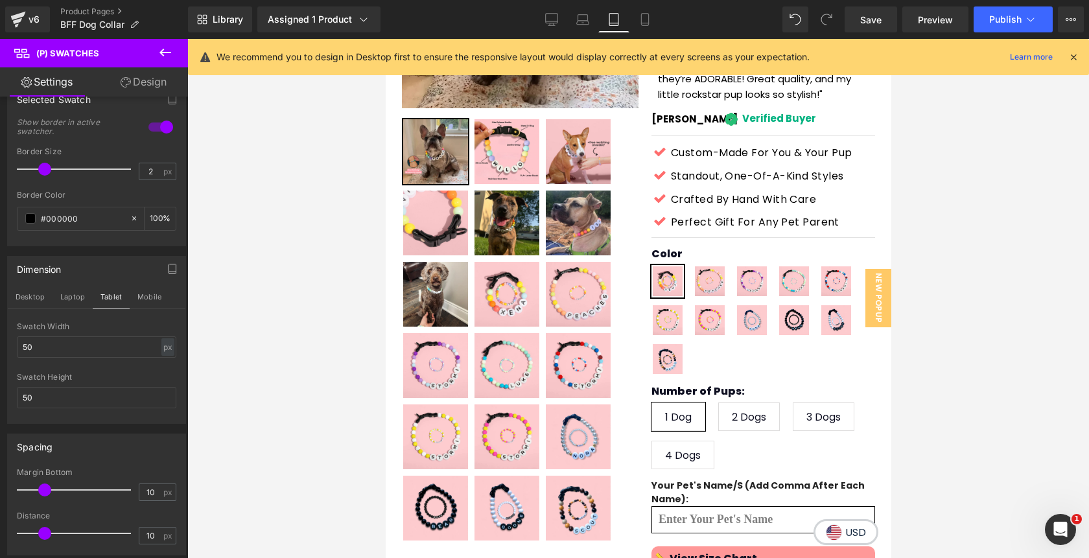
click at [142, 85] on link "Design" at bounding box center [144, 81] width 94 height 29
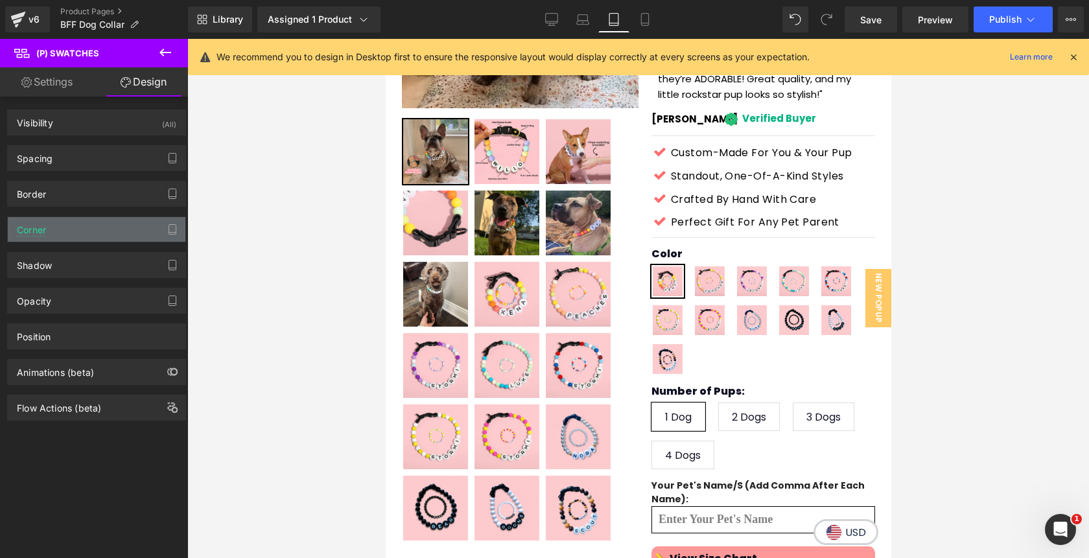
click at [70, 231] on div "Corner" at bounding box center [97, 229] width 178 height 25
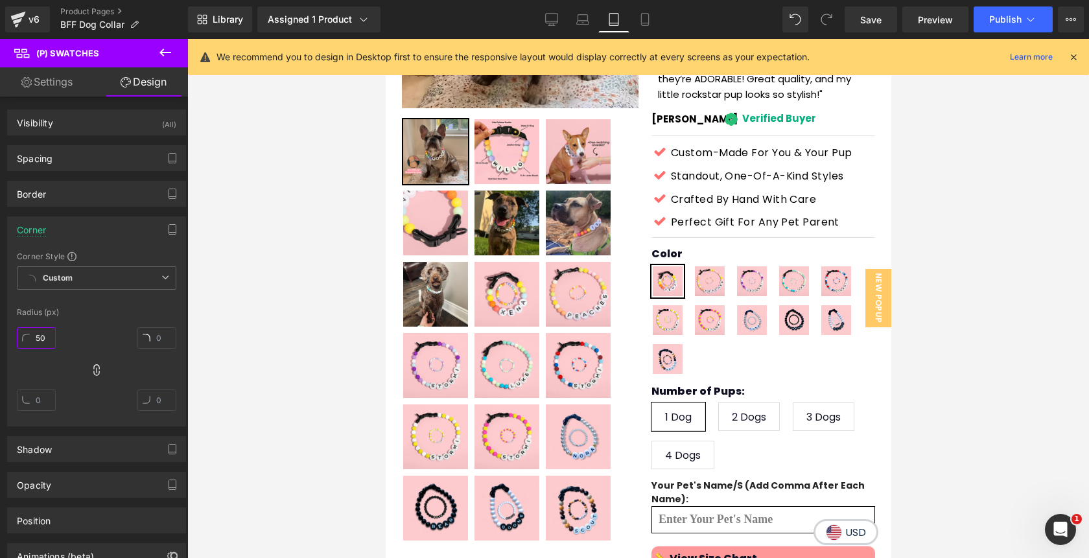
click at [36, 342] on input "50" at bounding box center [36, 337] width 39 height 21
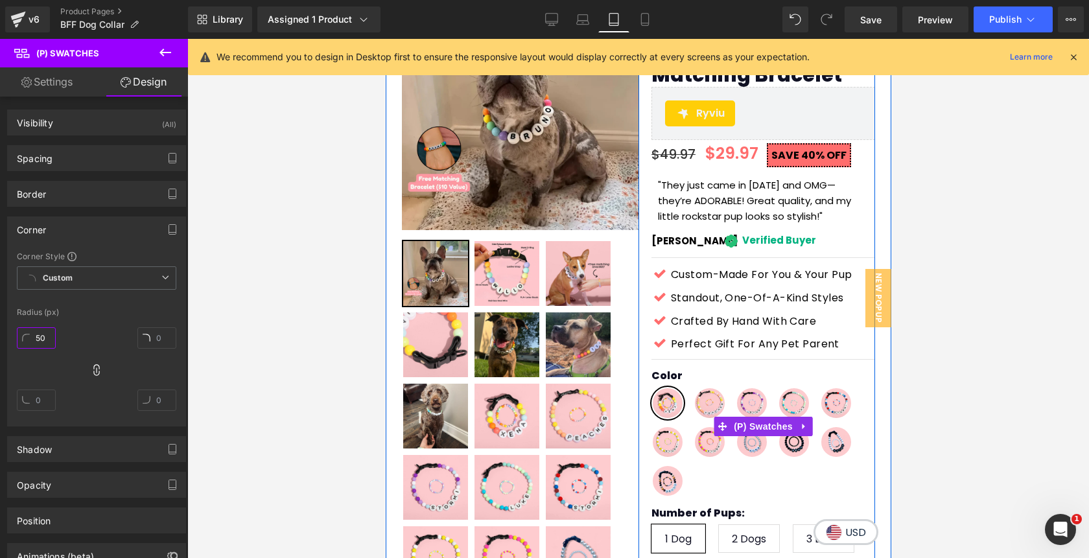
scroll to position [148, 0]
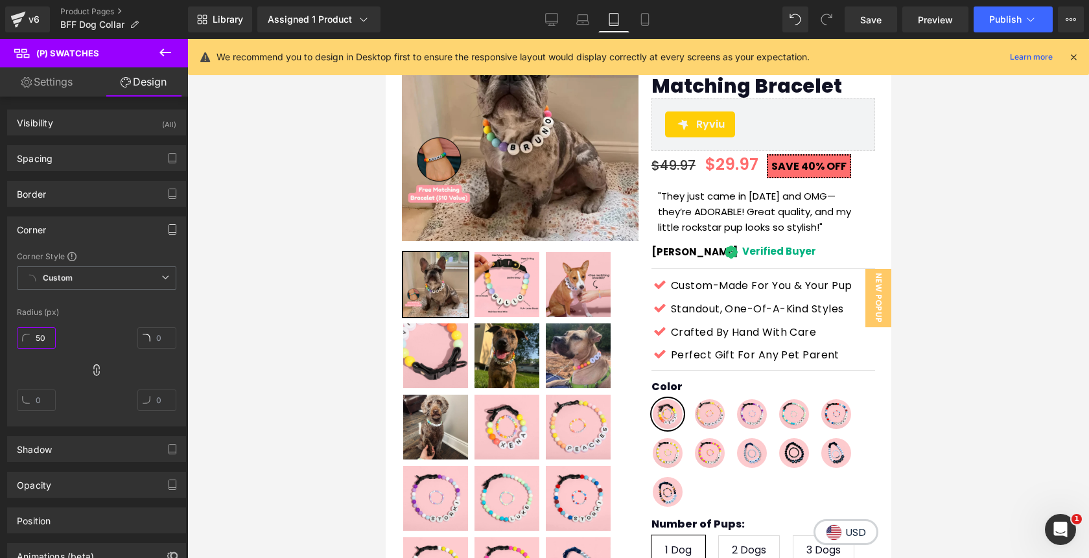
type input "50"
click at [169, 231] on icon "button" at bounding box center [172, 229] width 10 height 10
click at [146, 258] on button "Mobile" at bounding box center [150, 257] width 40 height 22
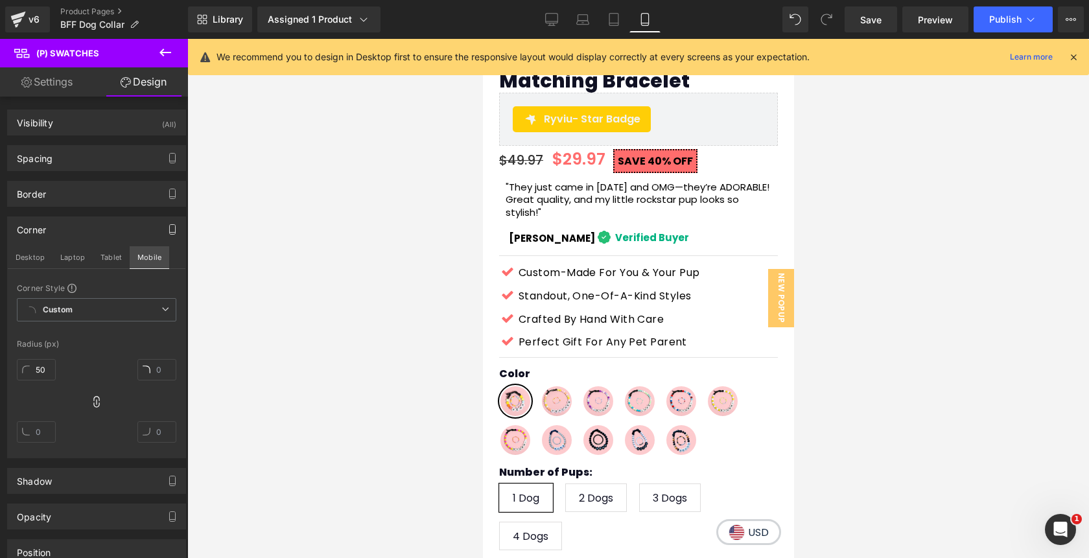
scroll to position [506, 0]
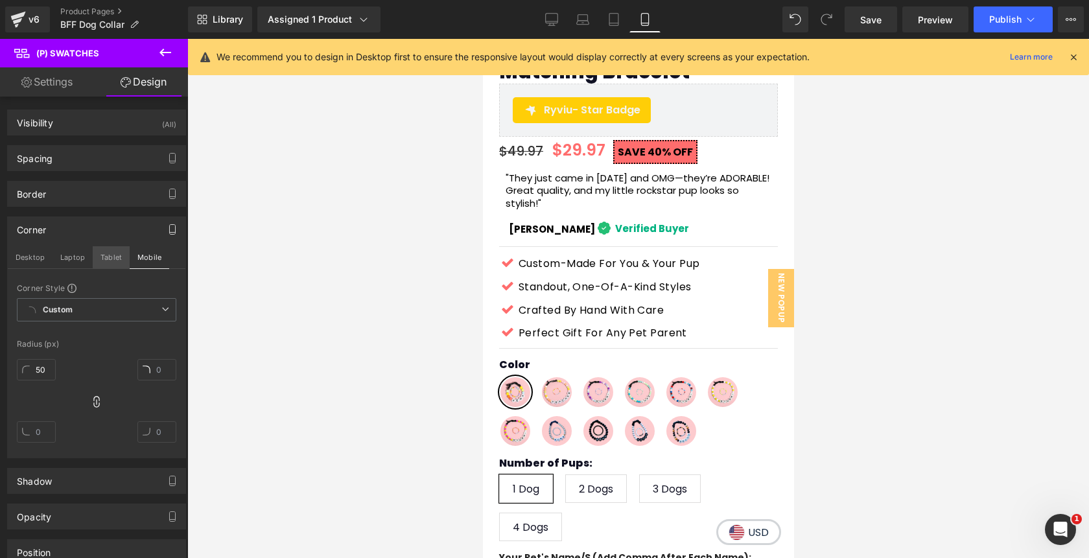
click at [104, 259] on button "Tablet" at bounding box center [111, 257] width 37 height 22
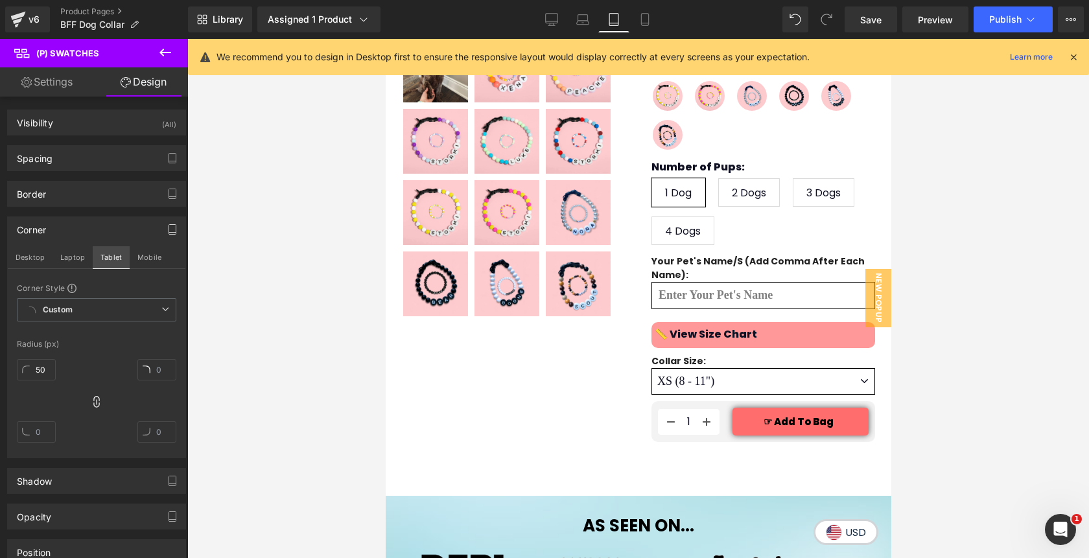
scroll to position [148, 0]
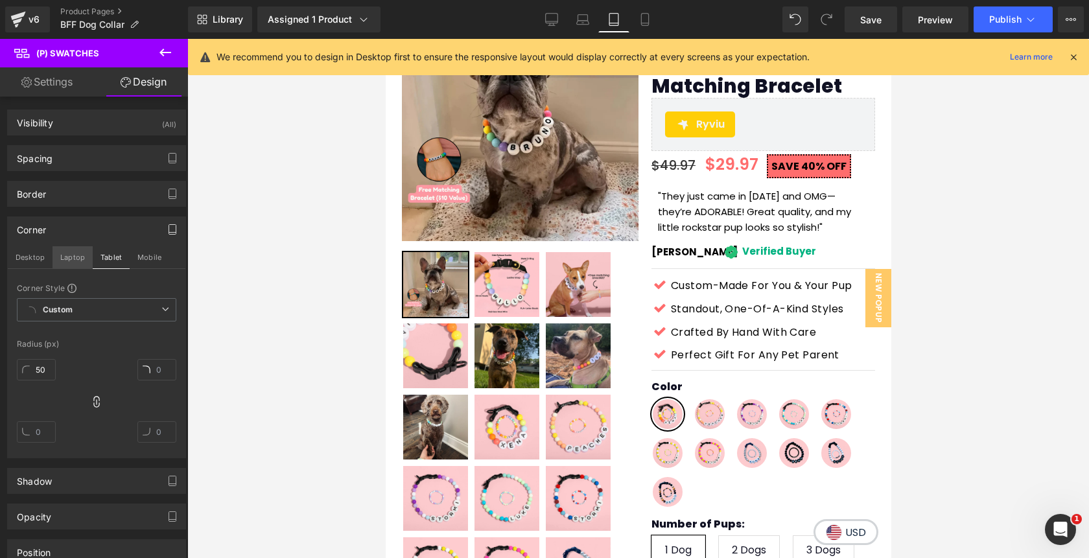
click at [77, 263] on button "Laptop" at bounding box center [73, 257] width 40 height 22
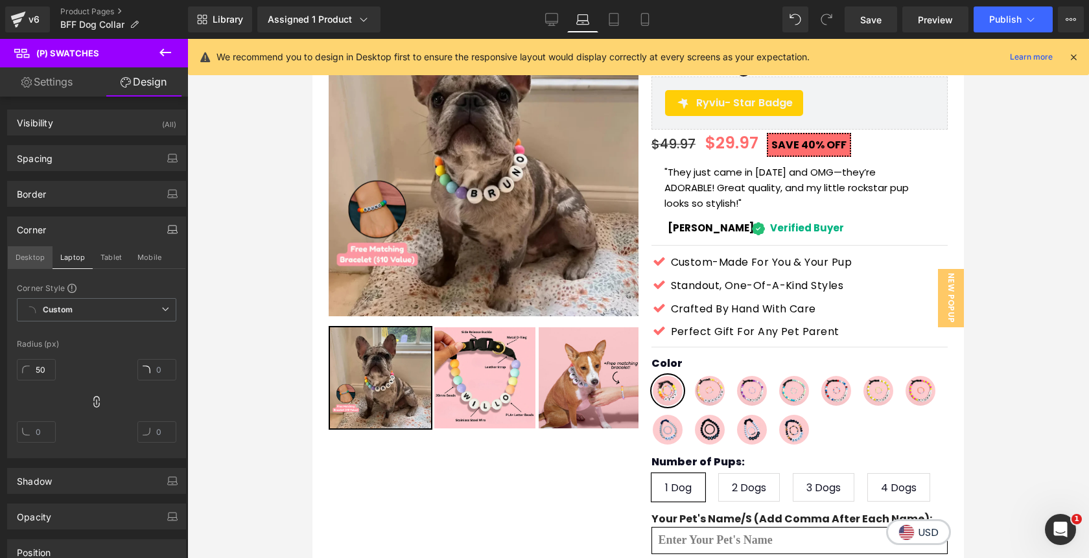
click at [31, 253] on button "Desktop" at bounding box center [30, 257] width 45 height 22
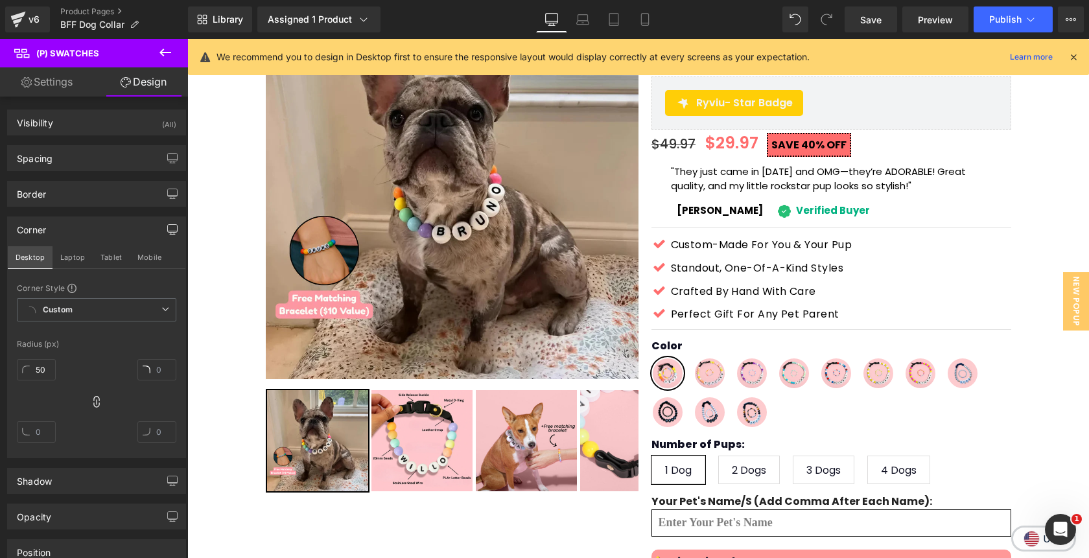
scroll to position [69, 0]
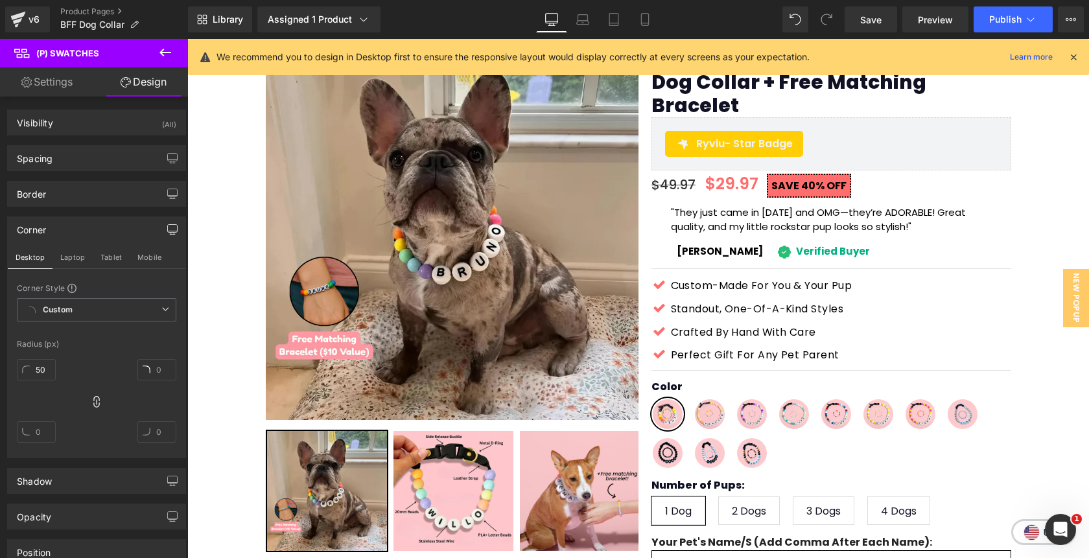
click at [77, 224] on div "Corner" at bounding box center [97, 229] width 178 height 25
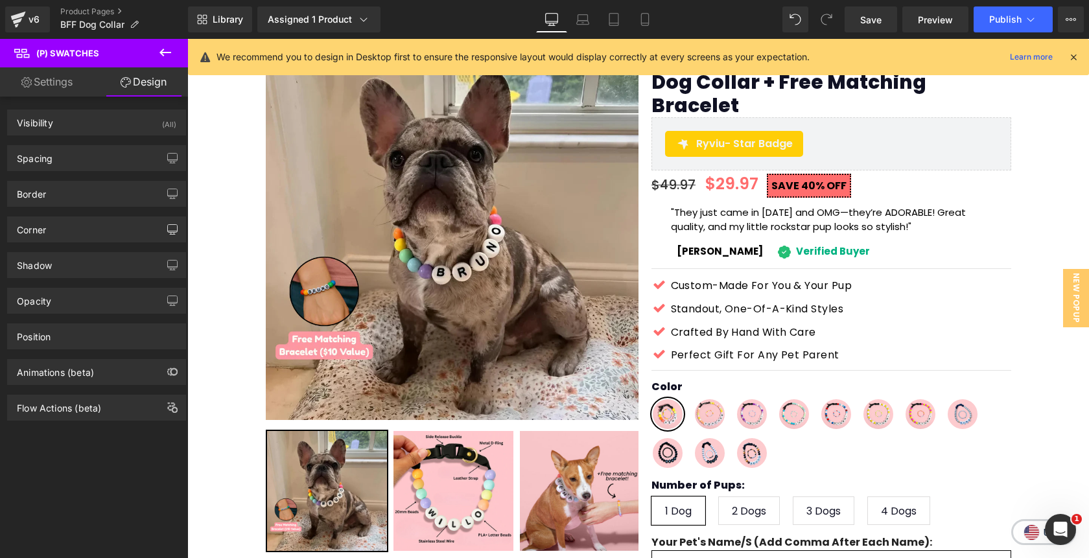
click at [65, 80] on link "Settings" at bounding box center [47, 81] width 94 height 29
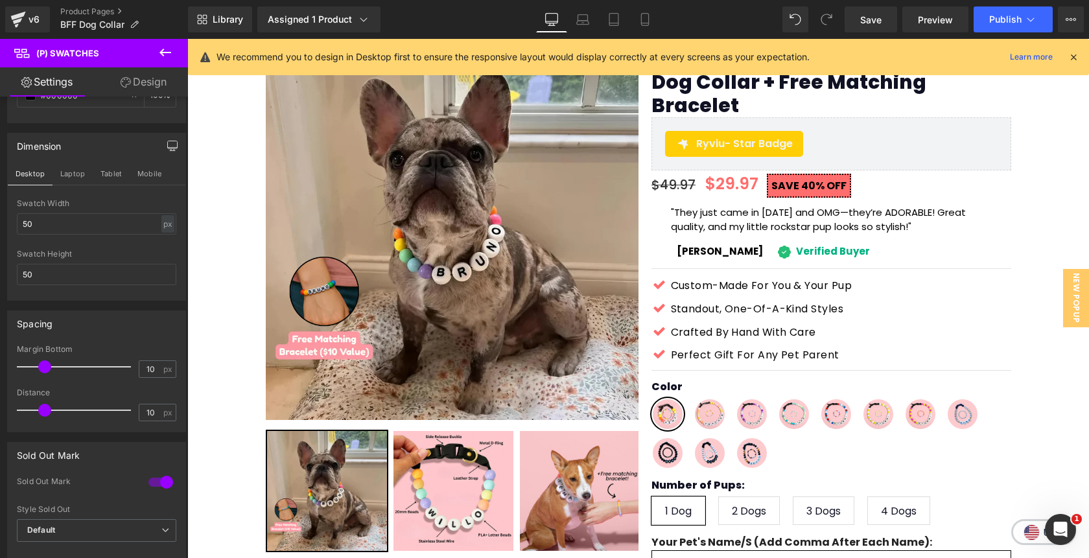
scroll to position [507, 0]
click at [73, 175] on button "Laptop" at bounding box center [73, 171] width 40 height 22
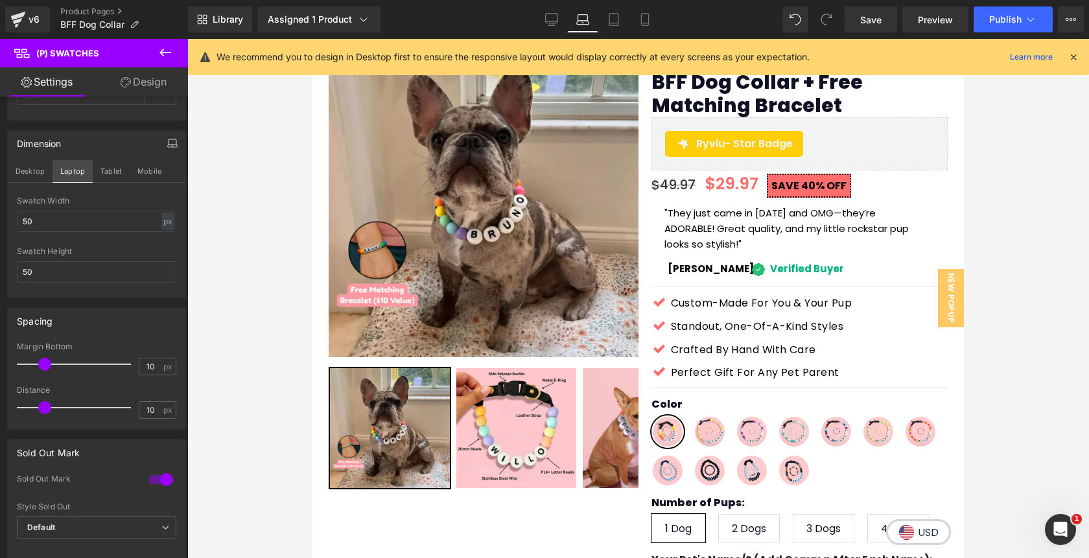
scroll to position [110, 0]
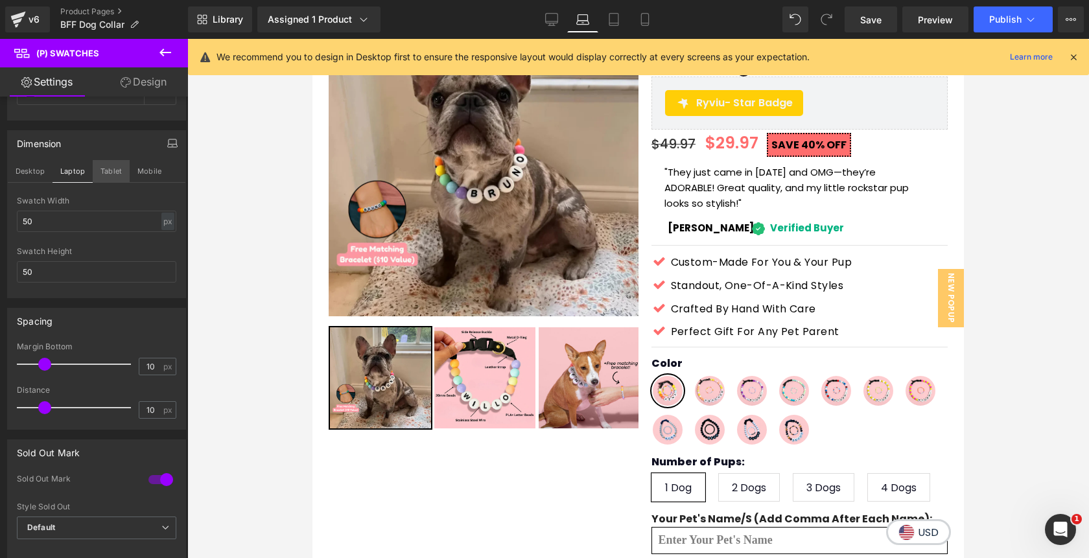
click at [110, 176] on button "Tablet" at bounding box center [111, 171] width 37 height 22
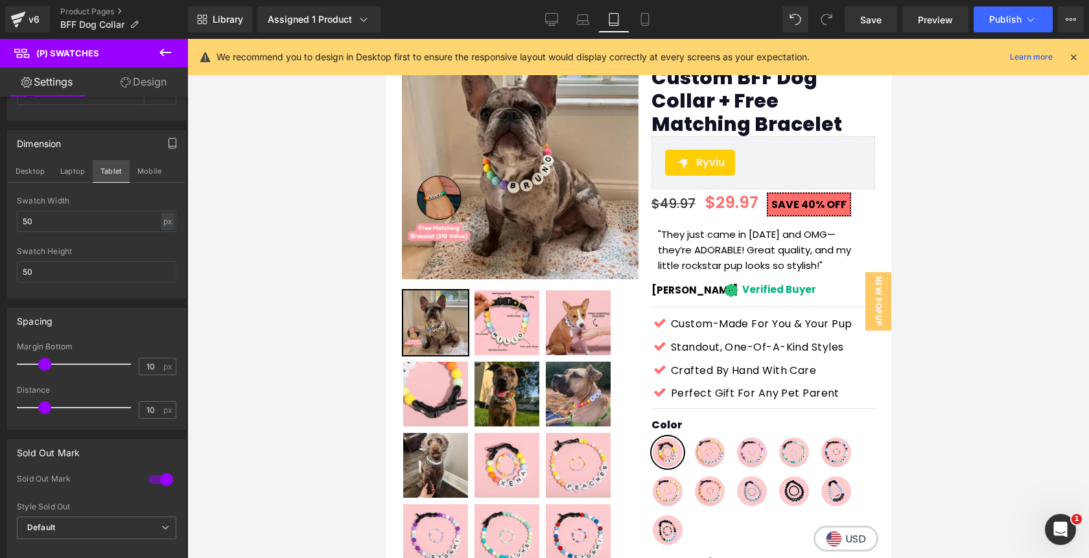
scroll to position [148, 0]
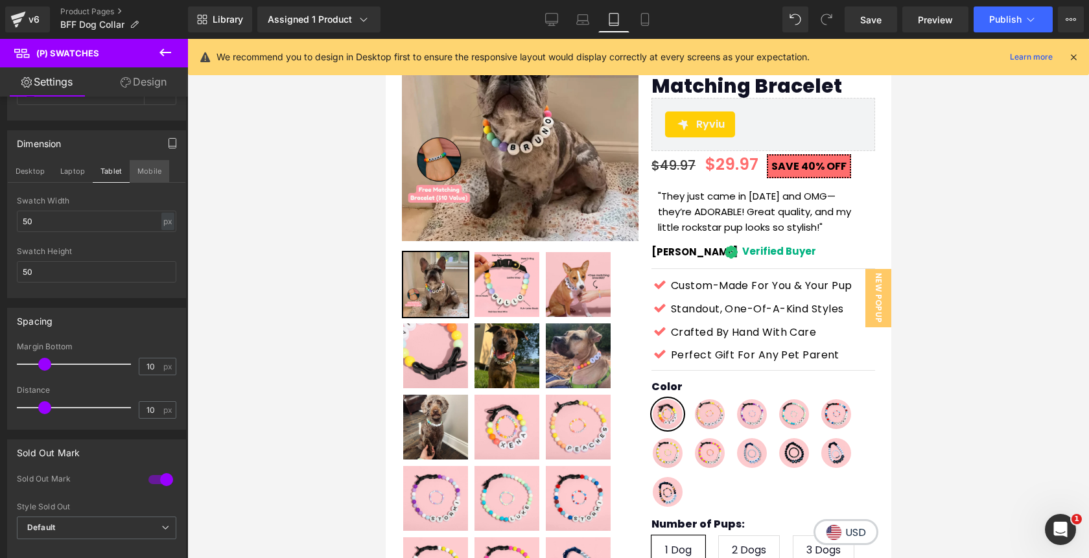
click at [152, 169] on button "Mobile" at bounding box center [150, 171] width 40 height 22
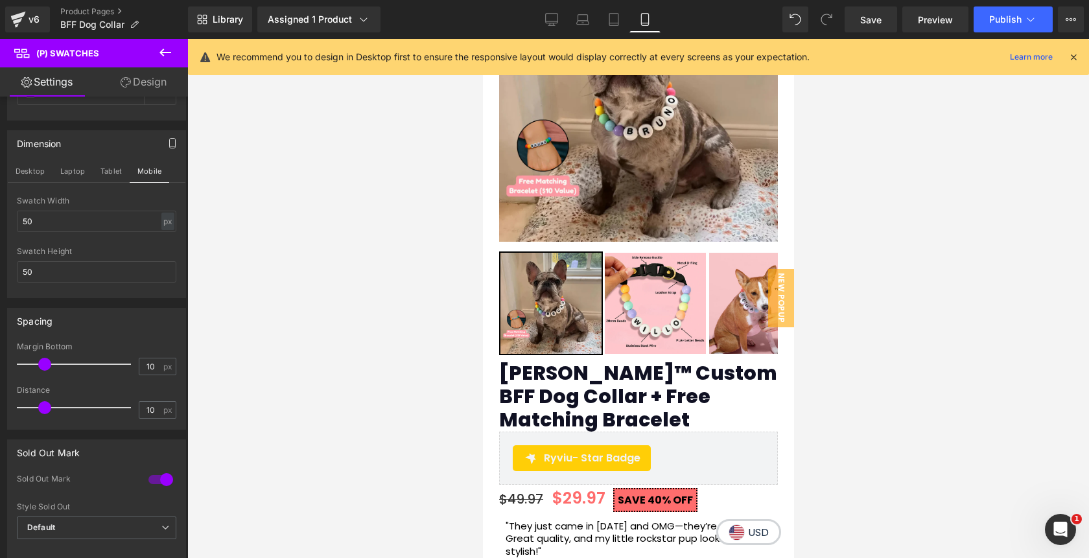
scroll to position [506, 0]
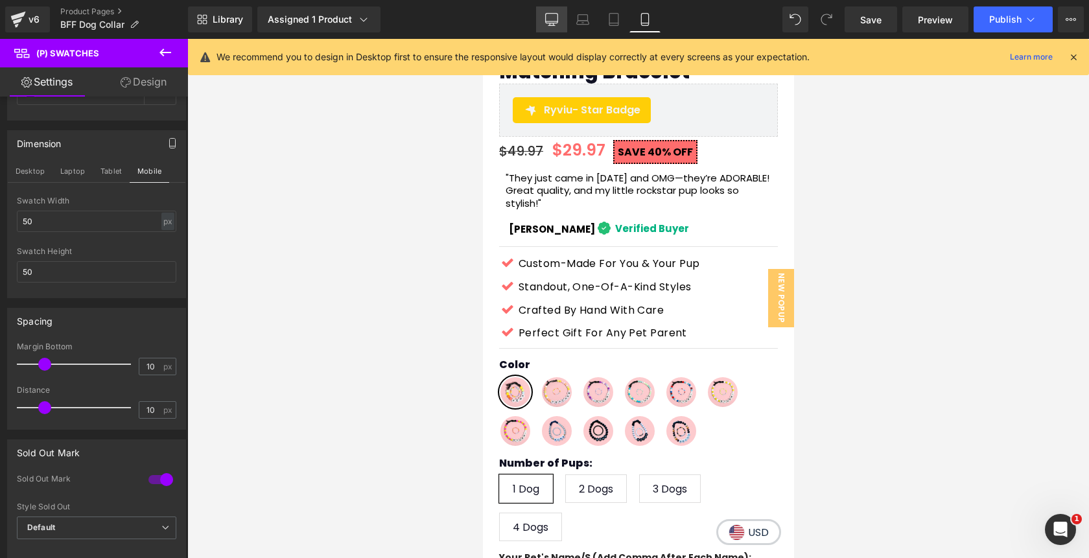
click at [550, 19] on icon at bounding box center [551, 19] width 13 height 13
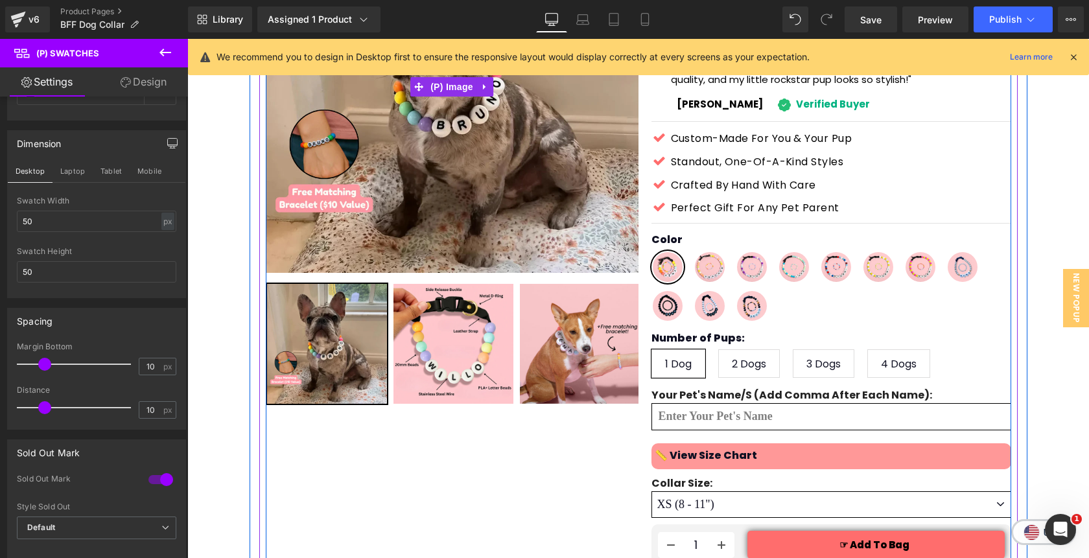
scroll to position [218, 0]
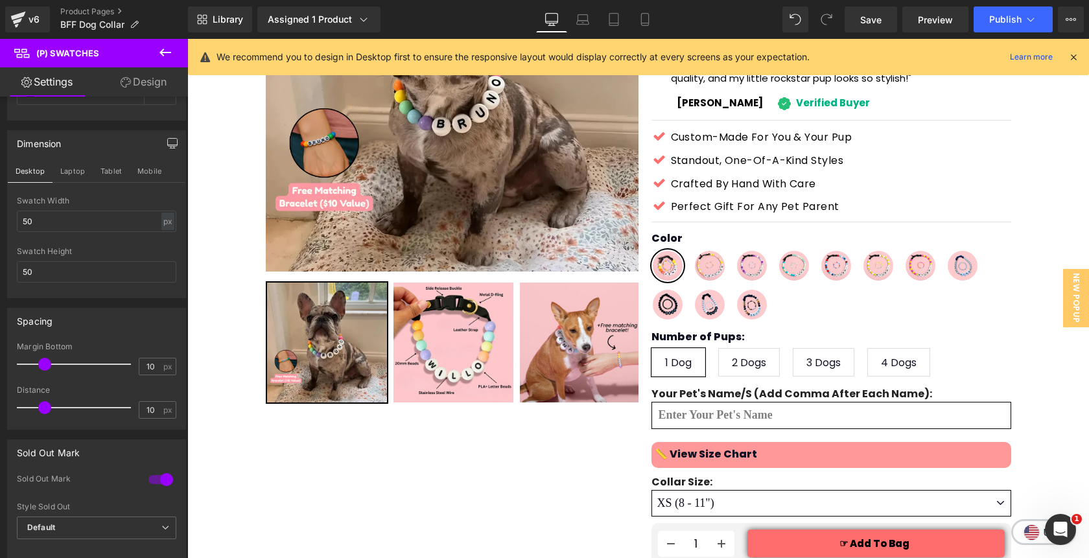
click at [167, 52] on icon at bounding box center [165, 53] width 12 height 8
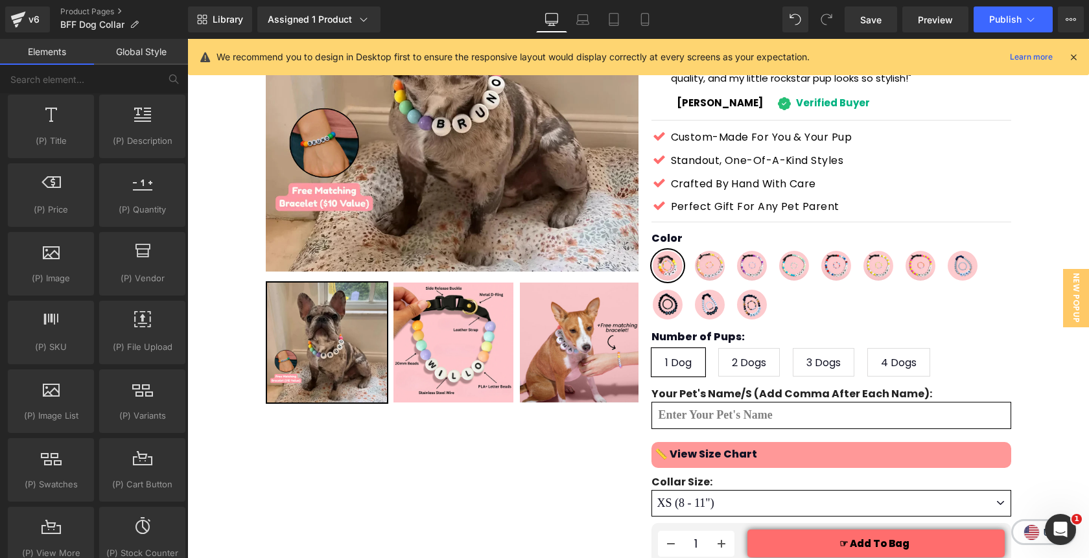
scroll to position [1272, 0]
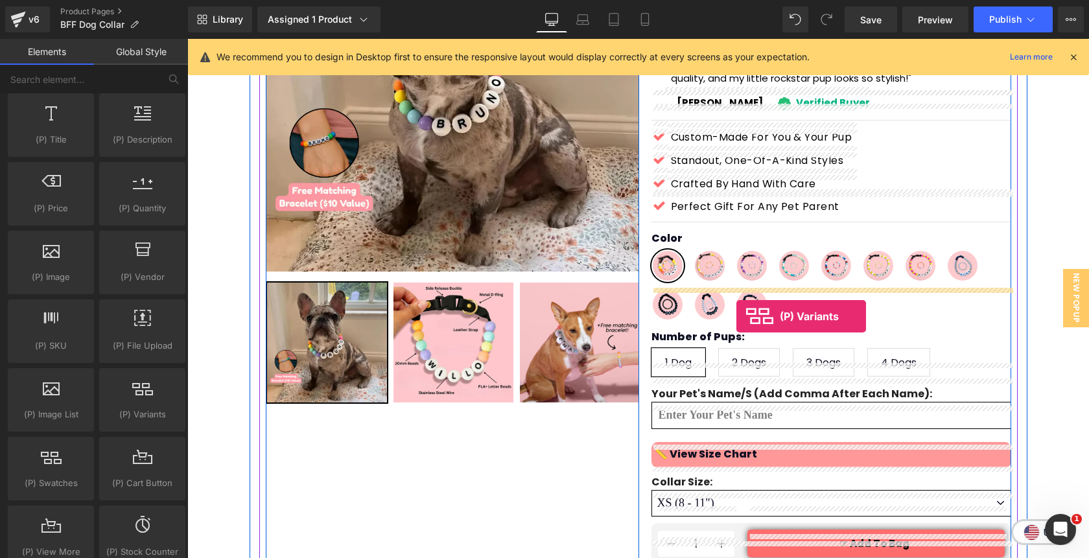
drag, startPoint x: 325, startPoint y: 440, endPoint x: 737, endPoint y: 316, distance: 429.3
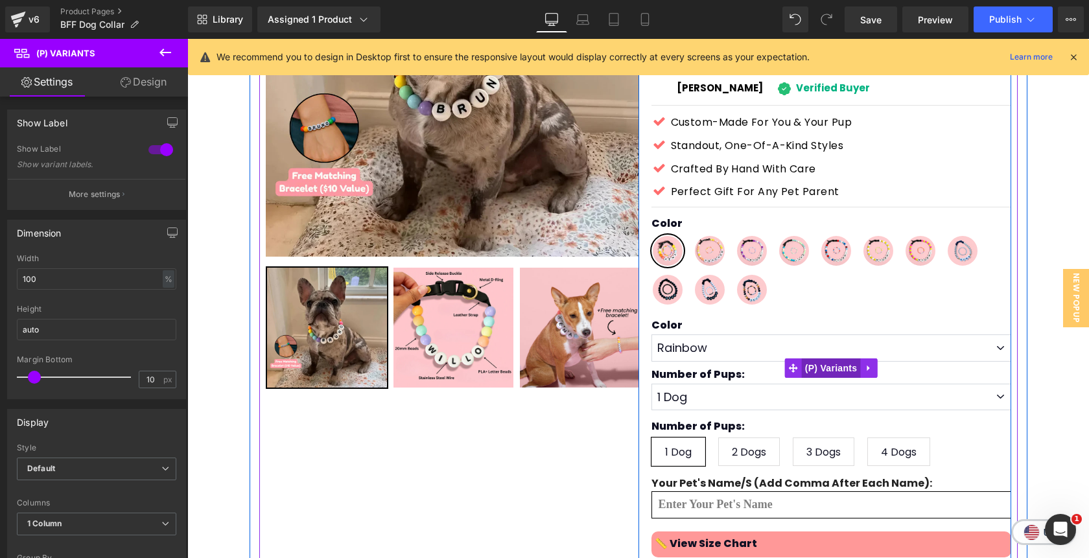
scroll to position [218, 0]
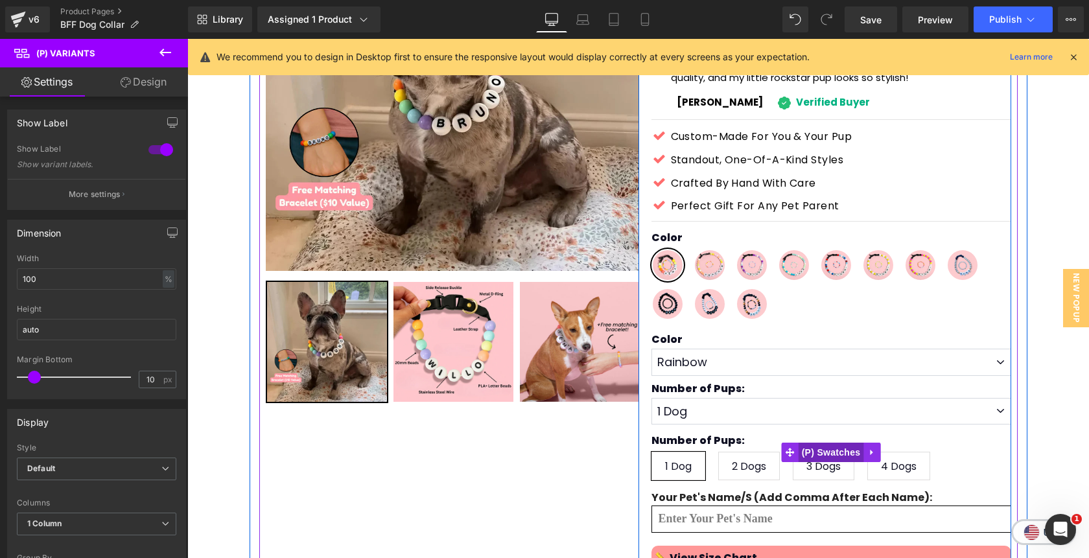
click at [809, 443] on span "(P) Swatches" at bounding box center [831, 452] width 65 height 19
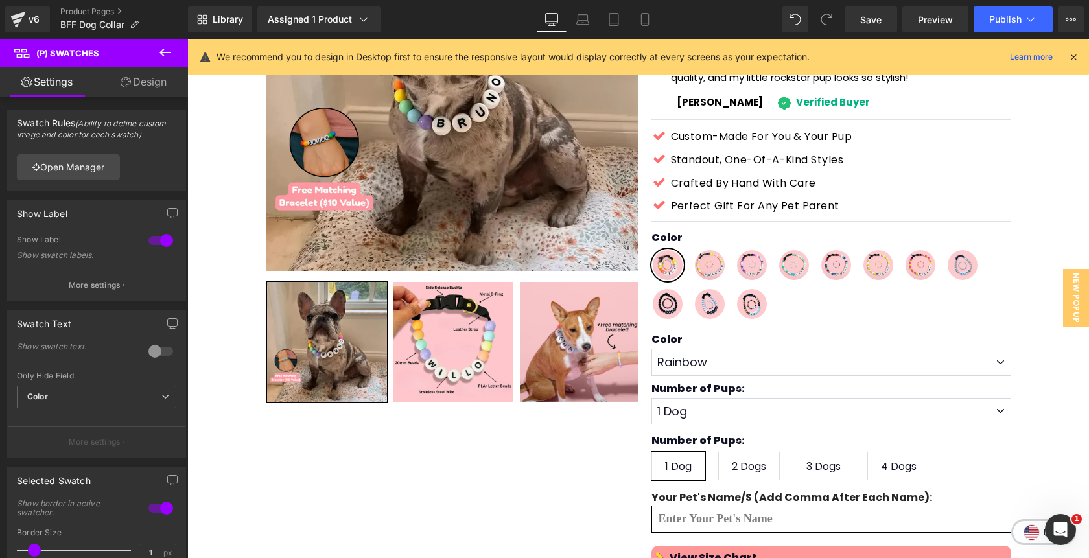
click at [134, 88] on link "Design" at bounding box center [144, 81] width 94 height 29
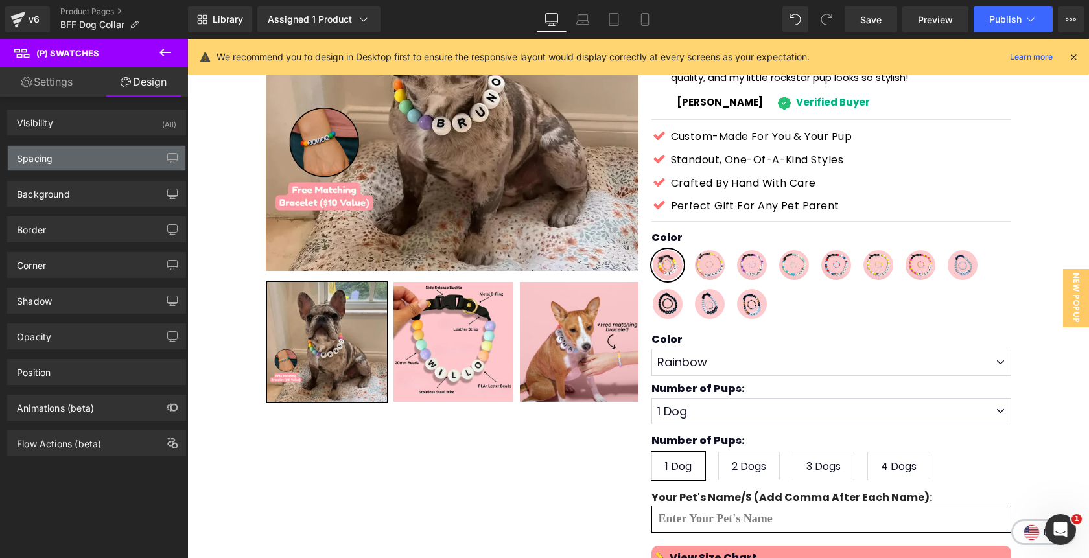
click at [72, 167] on div "Spacing" at bounding box center [97, 158] width 178 height 25
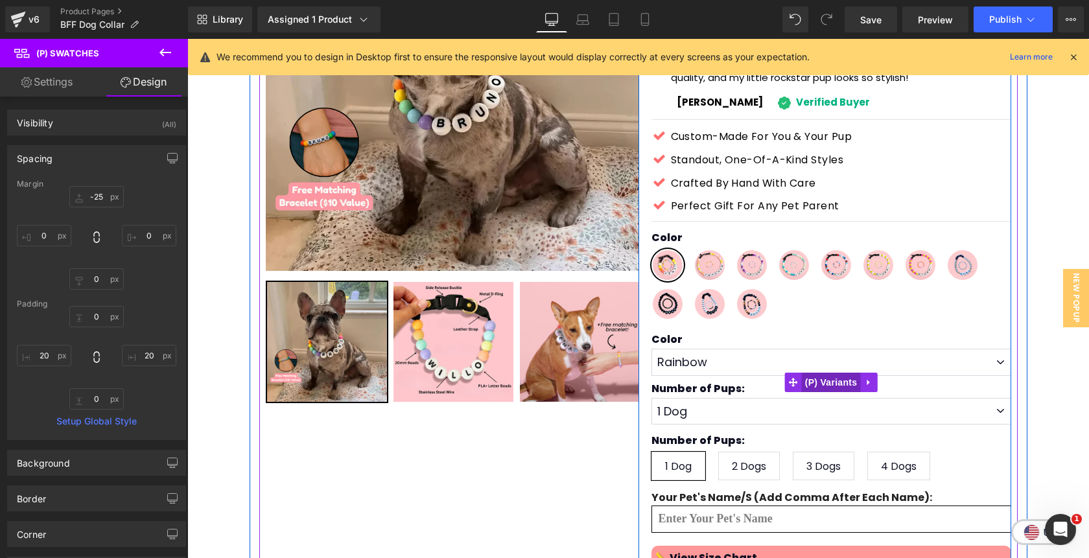
click at [840, 373] on span "(P) Variants" at bounding box center [831, 382] width 59 height 19
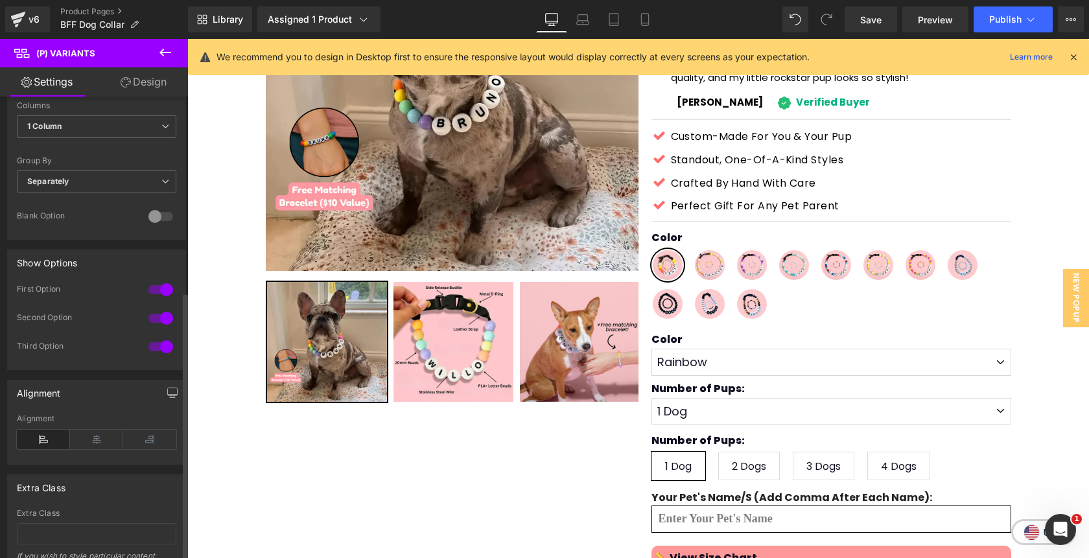
scroll to position [399, 0]
click at [161, 289] on div at bounding box center [160, 288] width 31 height 21
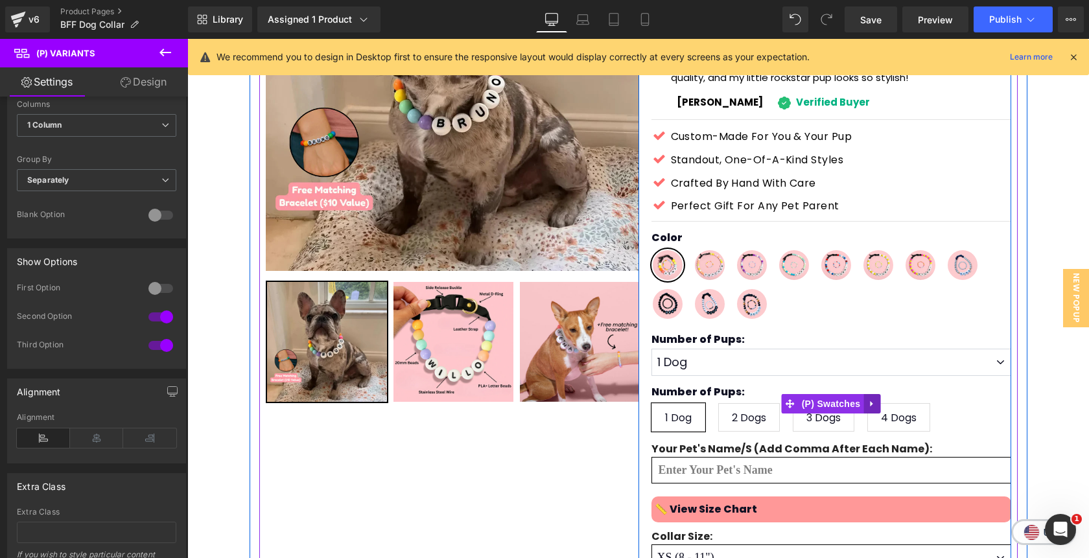
click at [875, 399] on icon at bounding box center [872, 404] width 9 height 10
click at [879, 399] on icon at bounding box center [880, 403] width 9 height 9
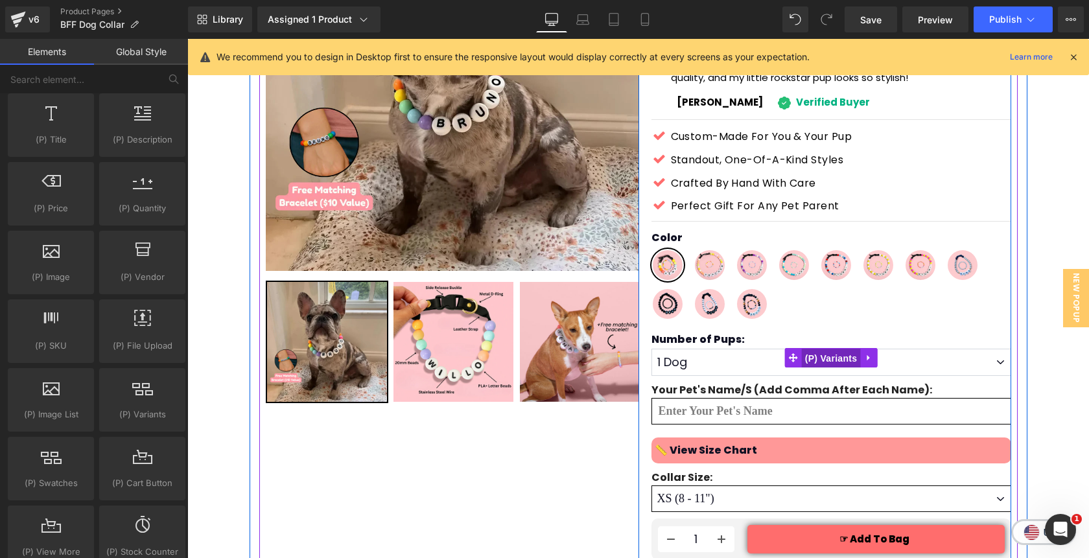
click at [827, 349] on span "(P) Variants" at bounding box center [831, 358] width 59 height 19
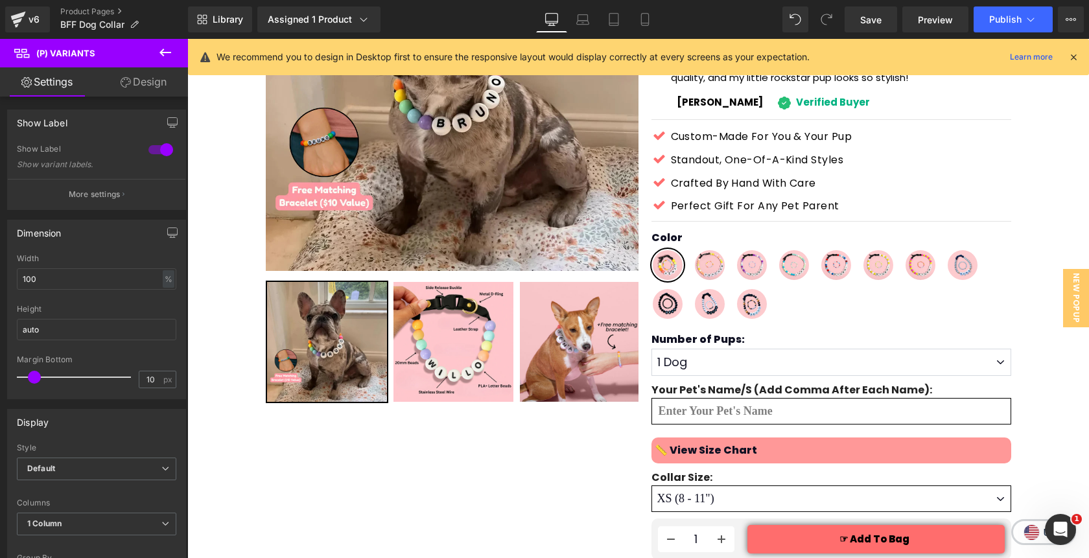
click at [151, 87] on link "Design" at bounding box center [144, 81] width 94 height 29
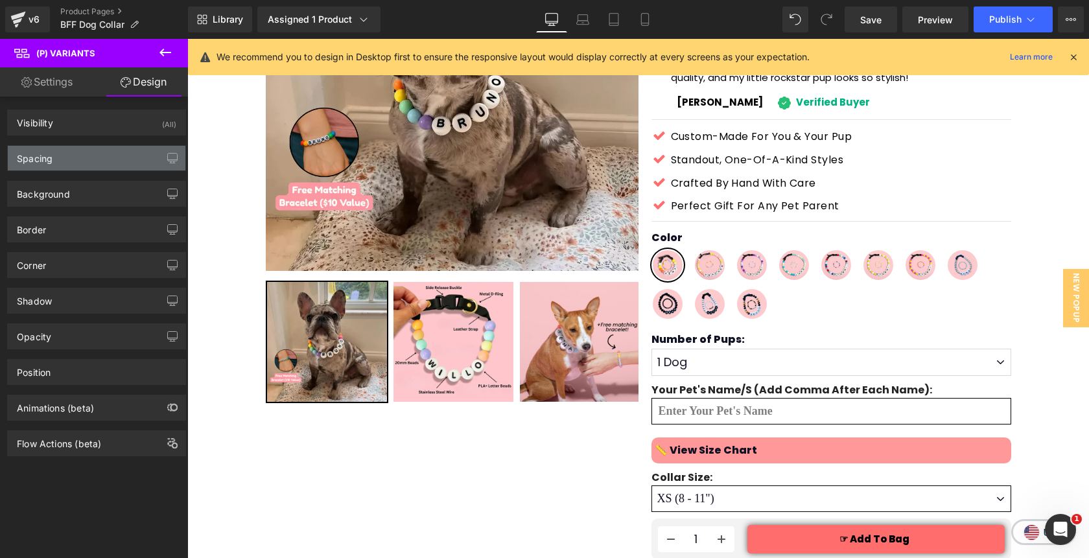
click at [96, 161] on div "Spacing" at bounding box center [97, 158] width 178 height 25
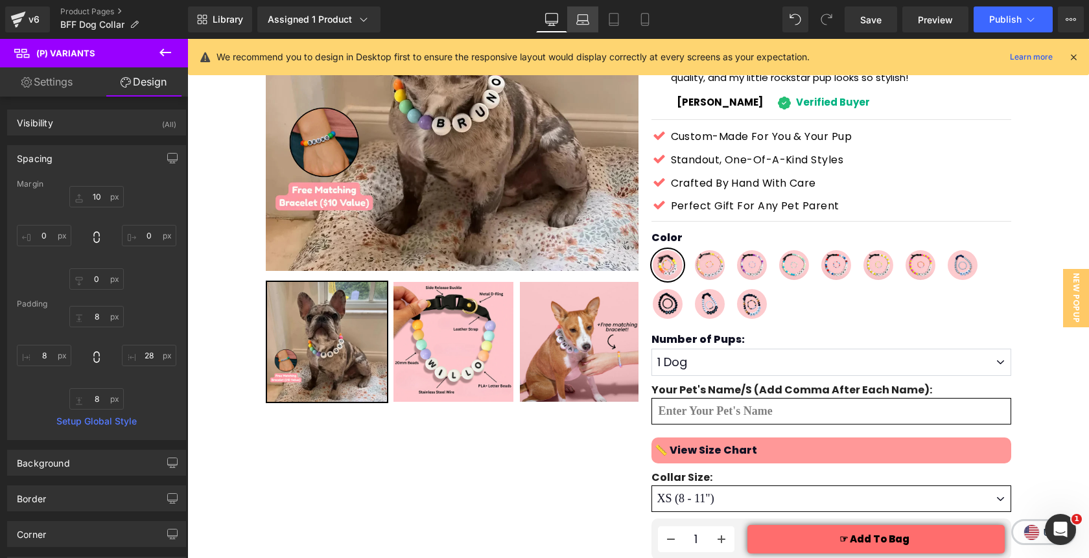
click at [586, 23] on icon at bounding box center [582, 19] width 13 height 13
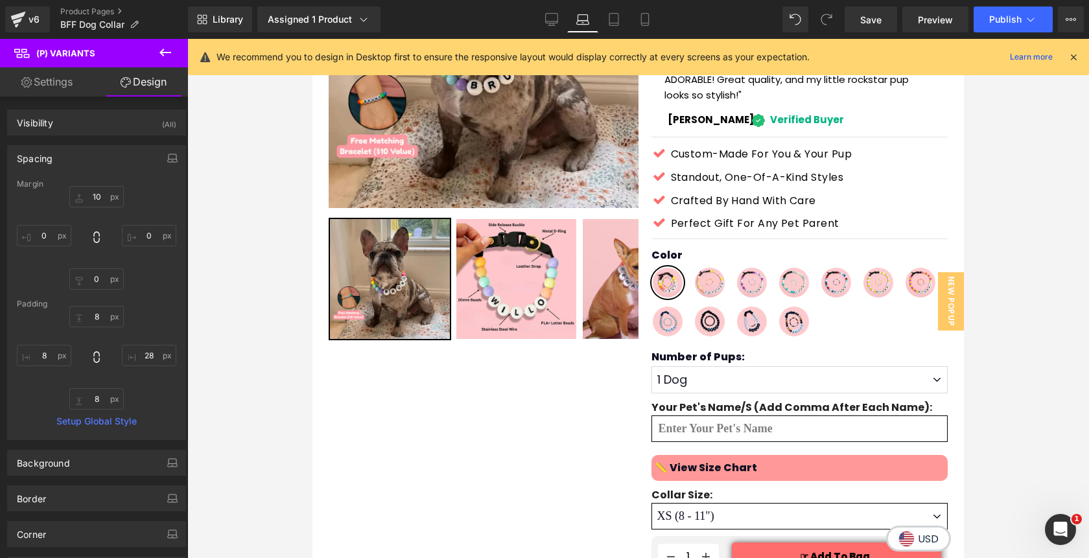
scroll to position [259, 0]
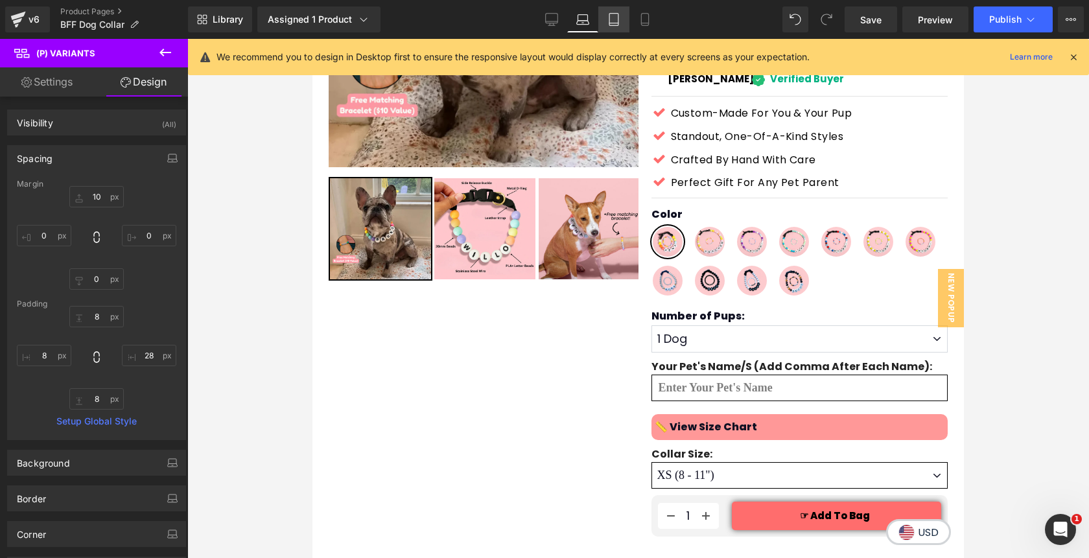
click at [610, 22] on icon at bounding box center [613, 20] width 9 height 12
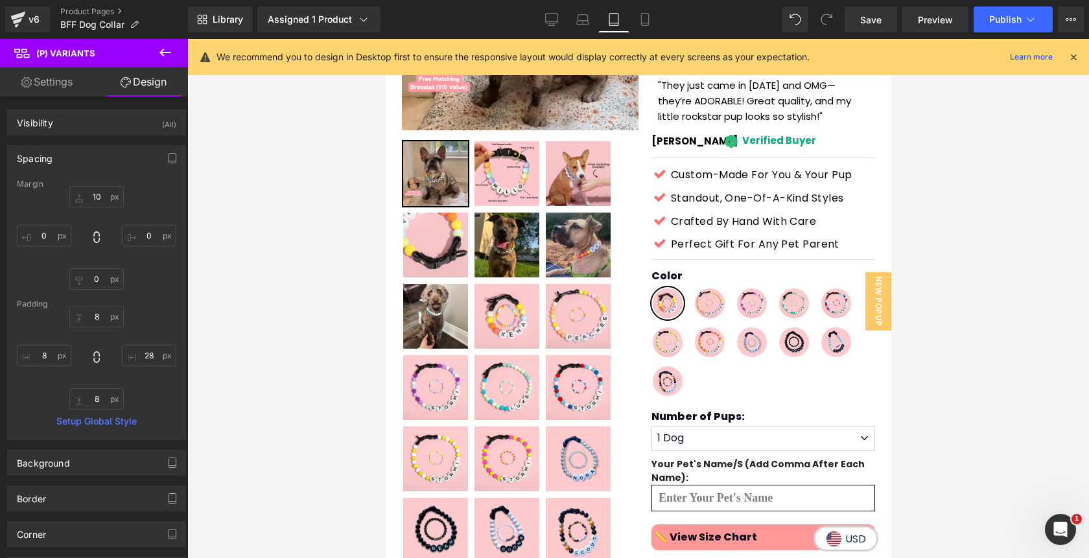
scroll to position [336, 0]
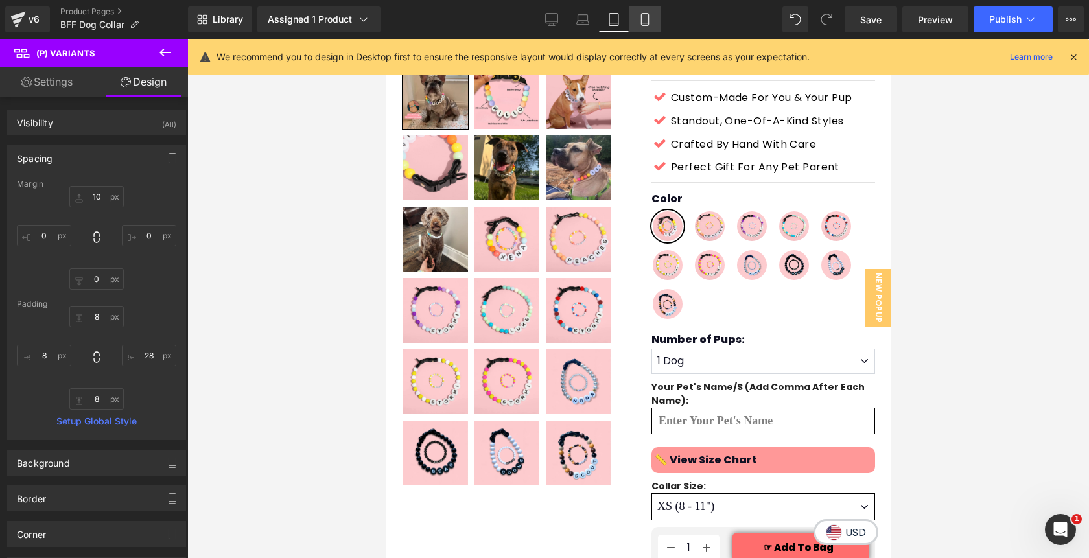
click at [642, 28] on link "Mobile" at bounding box center [645, 19] width 31 height 26
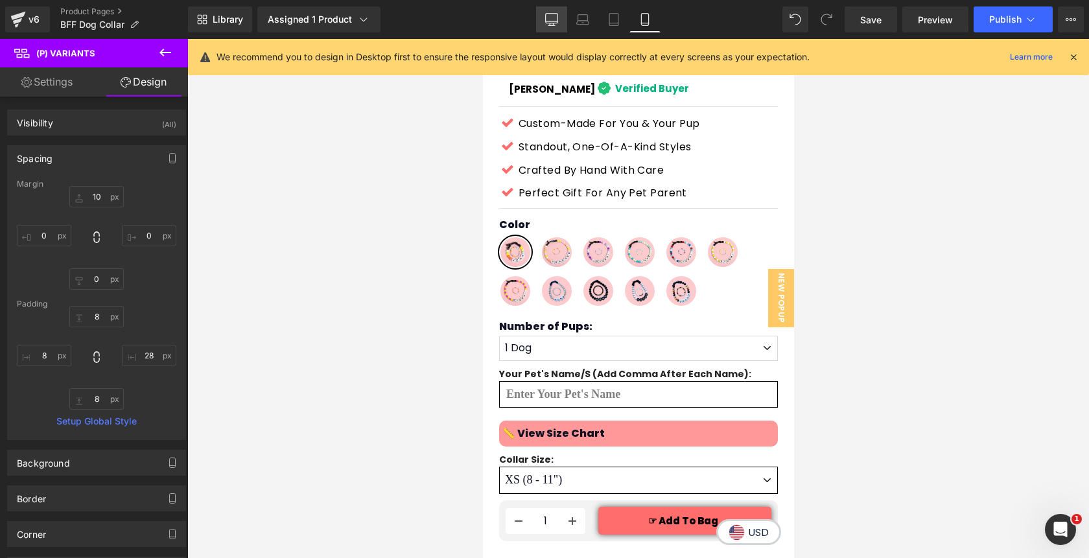
scroll to position [655, 0]
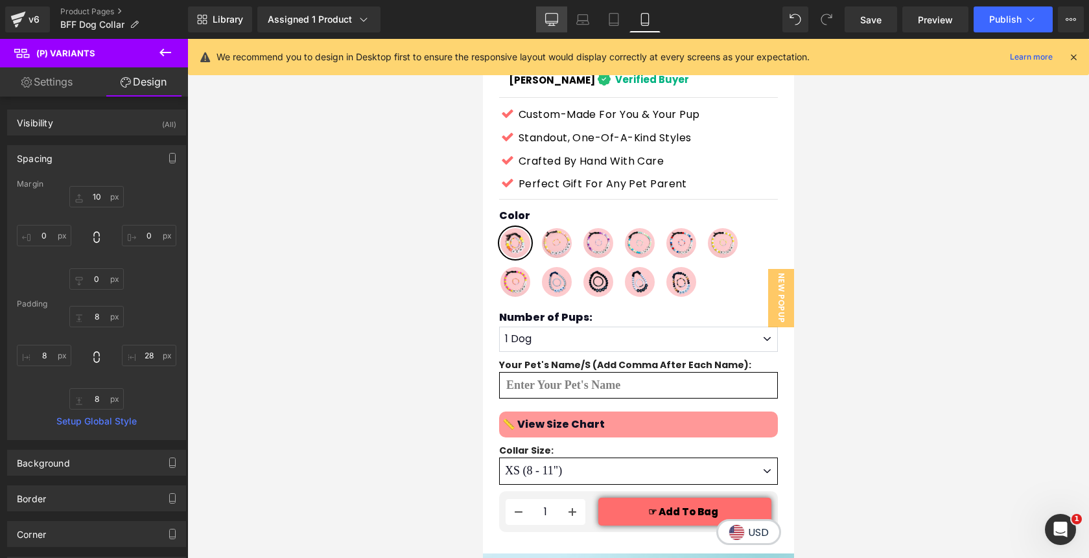
click at [545, 21] on link "Desktop" at bounding box center [551, 19] width 31 height 26
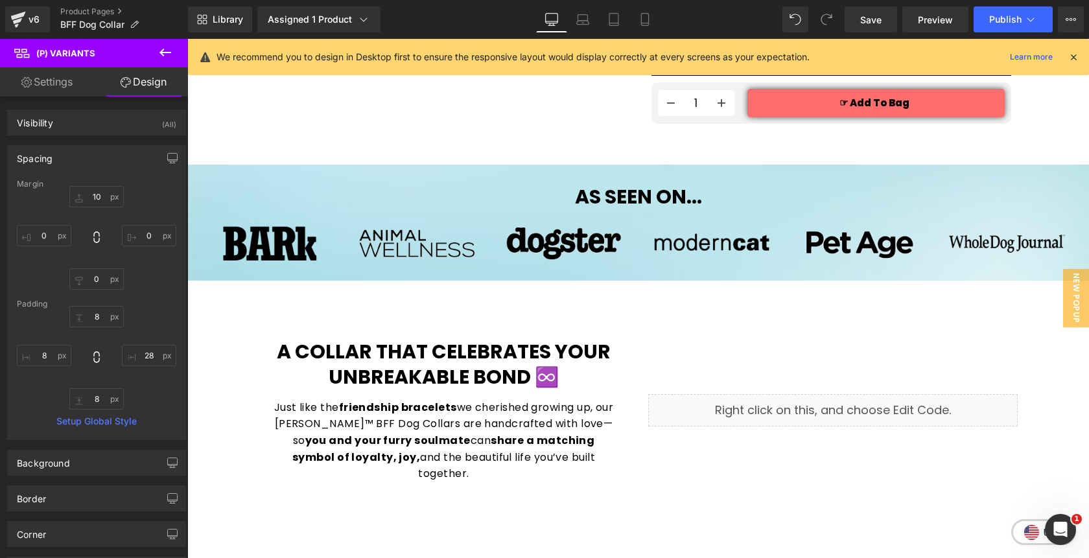
scroll to position [218, 0]
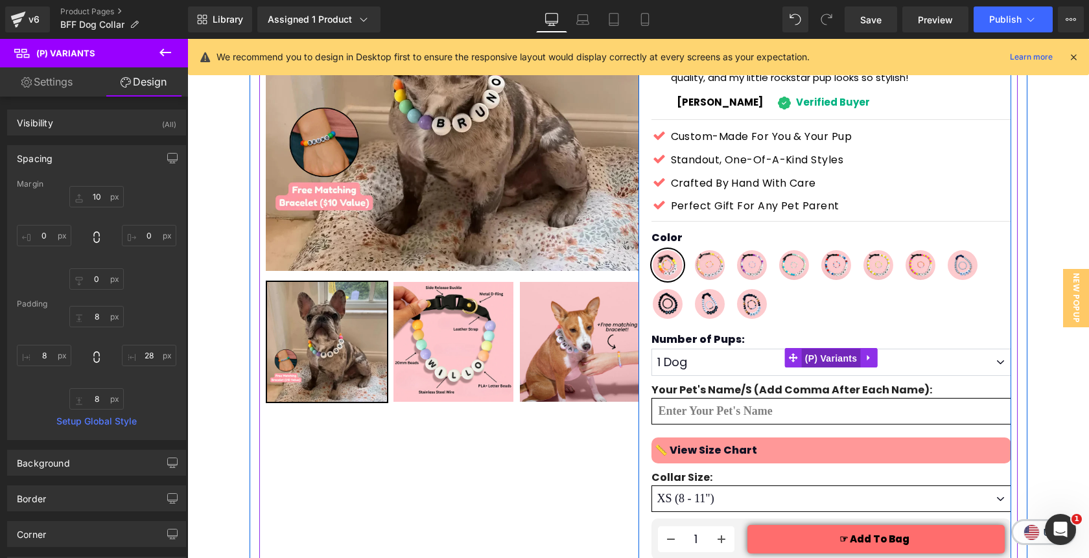
click at [824, 349] on span "(P) Variants" at bounding box center [831, 358] width 59 height 19
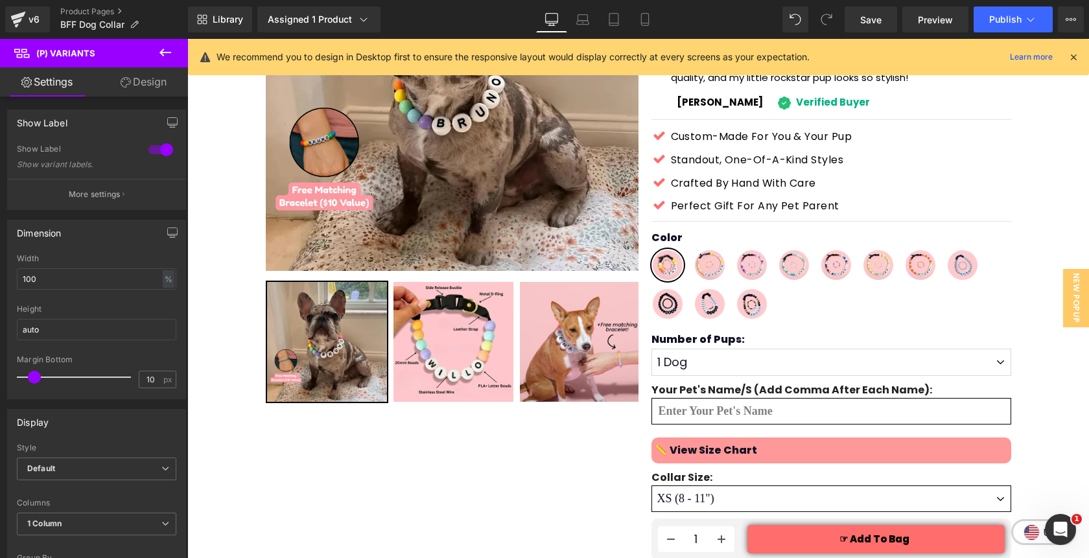
click at [138, 86] on link "Design" at bounding box center [144, 81] width 94 height 29
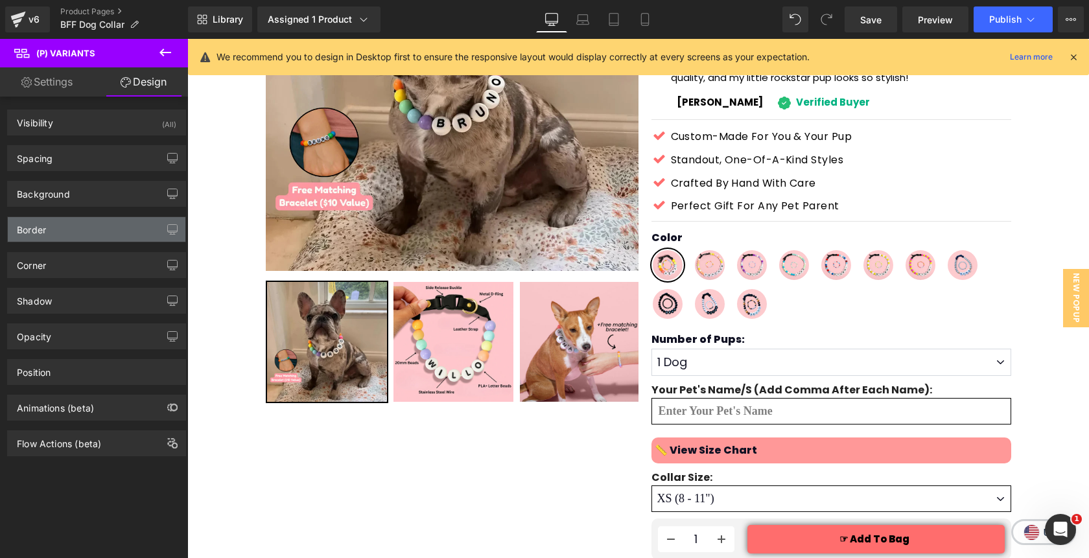
click at [58, 235] on div "Border" at bounding box center [97, 229] width 178 height 25
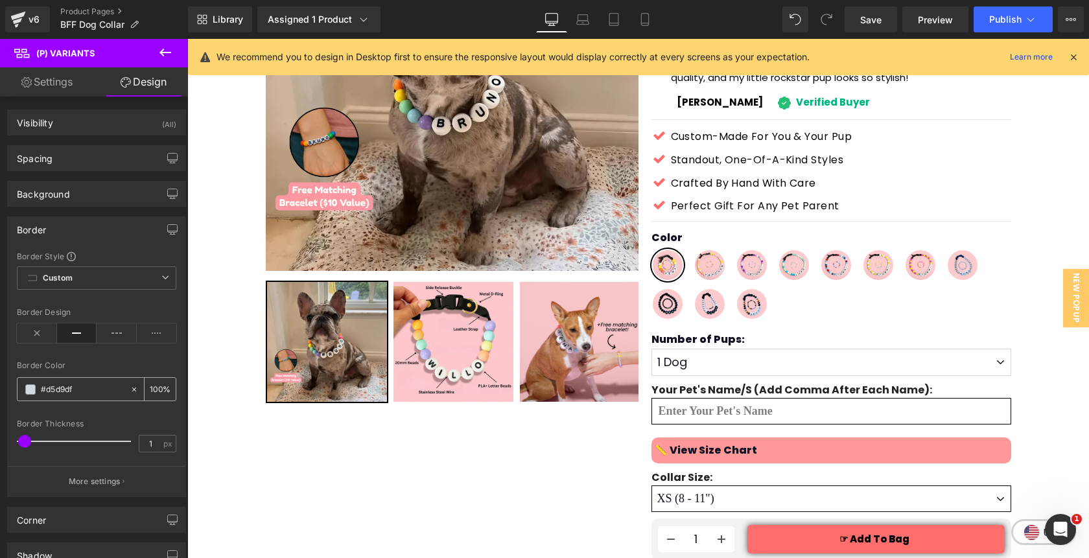
click at [31, 392] on span at bounding box center [30, 389] width 10 height 10
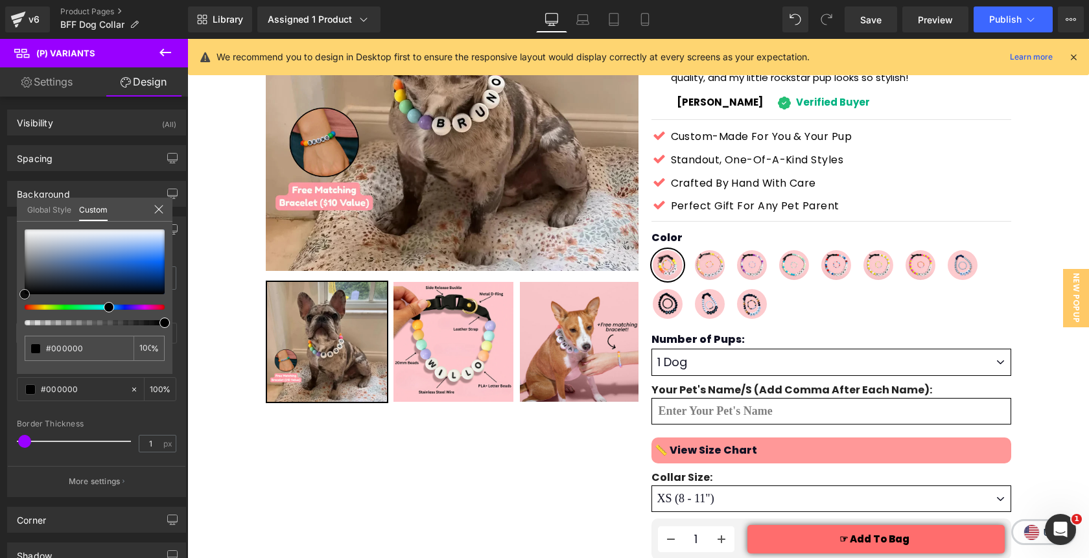
drag, startPoint x: 44, startPoint y: 241, endPoint x: 18, endPoint y: 301, distance: 66.2
click at [18, 301] on div "#d5d9df 100 %" at bounding box center [95, 302] width 156 height 145
click at [163, 211] on icon at bounding box center [159, 209] width 10 height 10
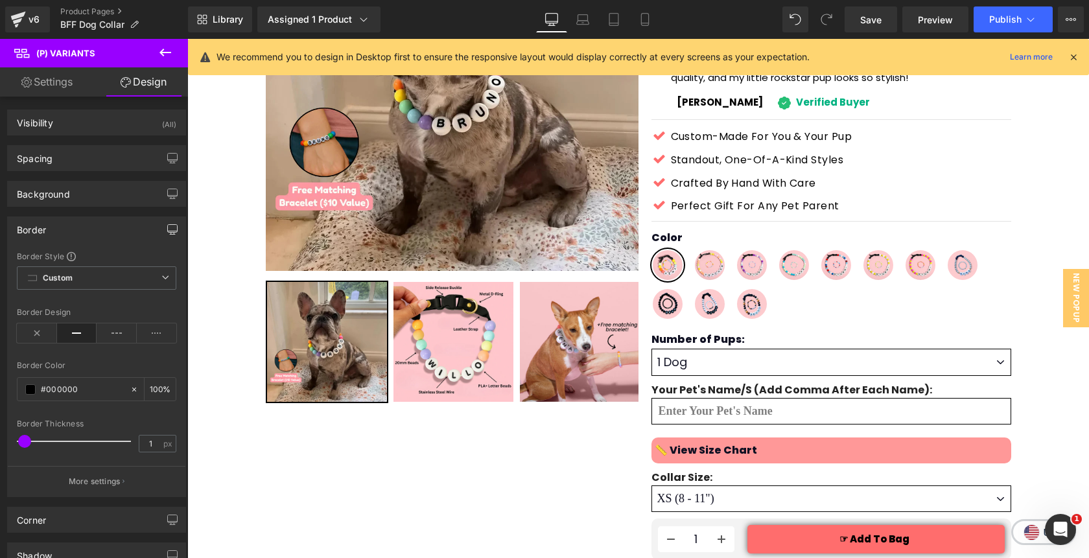
click at [168, 231] on icon "button" at bounding box center [173, 231] width 10 height 0
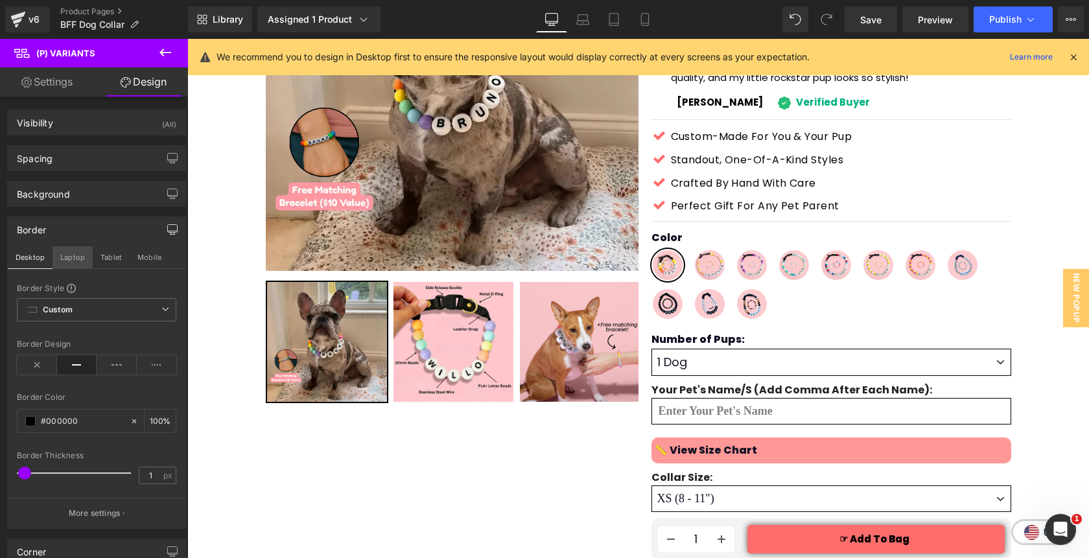
click at [75, 257] on button "Laptop" at bounding box center [73, 257] width 40 height 22
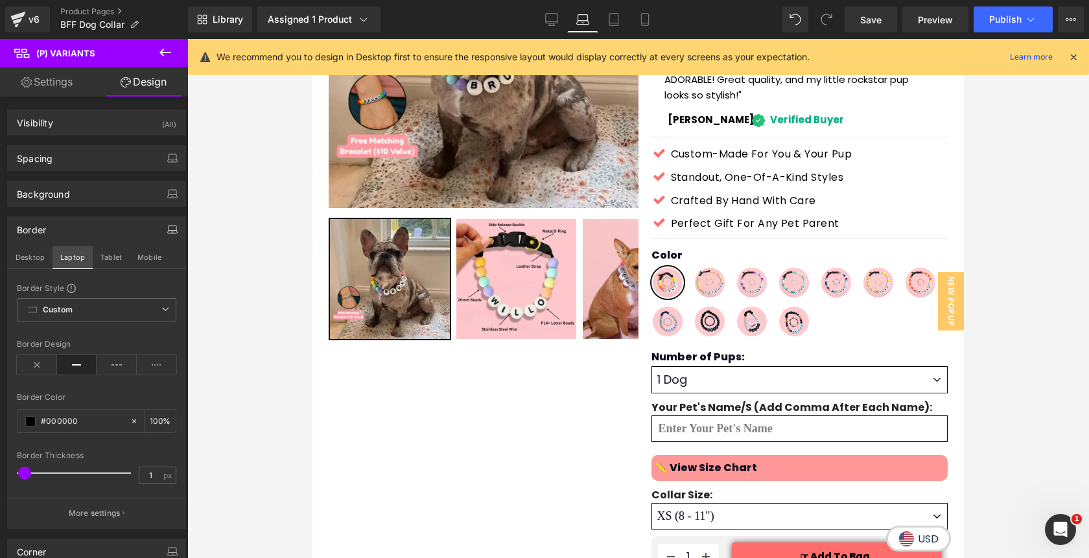
scroll to position [259, 0]
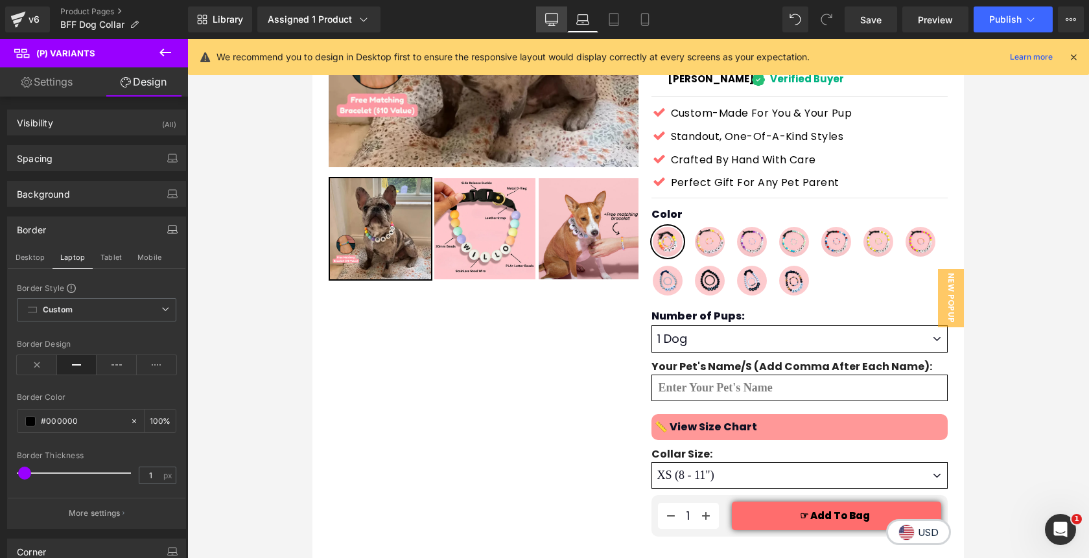
click at [558, 24] on icon at bounding box center [551, 19] width 13 height 13
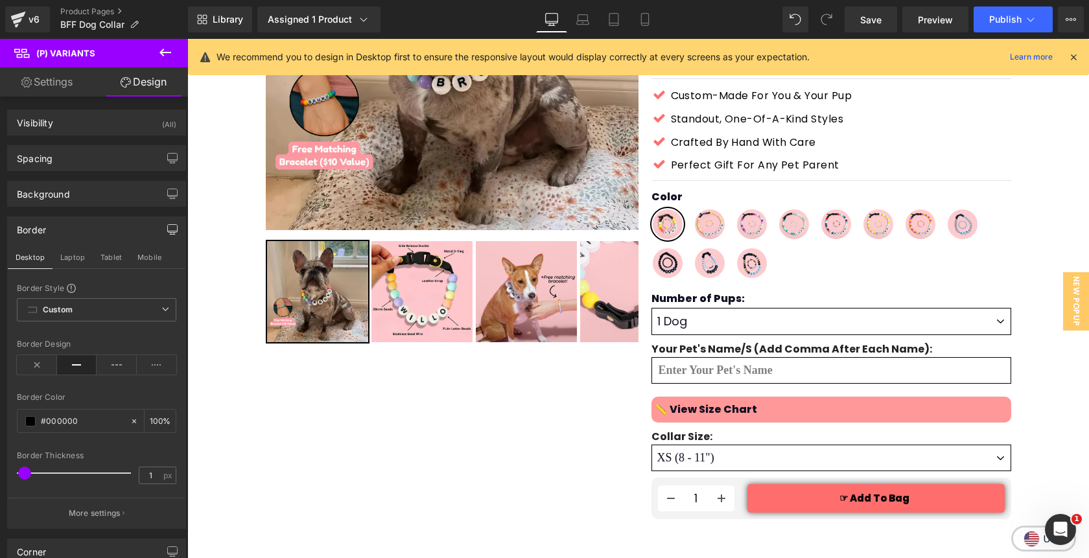
scroll to position [218, 0]
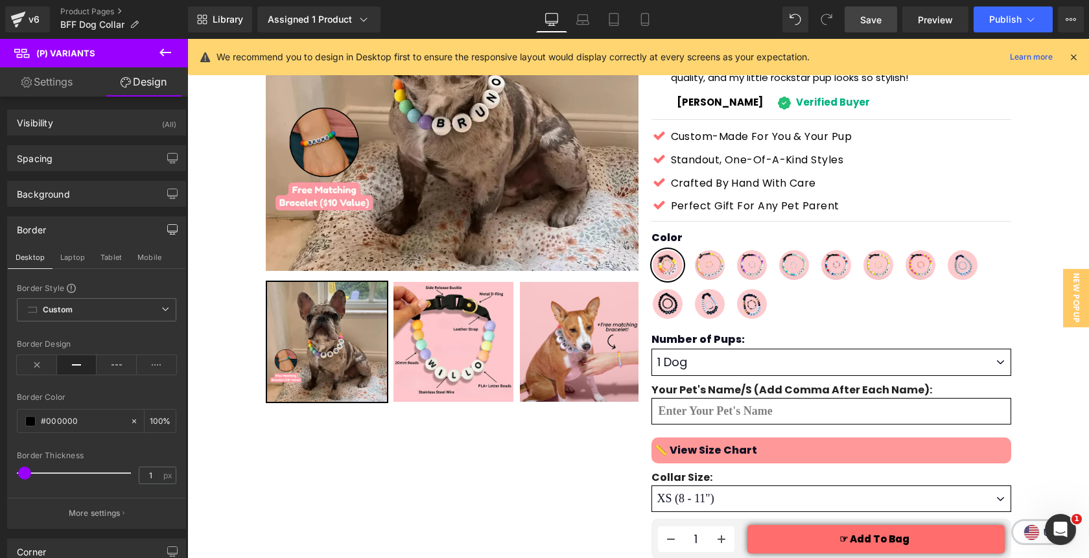
click at [877, 20] on span "Save" at bounding box center [870, 20] width 21 height 14
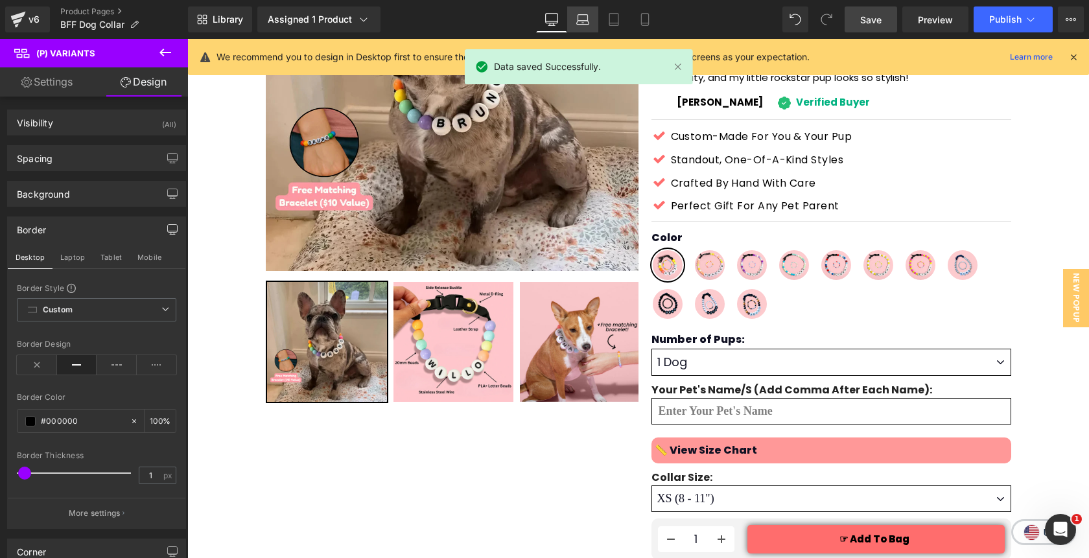
click at [589, 22] on icon at bounding box center [582, 19] width 13 height 13
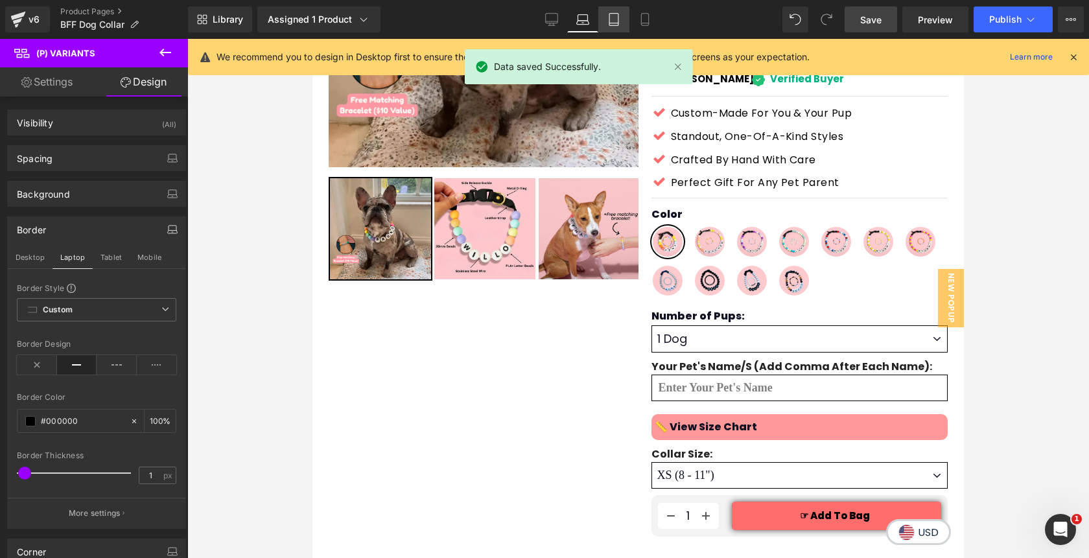
click at [619, 25] on icon at bounding box center [614, 19] width 13 height 13
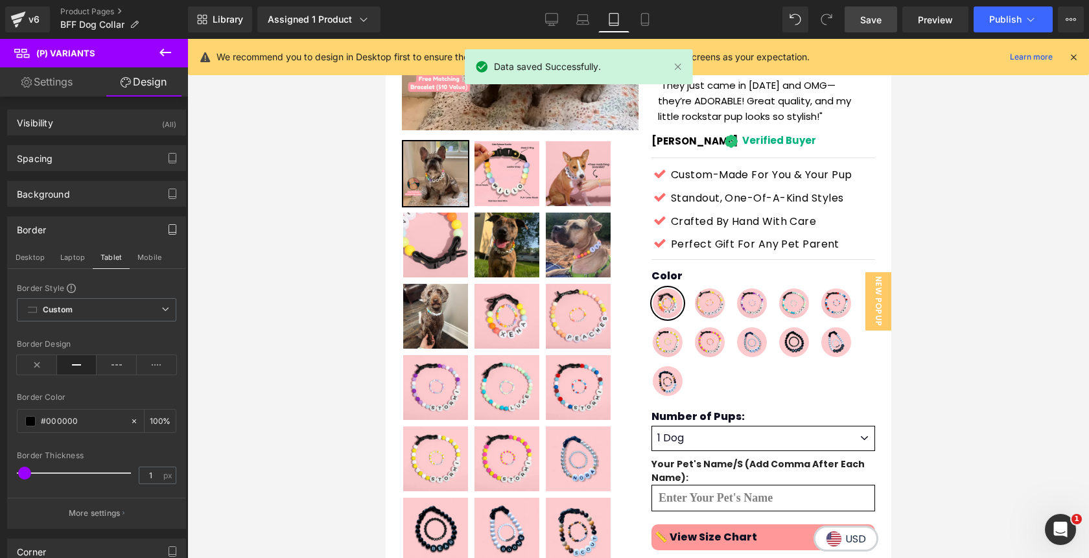
scroll to position [336, 0]
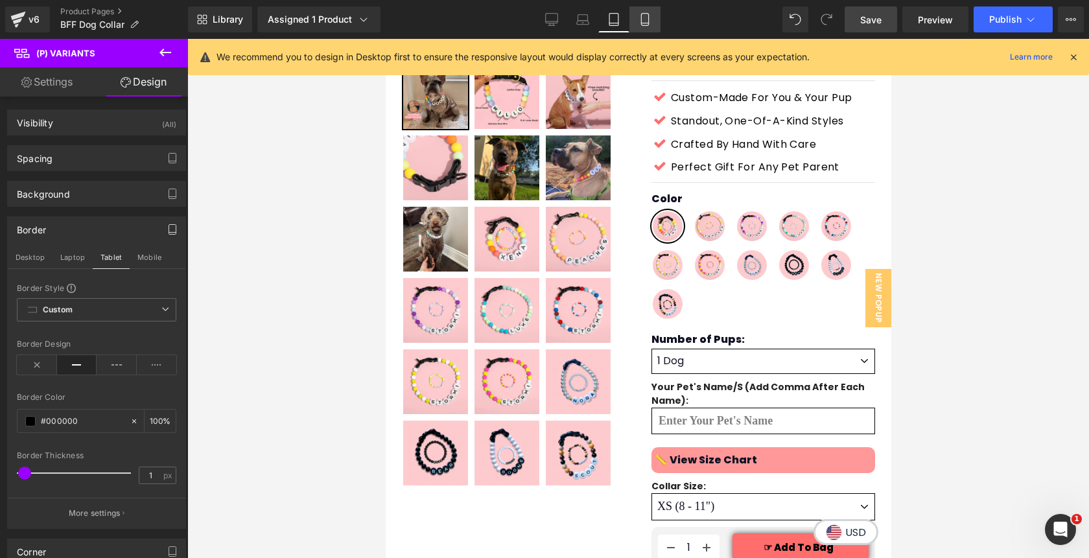
click at [646, 27] on link "Mobile" at bounding box center [645, 19] width 31 height 26
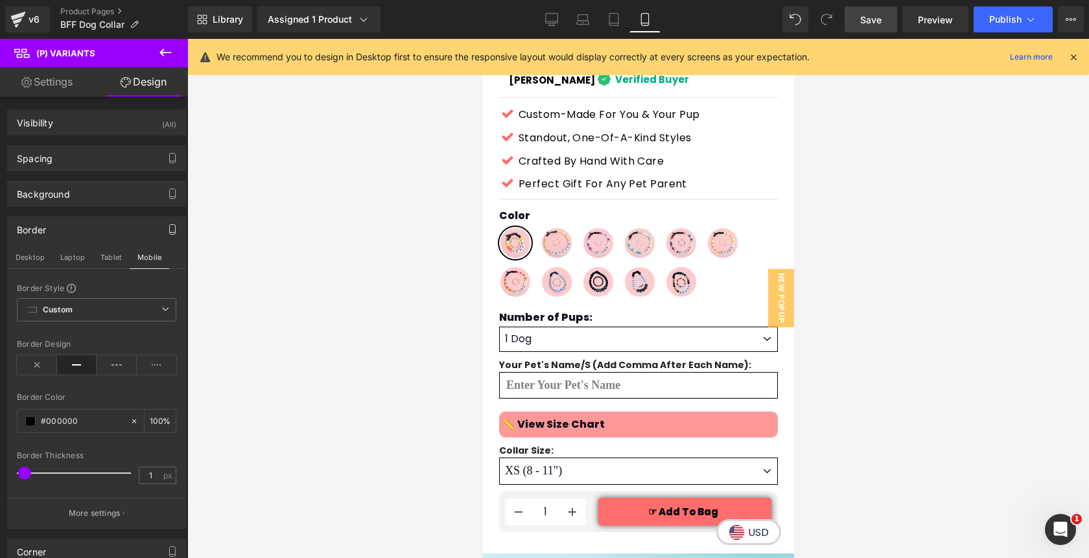
scroll to position [655, 0]
click at [547, 21] on icon at bounding box center [552, 21] width 12 height 0
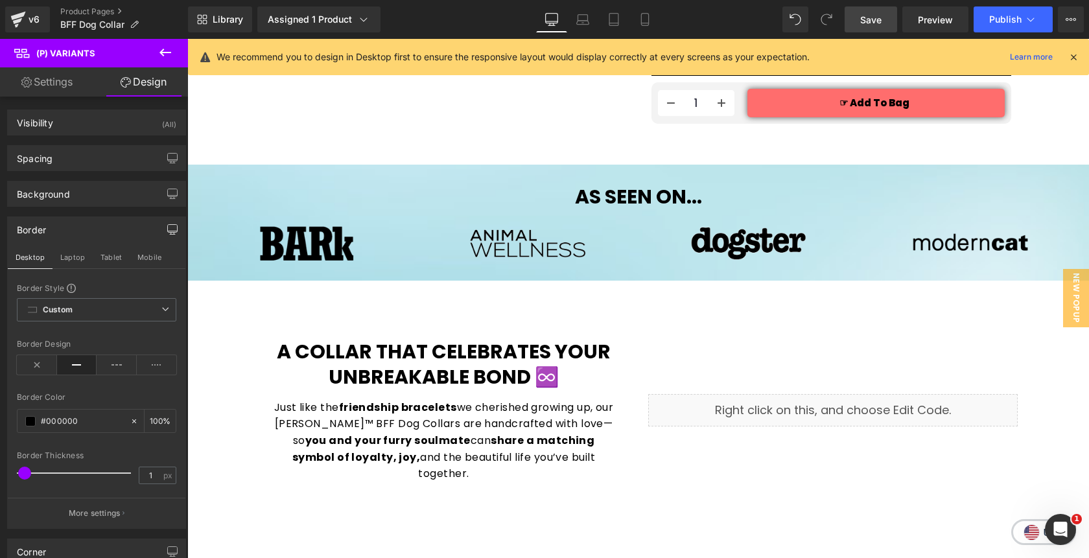
scroll to position [218, 0]
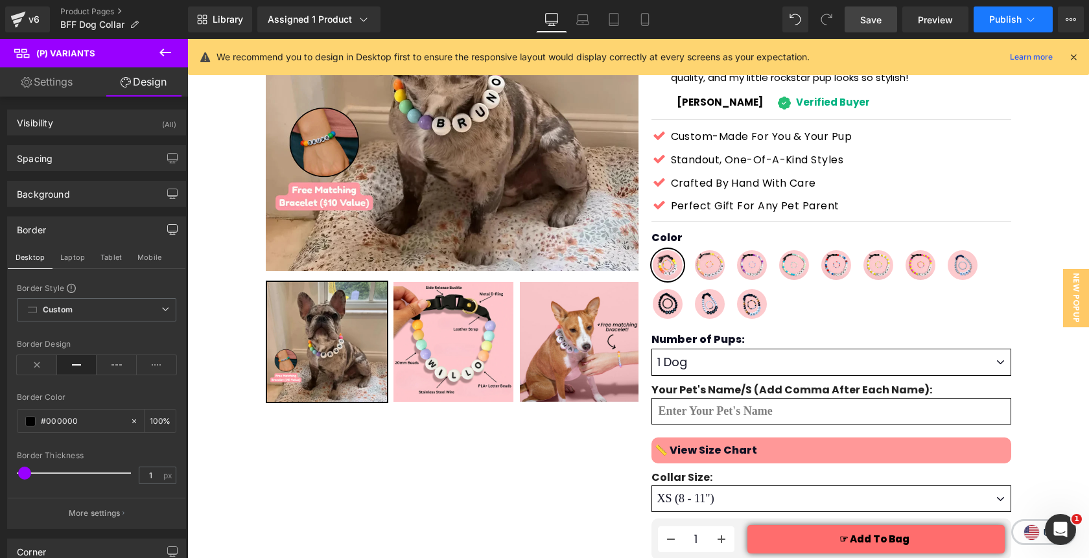
click at [1018, 23] on span "Publish" at bounding box center [1005, 19] width 32 height 10
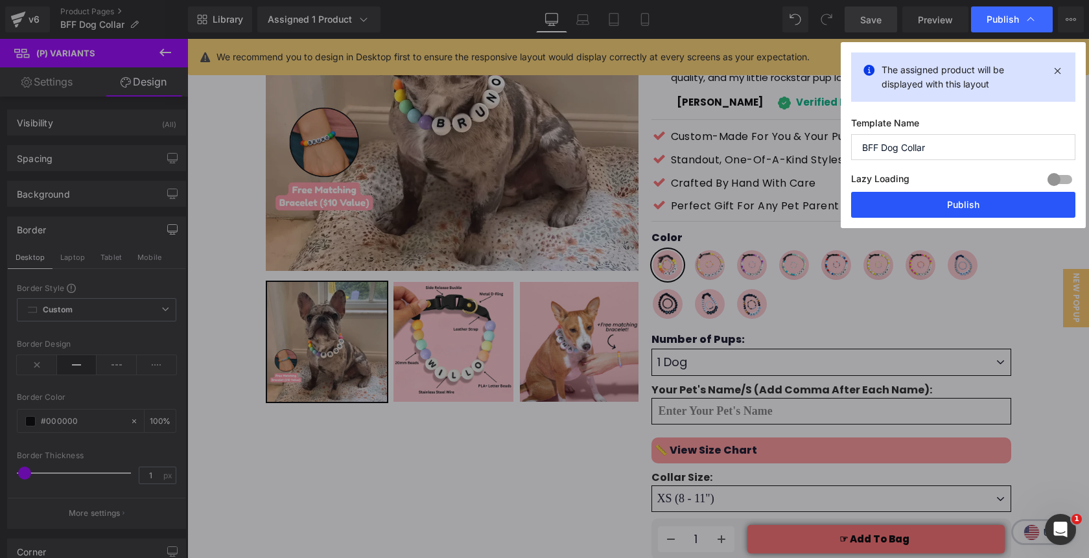
drag, startPoint x: 902, startPoint y: 206, endPoint x: 714, endPoint y: 167, distance: 192.0
click at [902, 206] on button "Publish" at bounding box center [963, 205] width 224 height 26
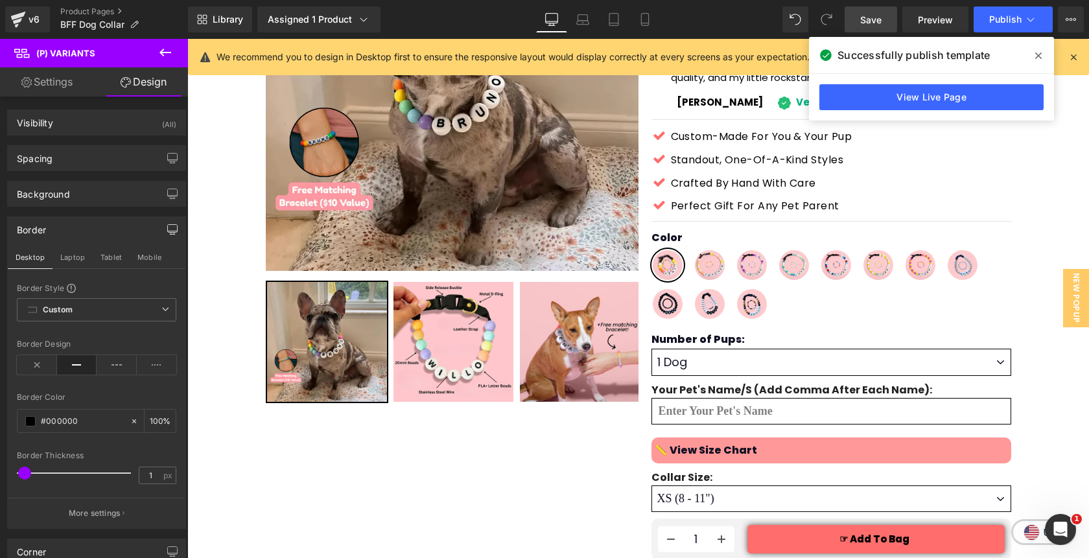
click at [1042, 56] on span at bounding box center [1038, 55] width 21 height 21
